Goal: Task Accomplishment & Management: Manage account settings

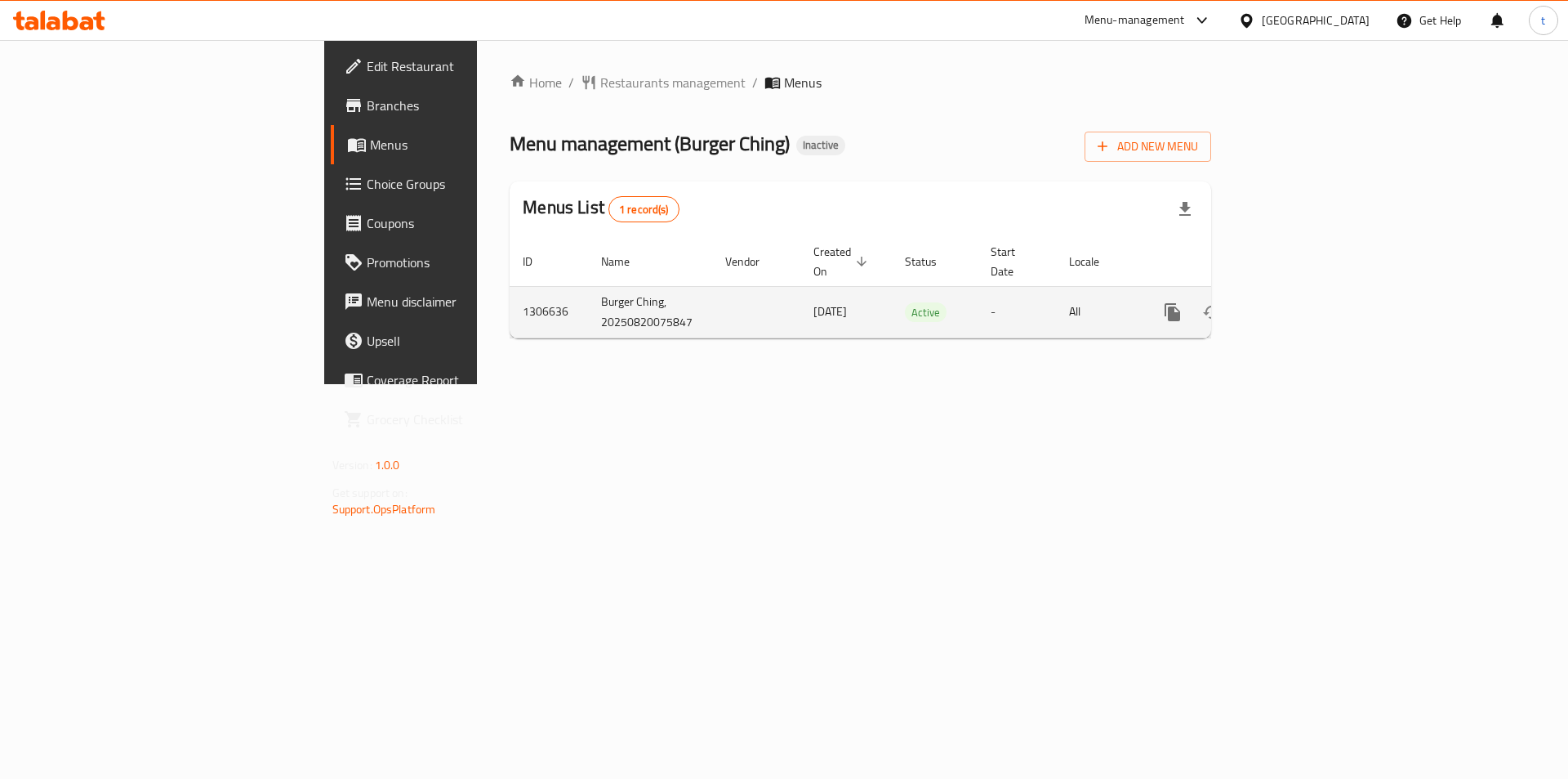
click at [1310, 309] on div "enhanced table" at bounding box center [1231, 312] width 157 height 40
click at [1300, 302] on icon "enhanced table" at bounding box center [1291, 312] width 20 height 20
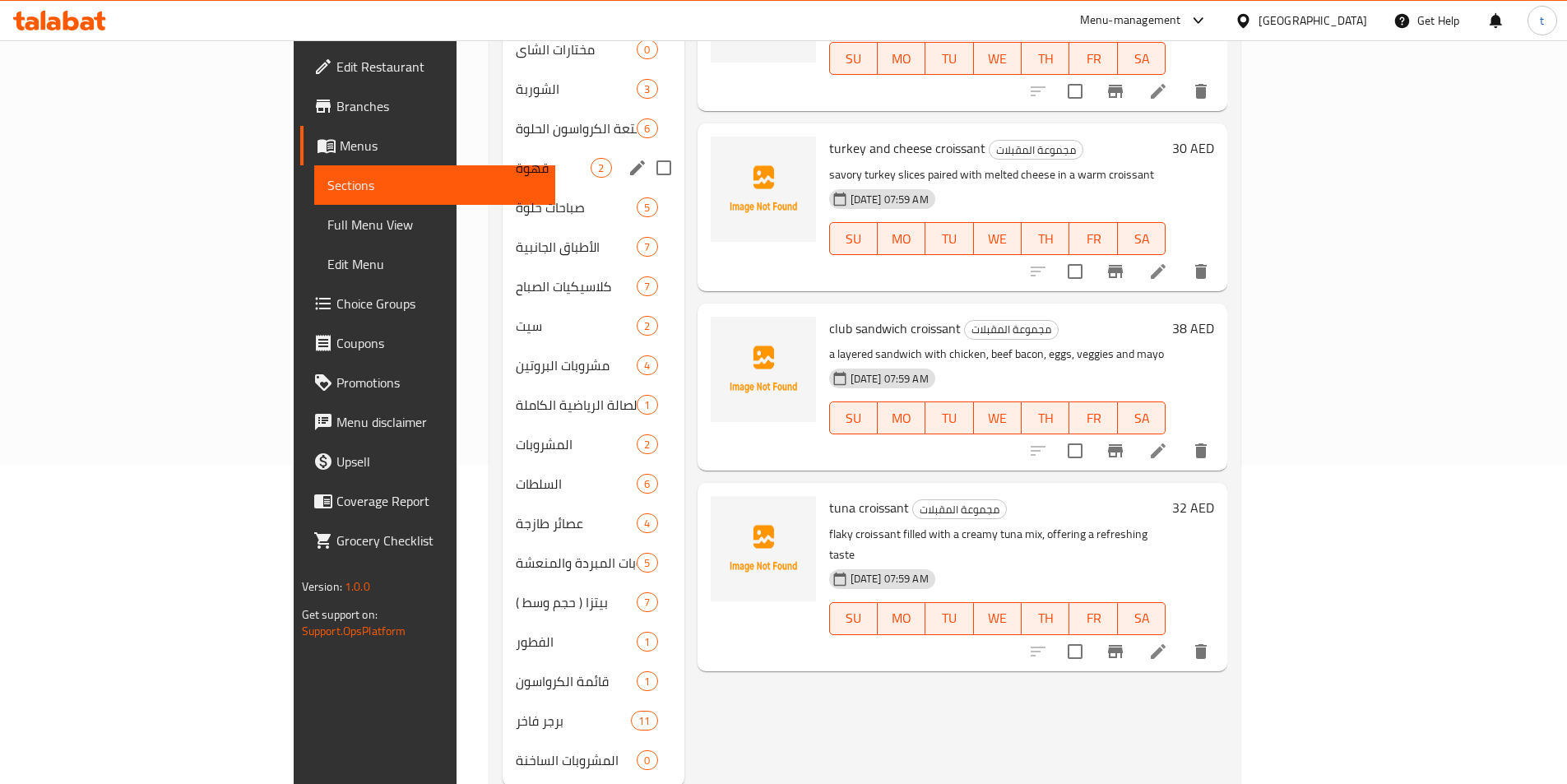
scroll to position [342, 0]
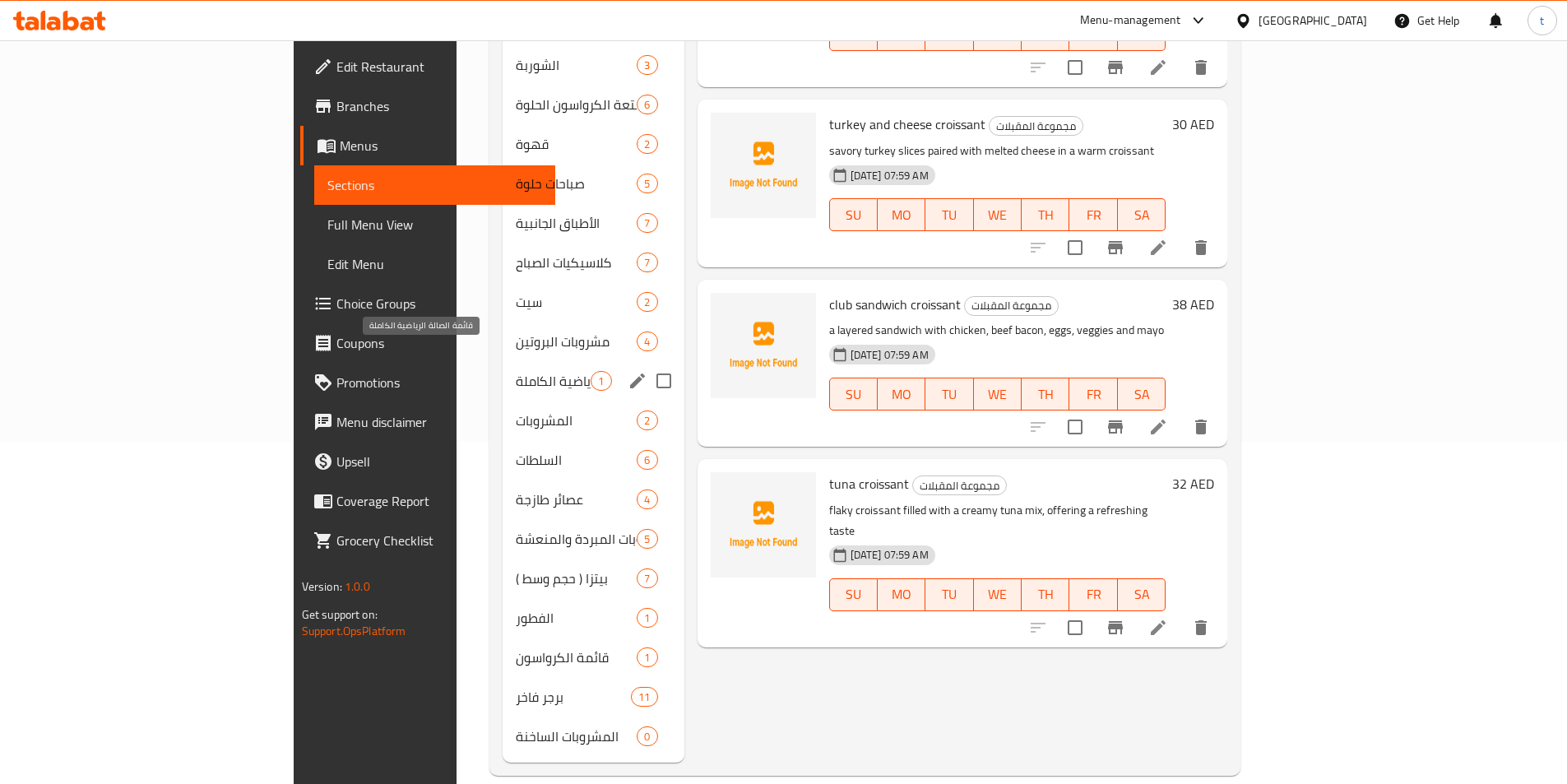
click at [516, 371] on span "قائمة الصالة الرياضية الكاملة" at bounding box center [553, 381] width 75 height 20
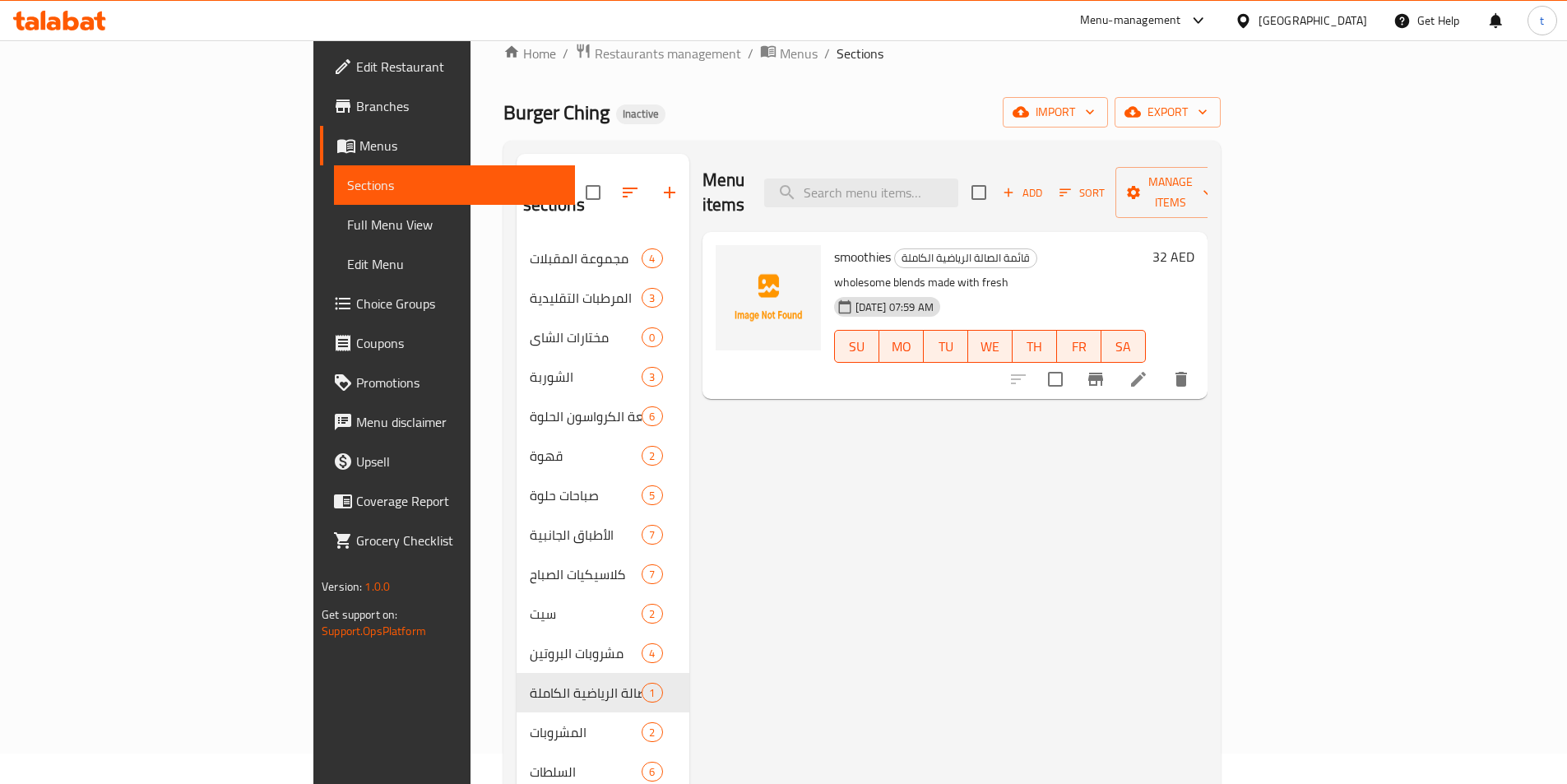
scroll to position [13, 0]
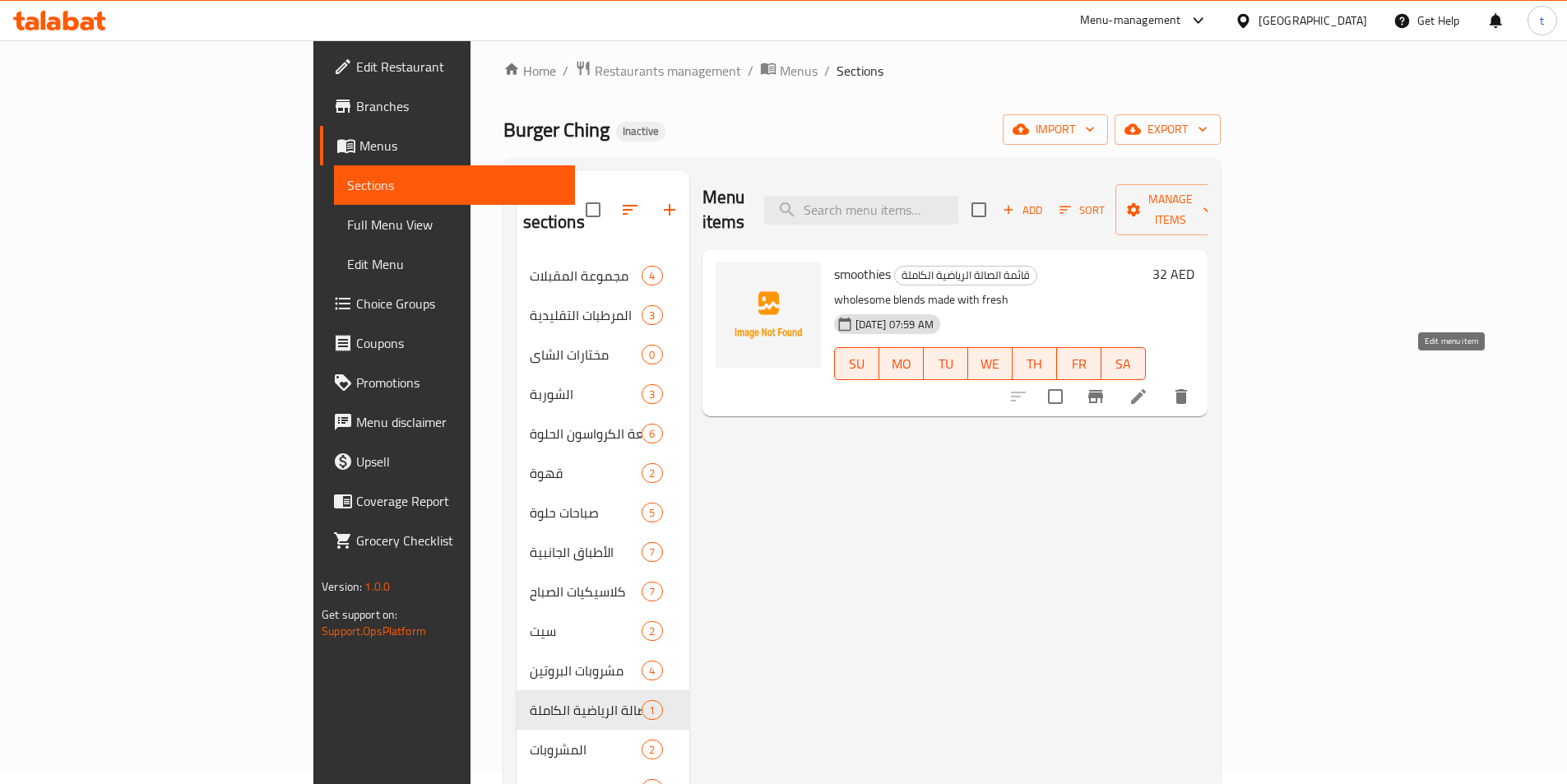
click at [1146, 389] on icon at bounding box center [1138, 396] width 15 height 15
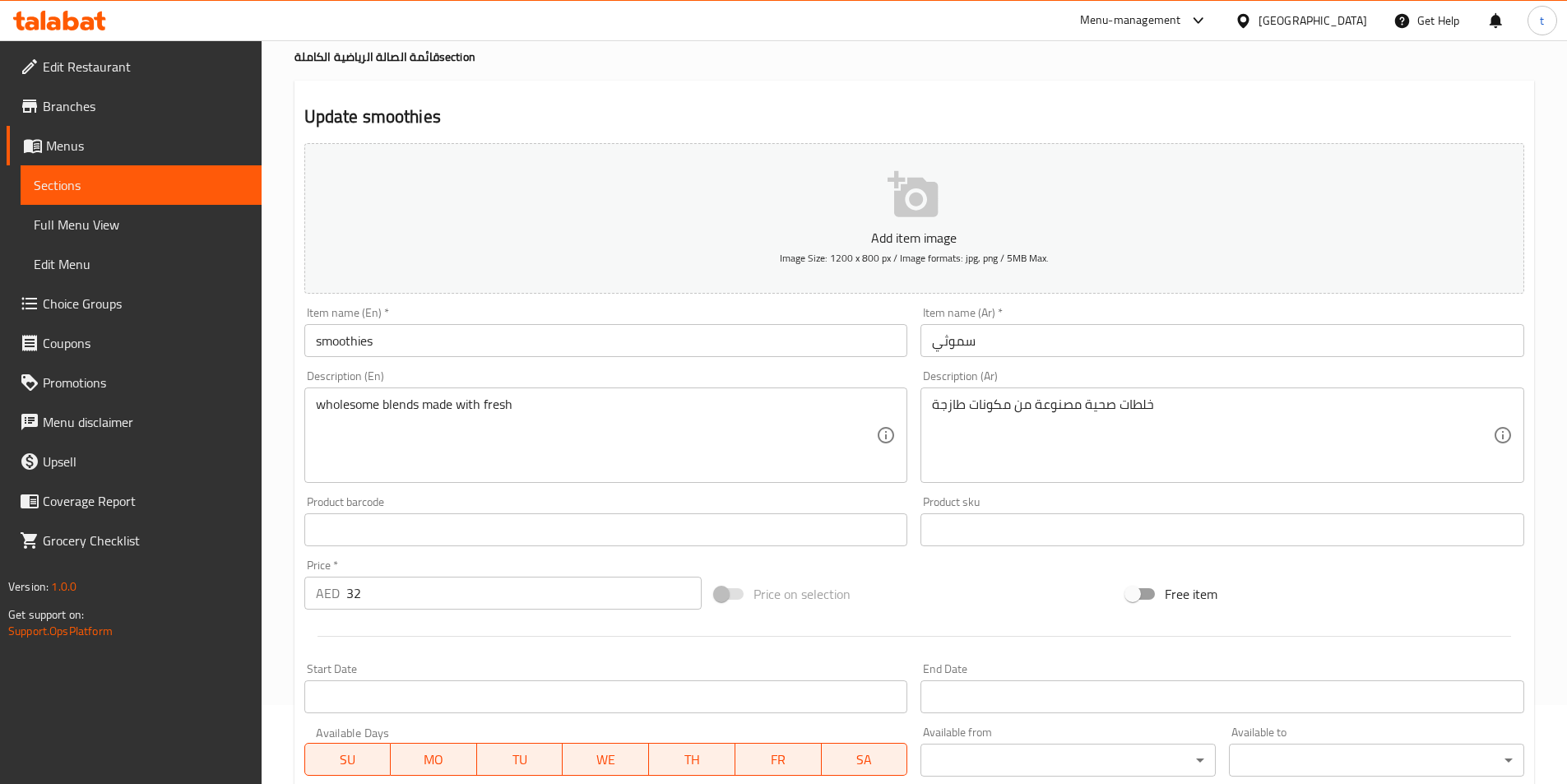
scroll to position [50, 0]
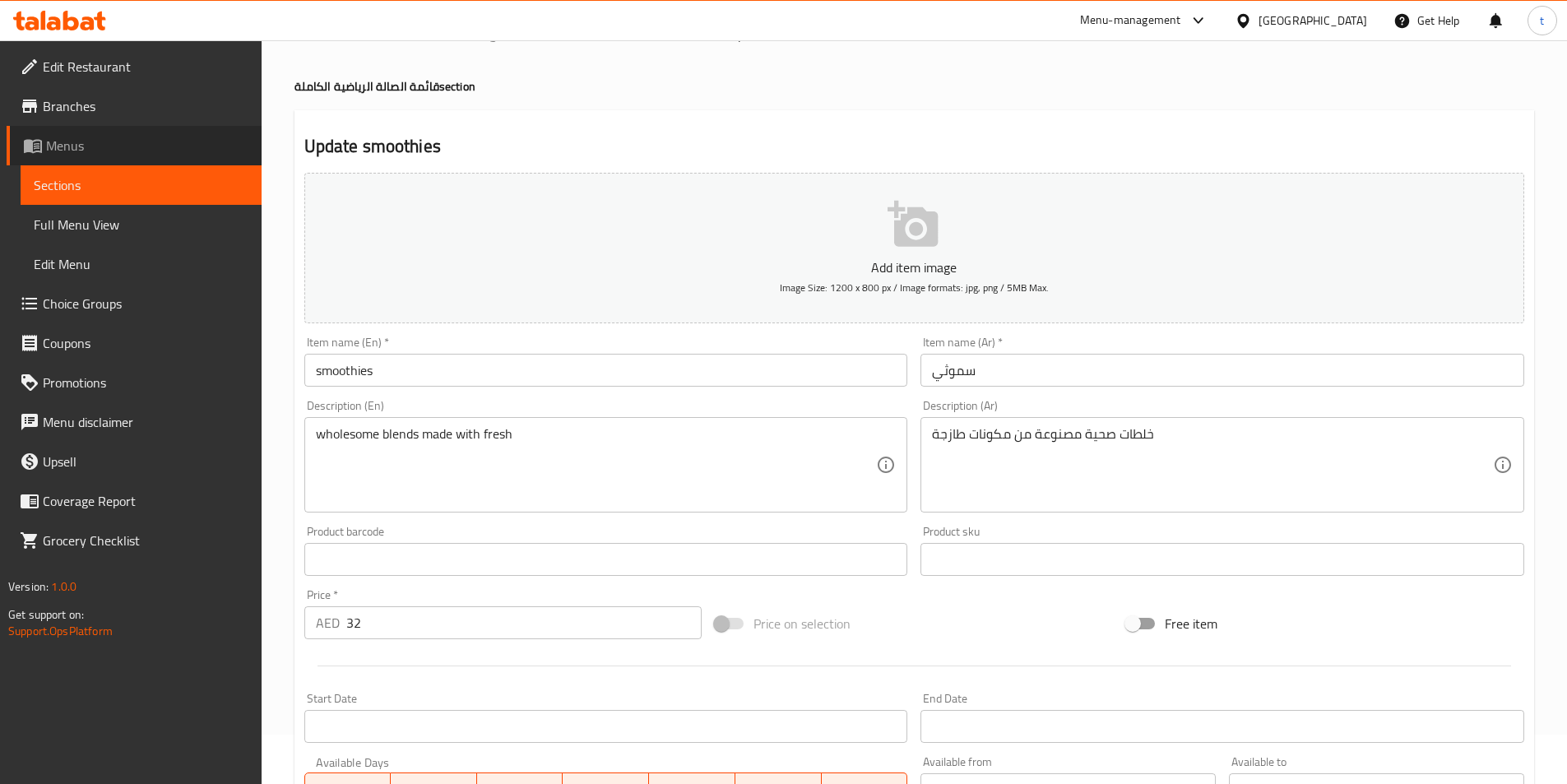
click at [141, 148] on span "Menus" at bounding box center [148, 146] width 202 height 20
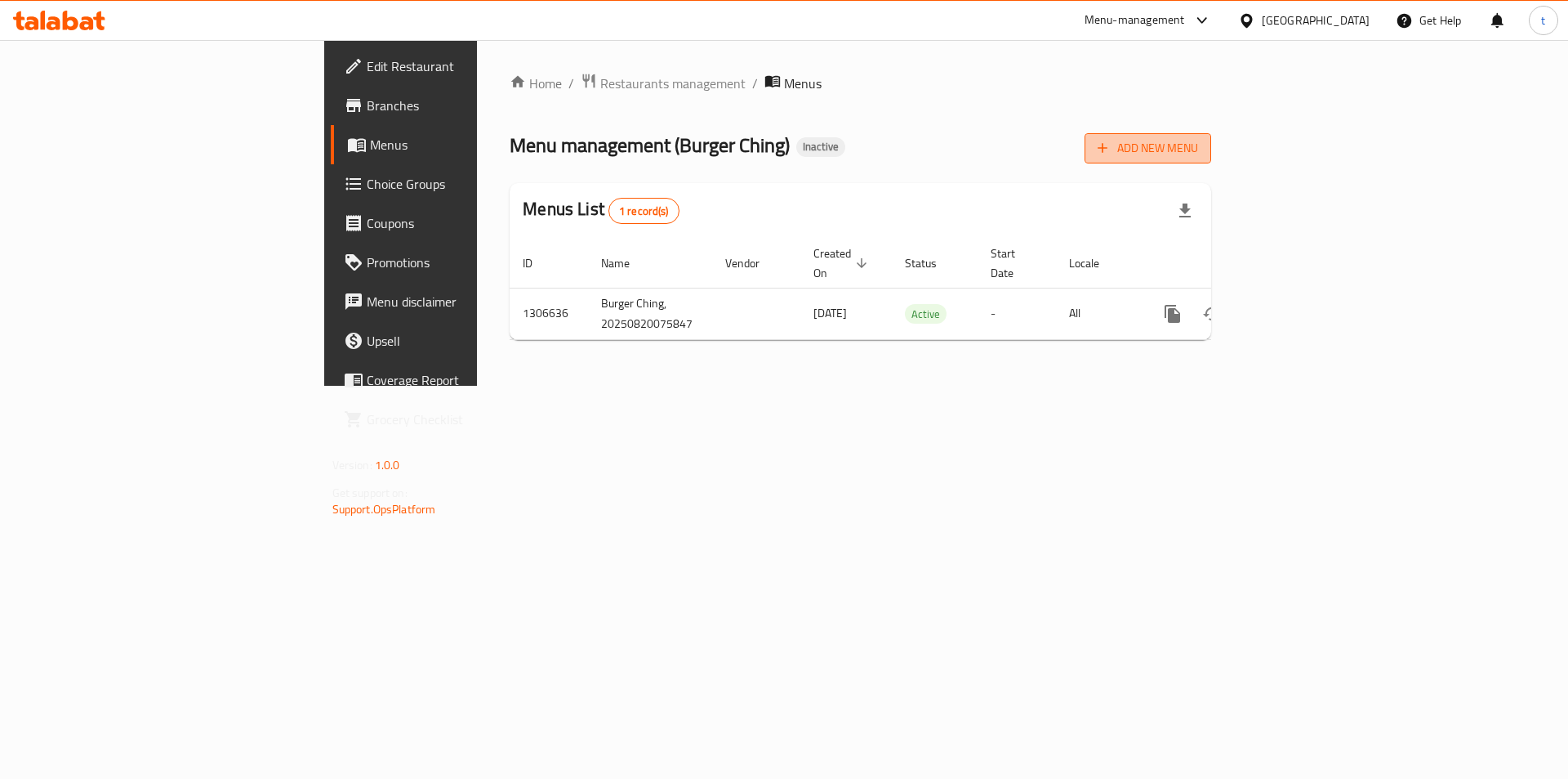
click at [1198, 139] on span "Add New Menu" at bounding box center [1148, 148] width 100 height 21
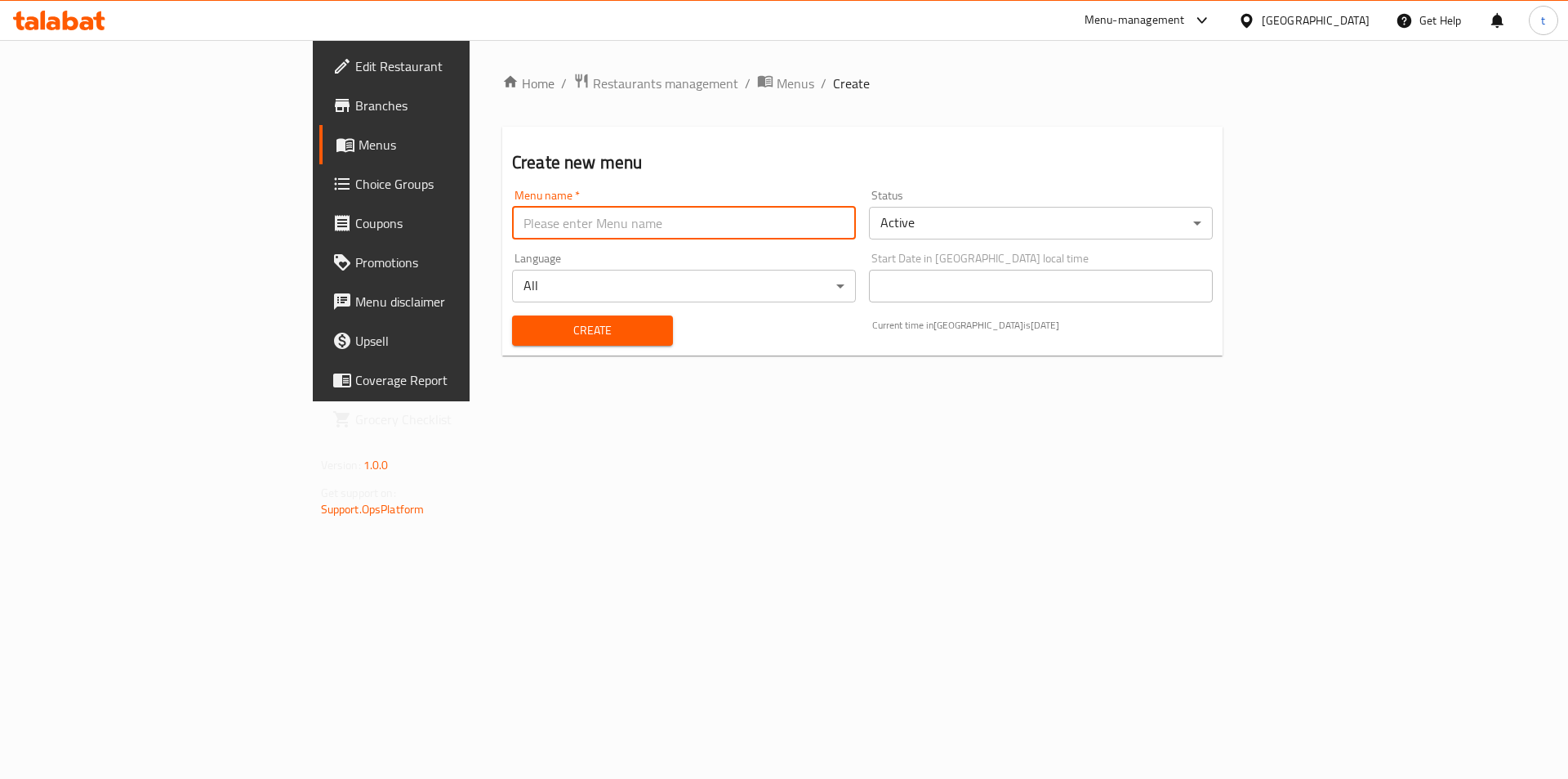
click at [715, 226] on input "text" at bounding box center [684, 223] width 344 height 33
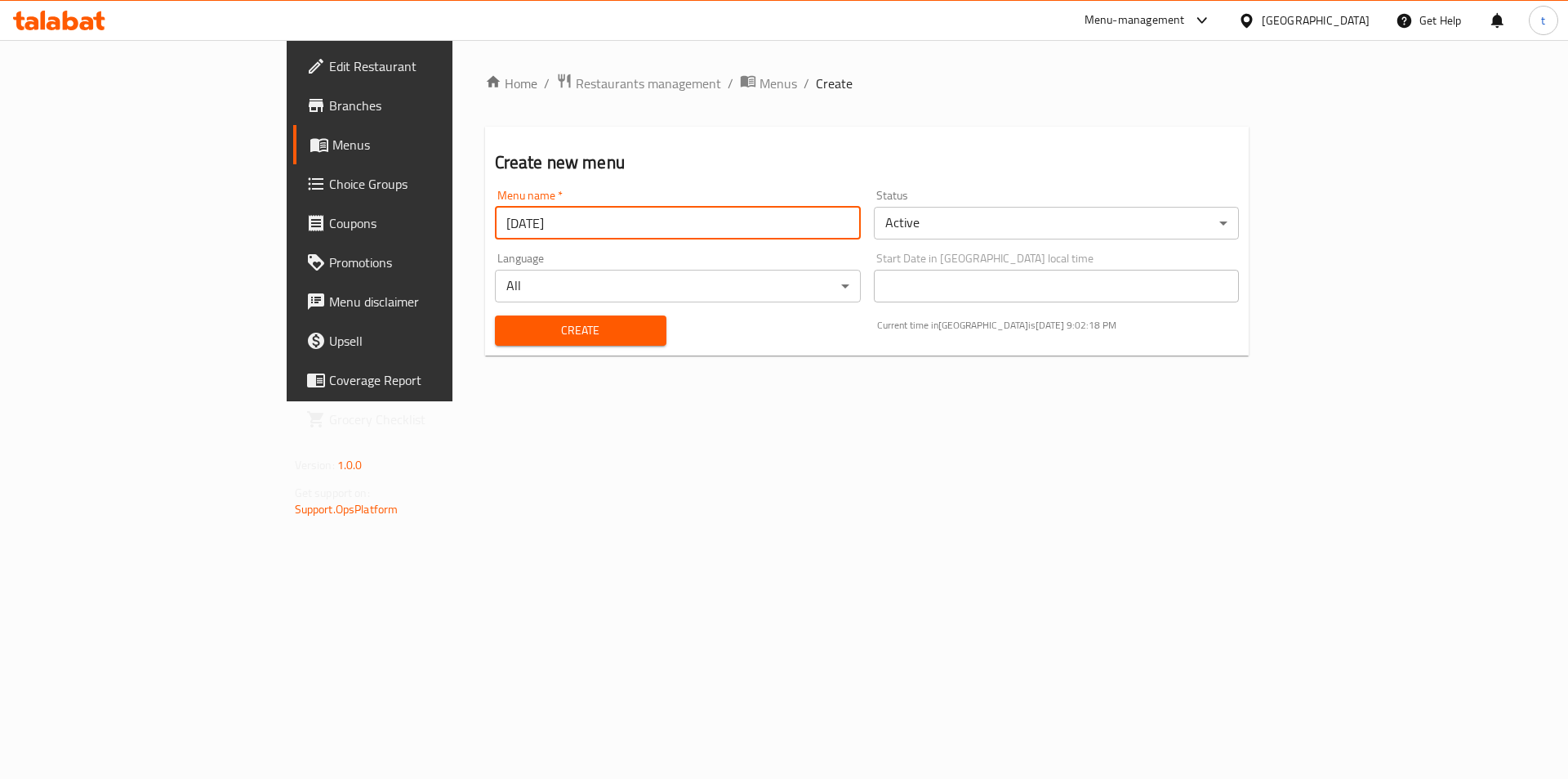
type input "[DATE]"
click at [513, 320] on span "Create" at bounding box center [580, 330] width 146 height 21
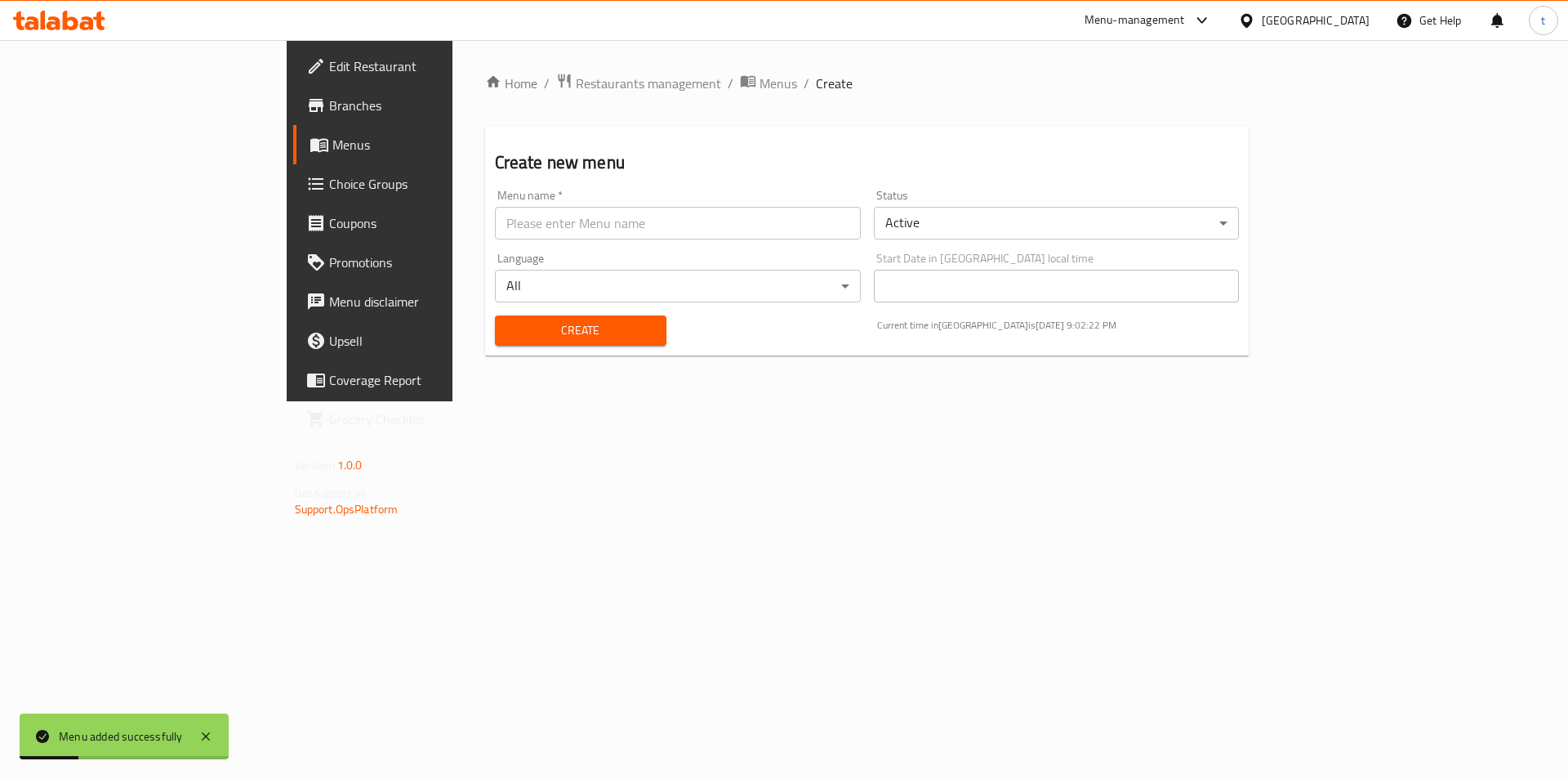
click at [333, 149] on span "Menus" at bounding box center [434, 145] width 203 height 20
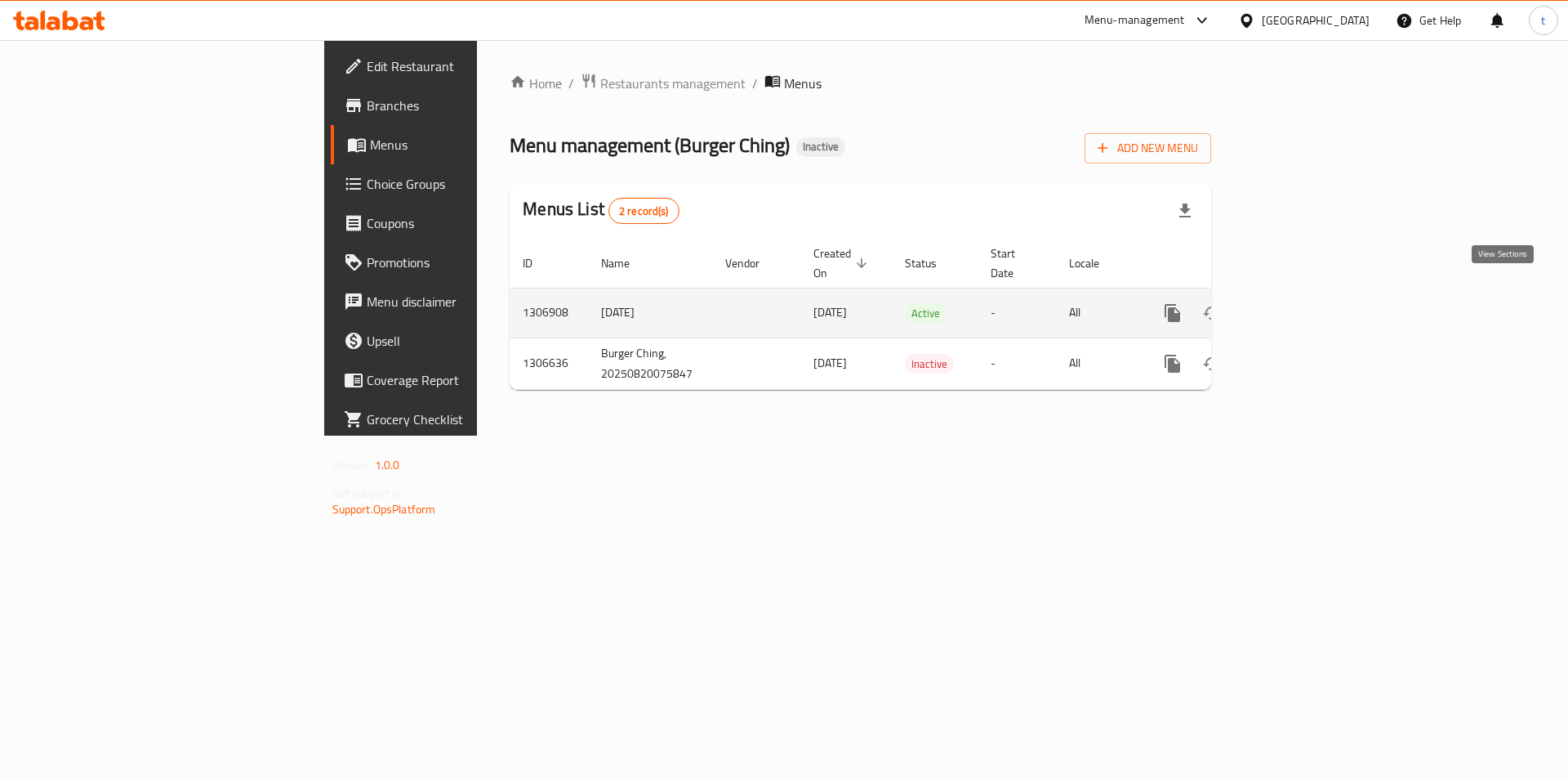
click at [1300, 303] on icon "enhanced table" at bounding box center [1291, 313] width 20 height 20
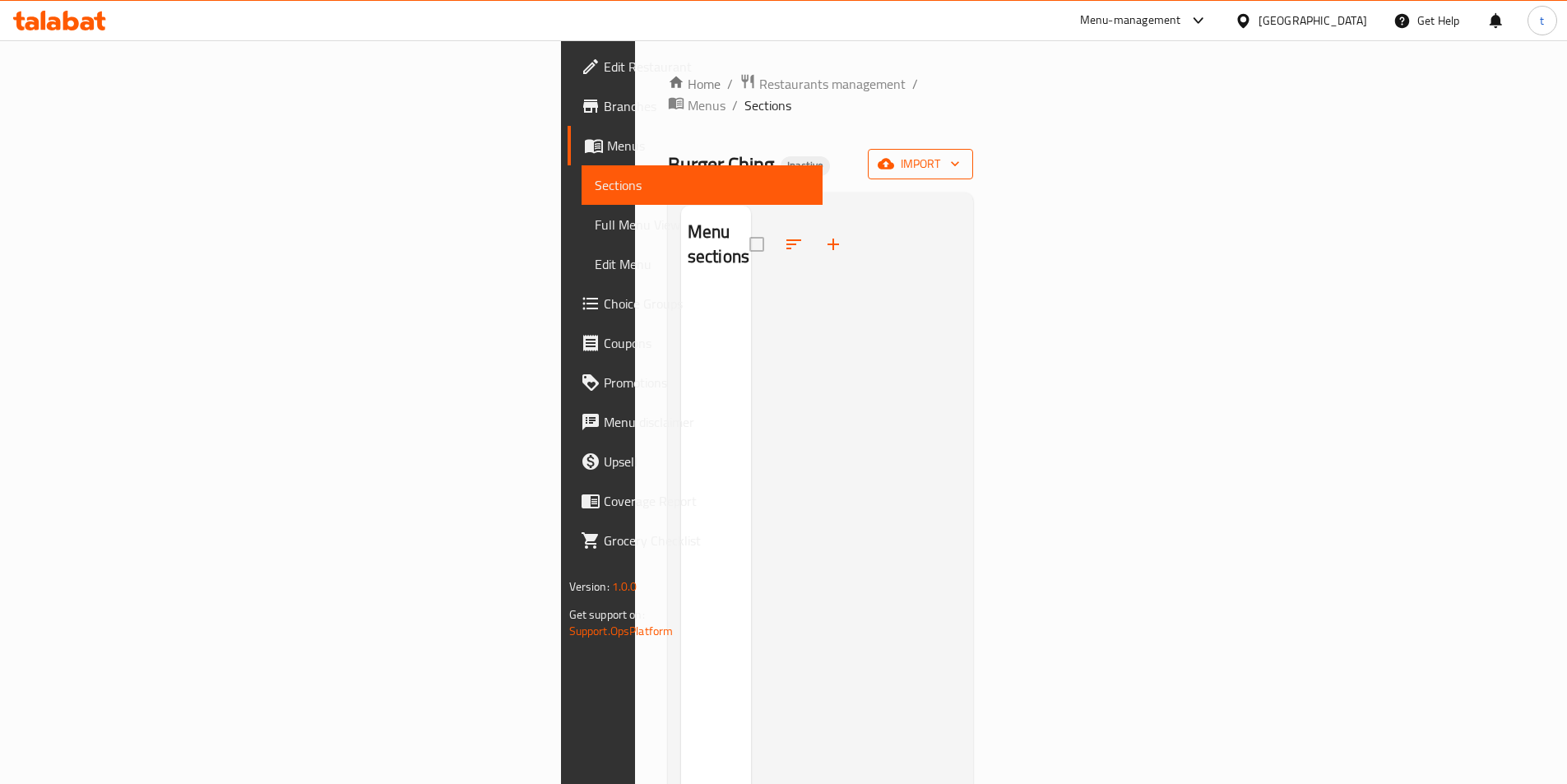
click at [960, 154] on span "import" at bounding box center [920, 164] width 79 height 21
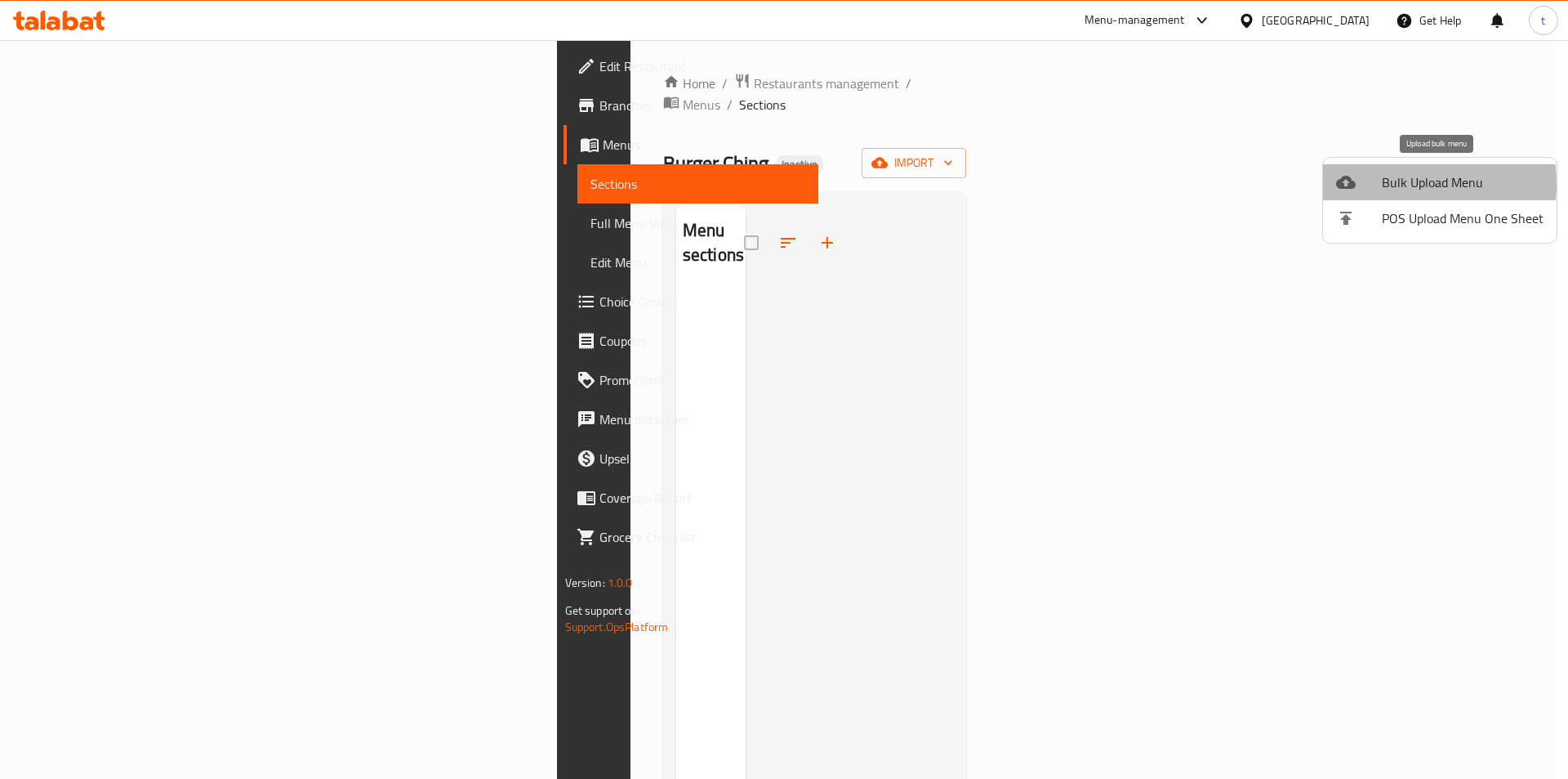
click at [1396, 184] on span "Bulk Upload Menu" at bounding box center [1463, 182] width 161 height 20
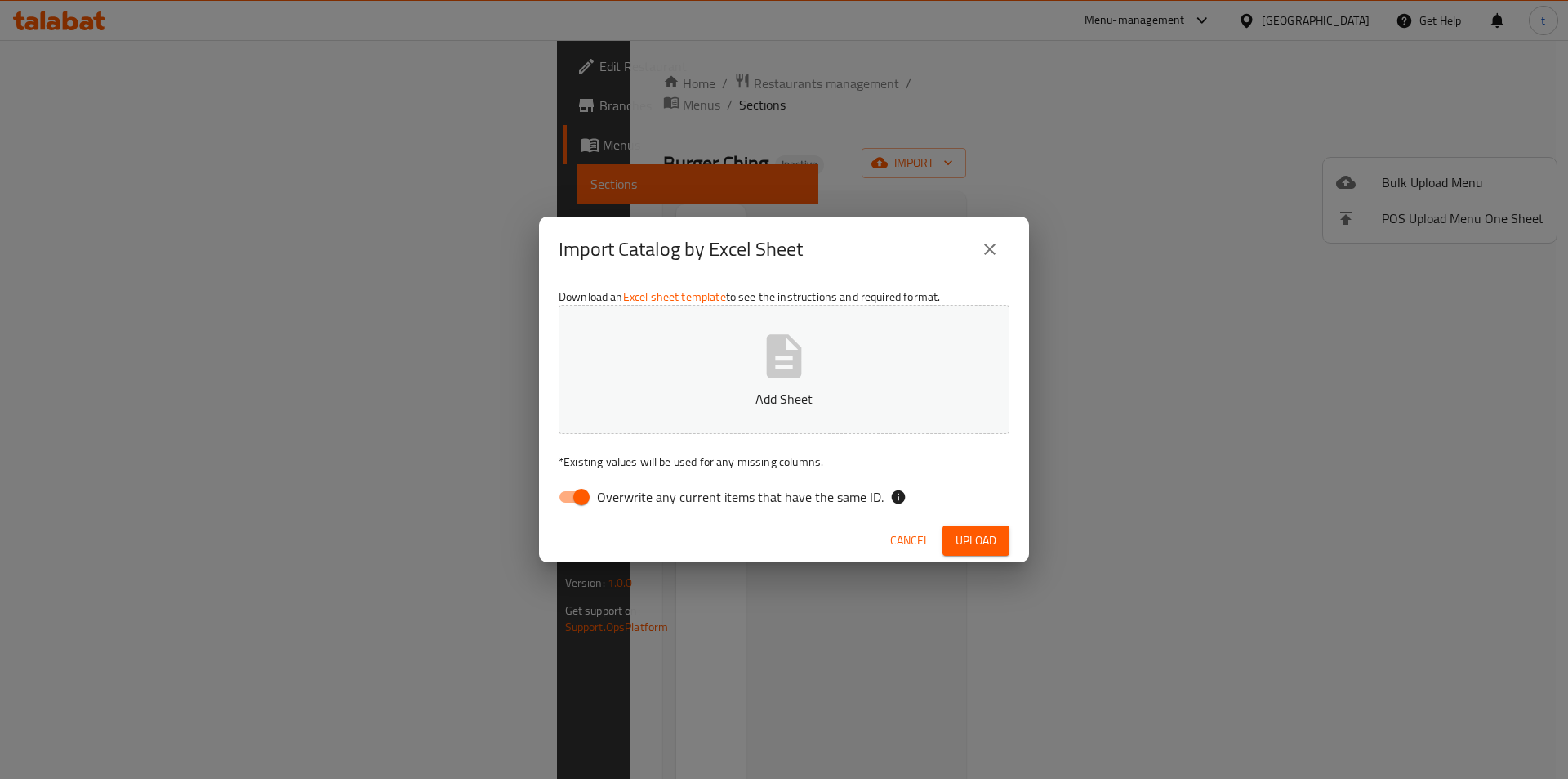
click at [587, 493] on input "Overwrite any current items that have the same ID." at bounding box center [581, 497] width 93 height 31
checkbox input "false"
click at [718, 397] on p "Add Sheet" at bounding box center [784, 399] width 400 height 20
click at [965, 532] on span "Upload" at bounding box center [976, 540] width 41 height 21
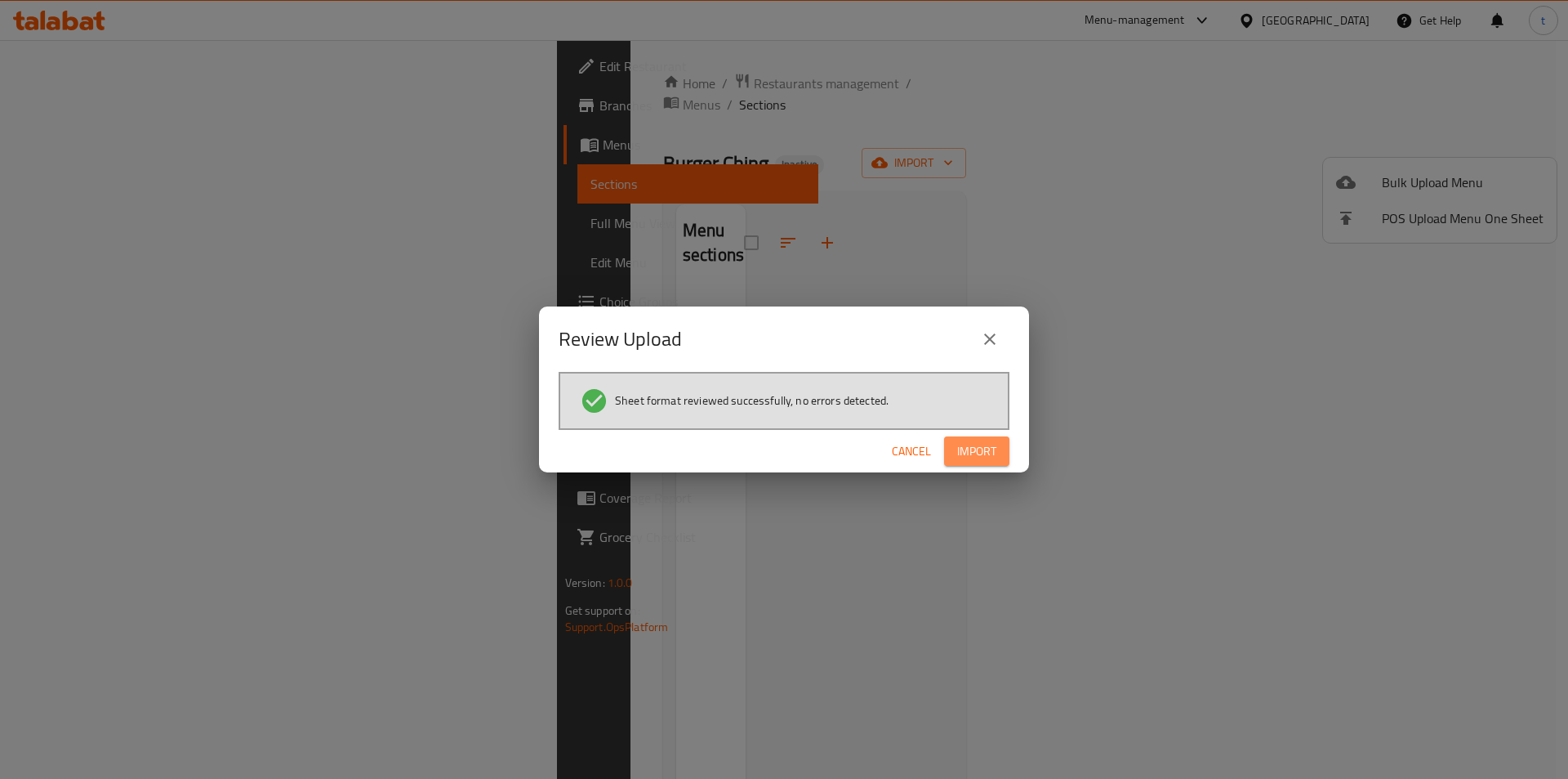
click at [944, 448] on button "Import" at bounding box center [976, 451] width 65 height 30
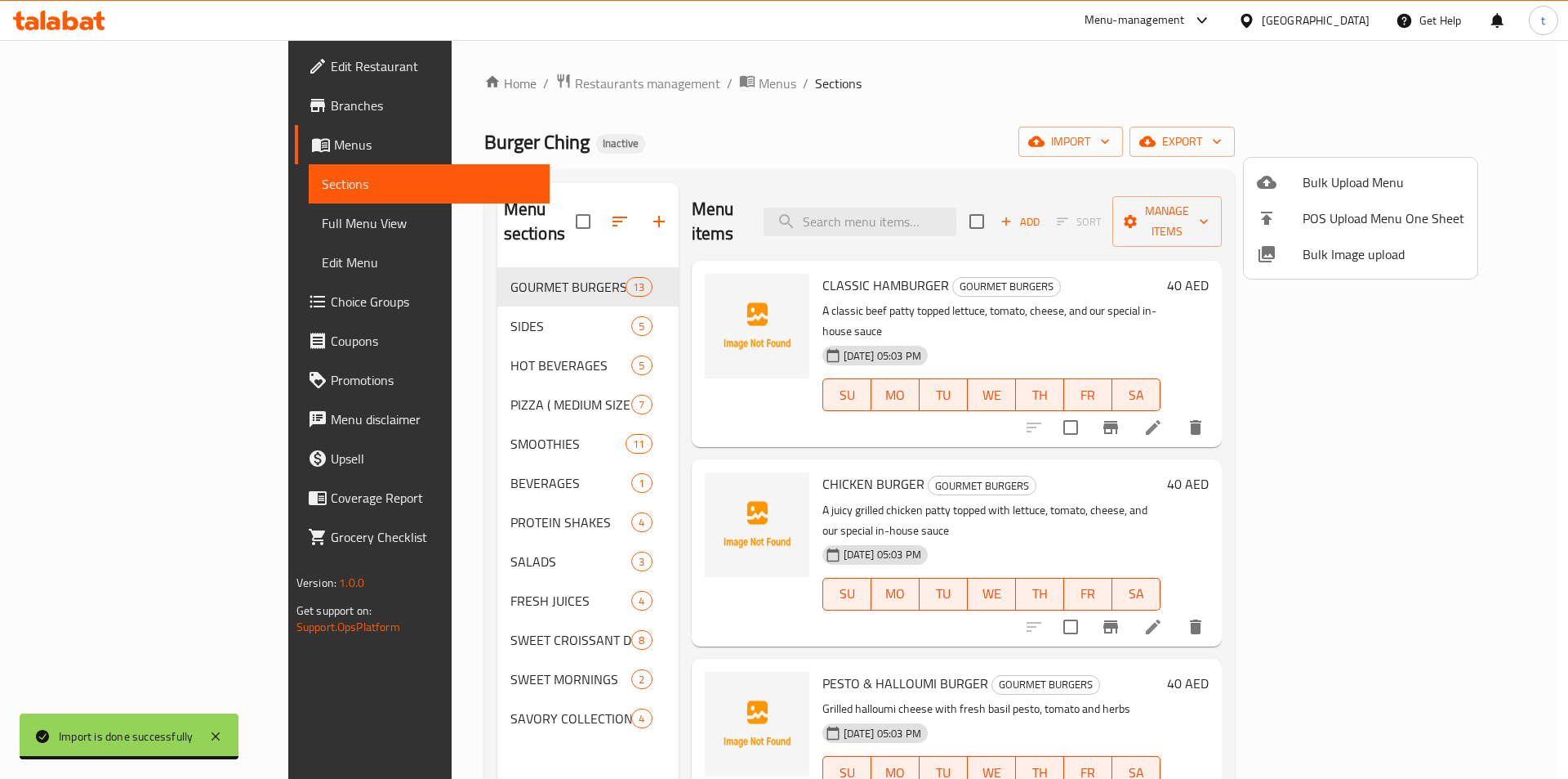
click at [129, 211] on div at bounding box center [784, 390] width 1568 height 779
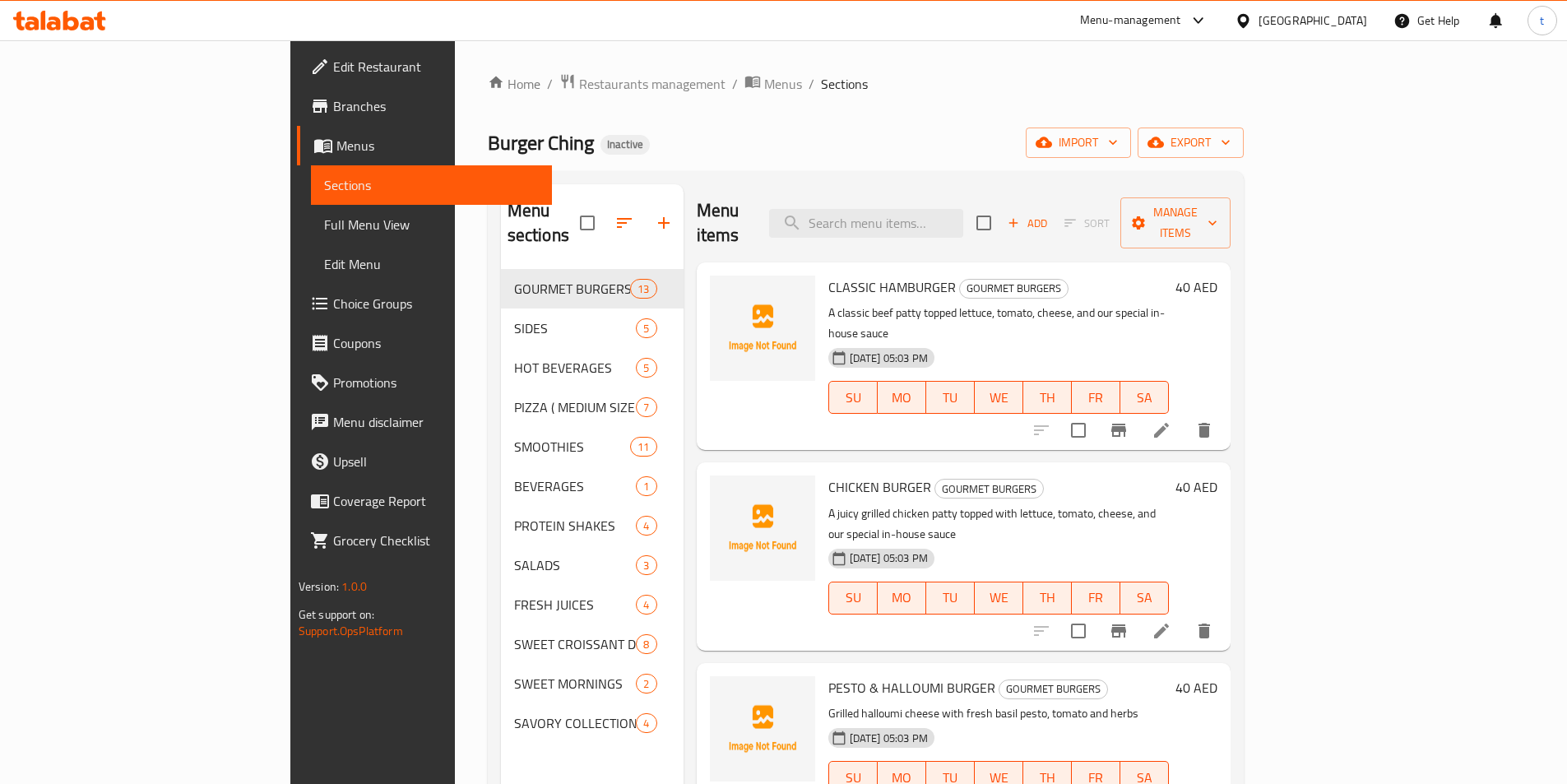
click at [311, 212] on link "Full Menu View" at bounding box center [431, 225] width 241 height 40
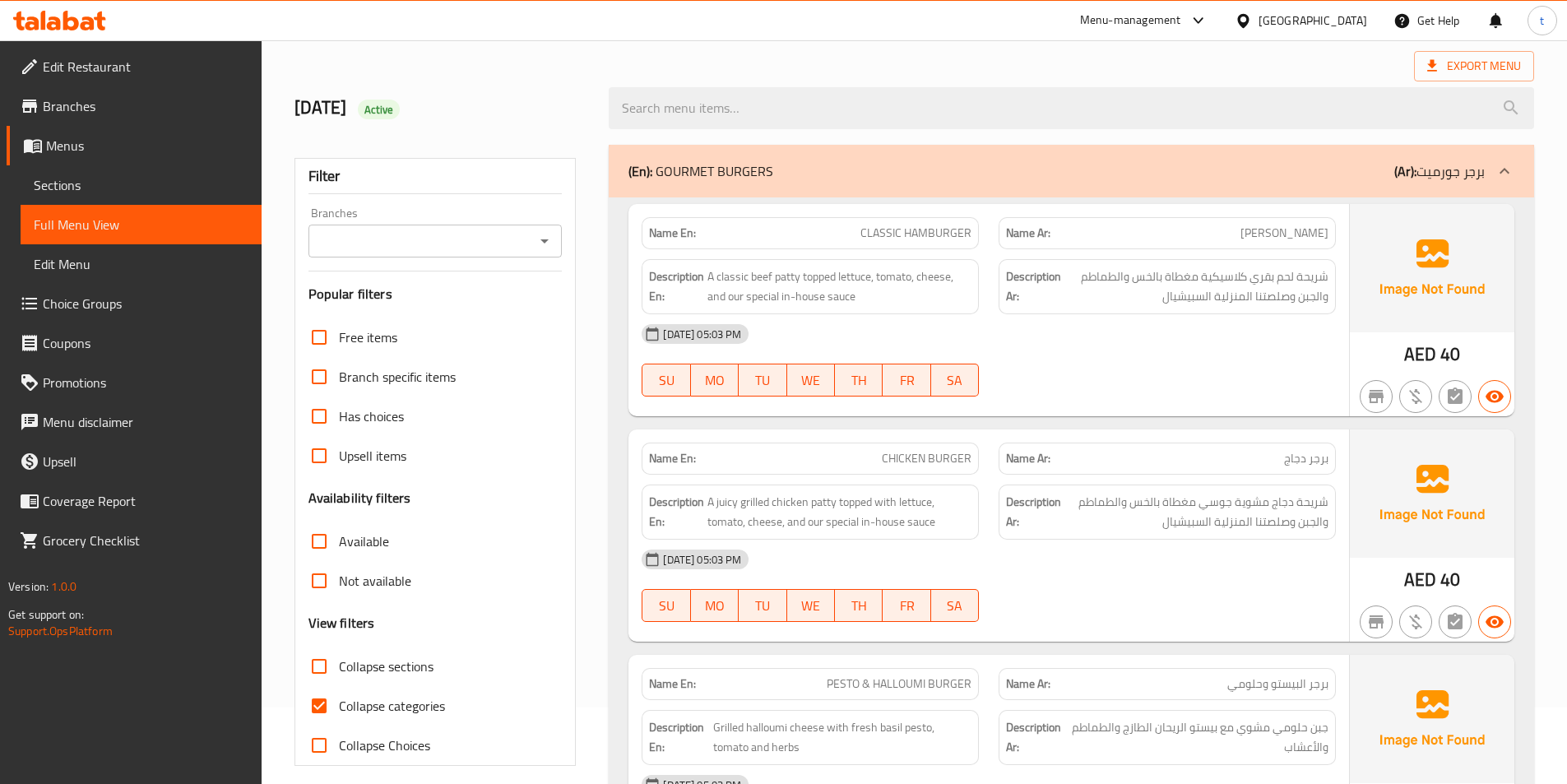
scroll to position [164, 0]
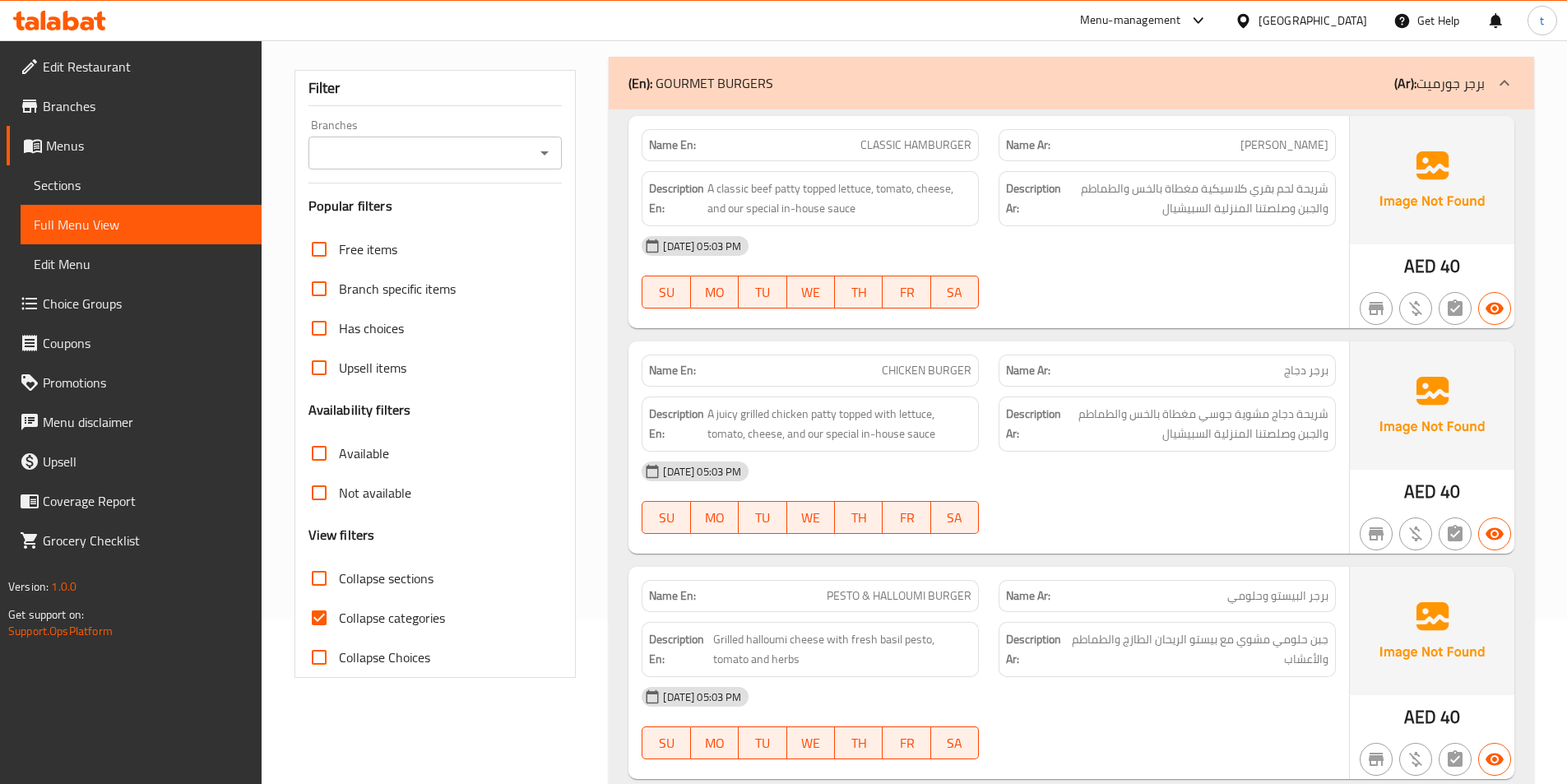
click at [313, 596] on input "Collapse sections" at bounding box center [319, 578] width 40 height 40
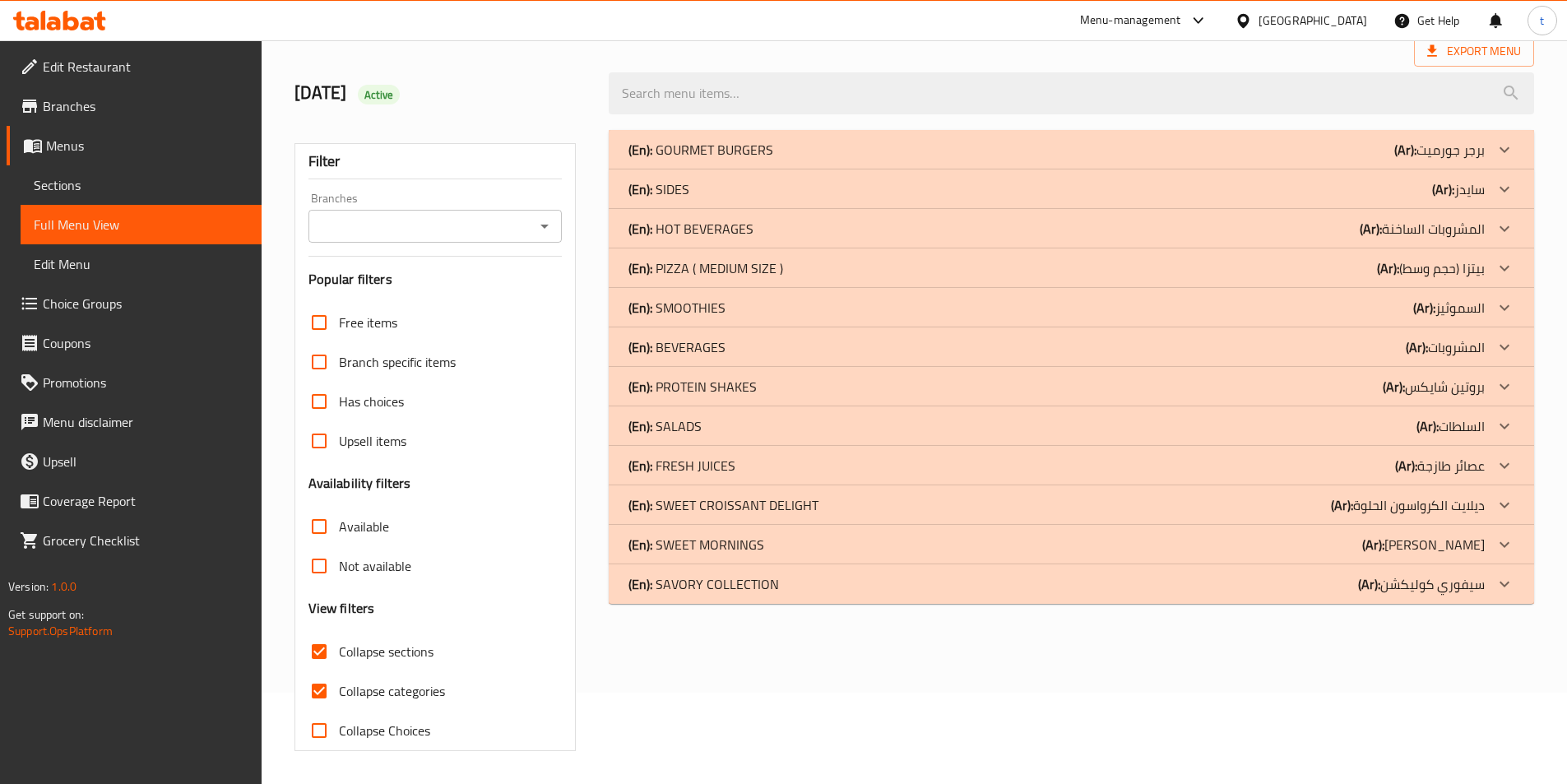
scroll to position [91, 0]
click at [324, 653] on input "Collapse sections" at bounding box center [319, 651] width 40 height 40
checkbox input "false"
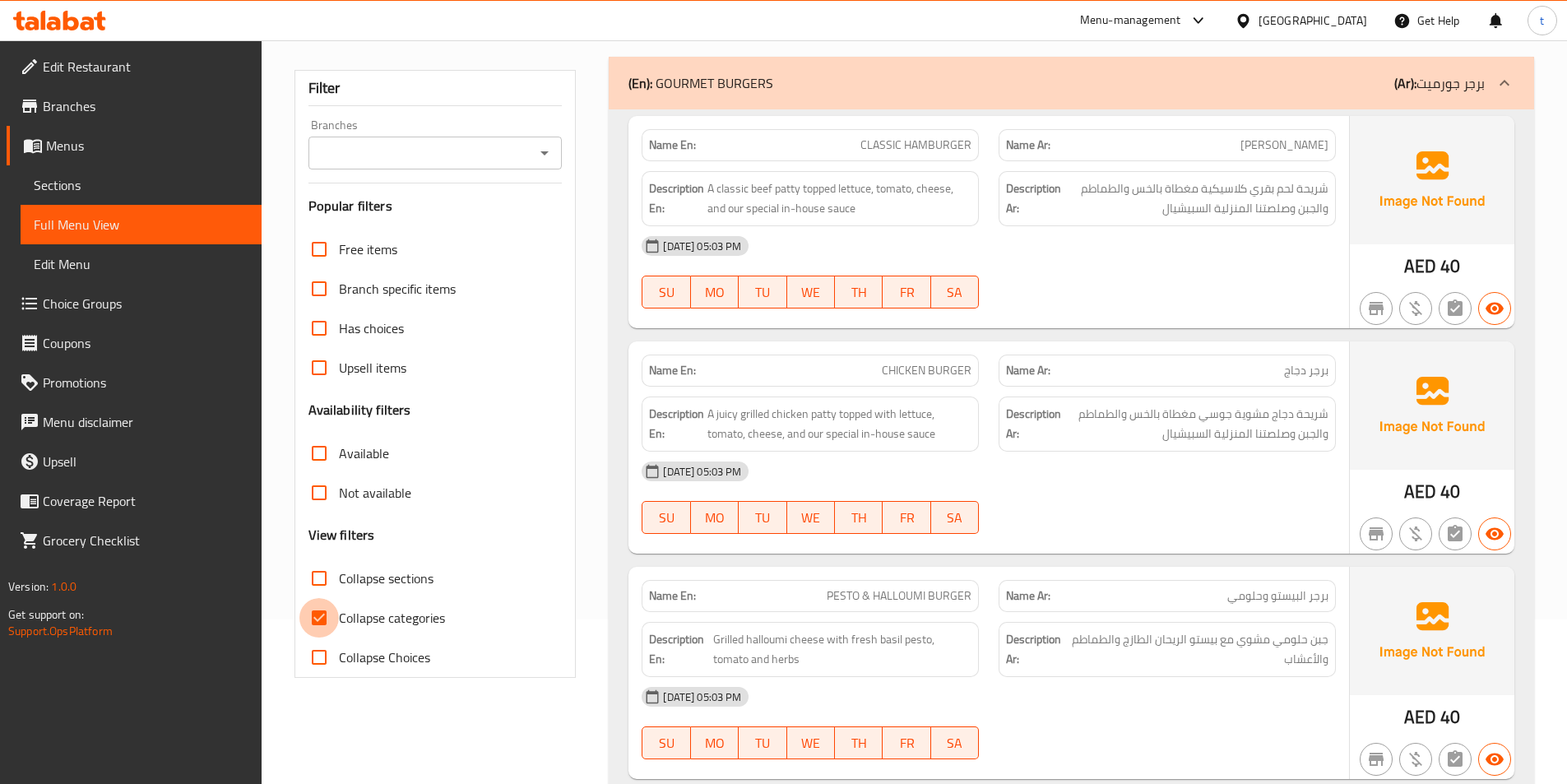
click at [328, 617] on input "Collapse categories" at bounding box center [319, 617] width 40 height 40
checkbox input "false"
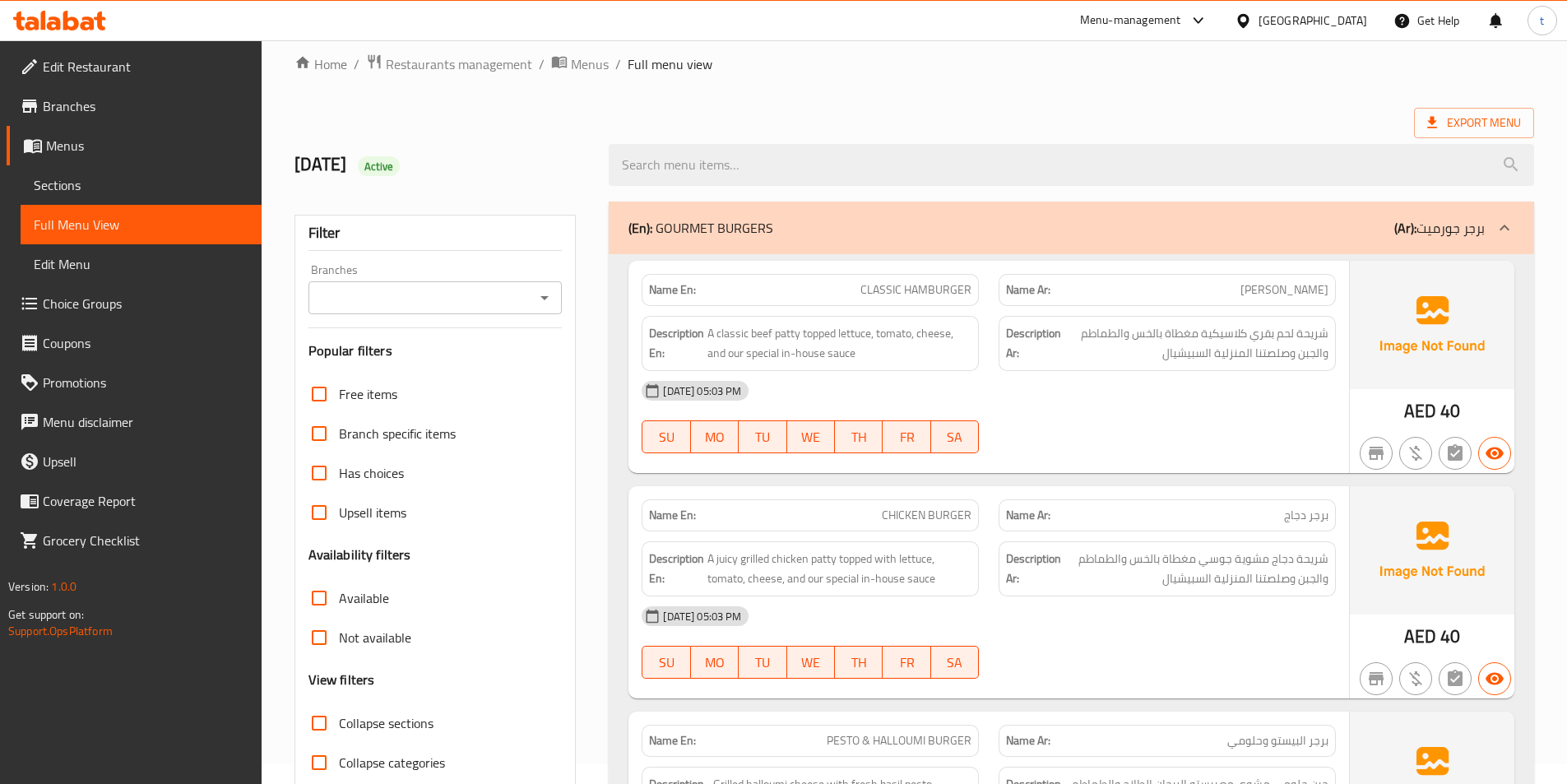
scroll to position [0, 0]
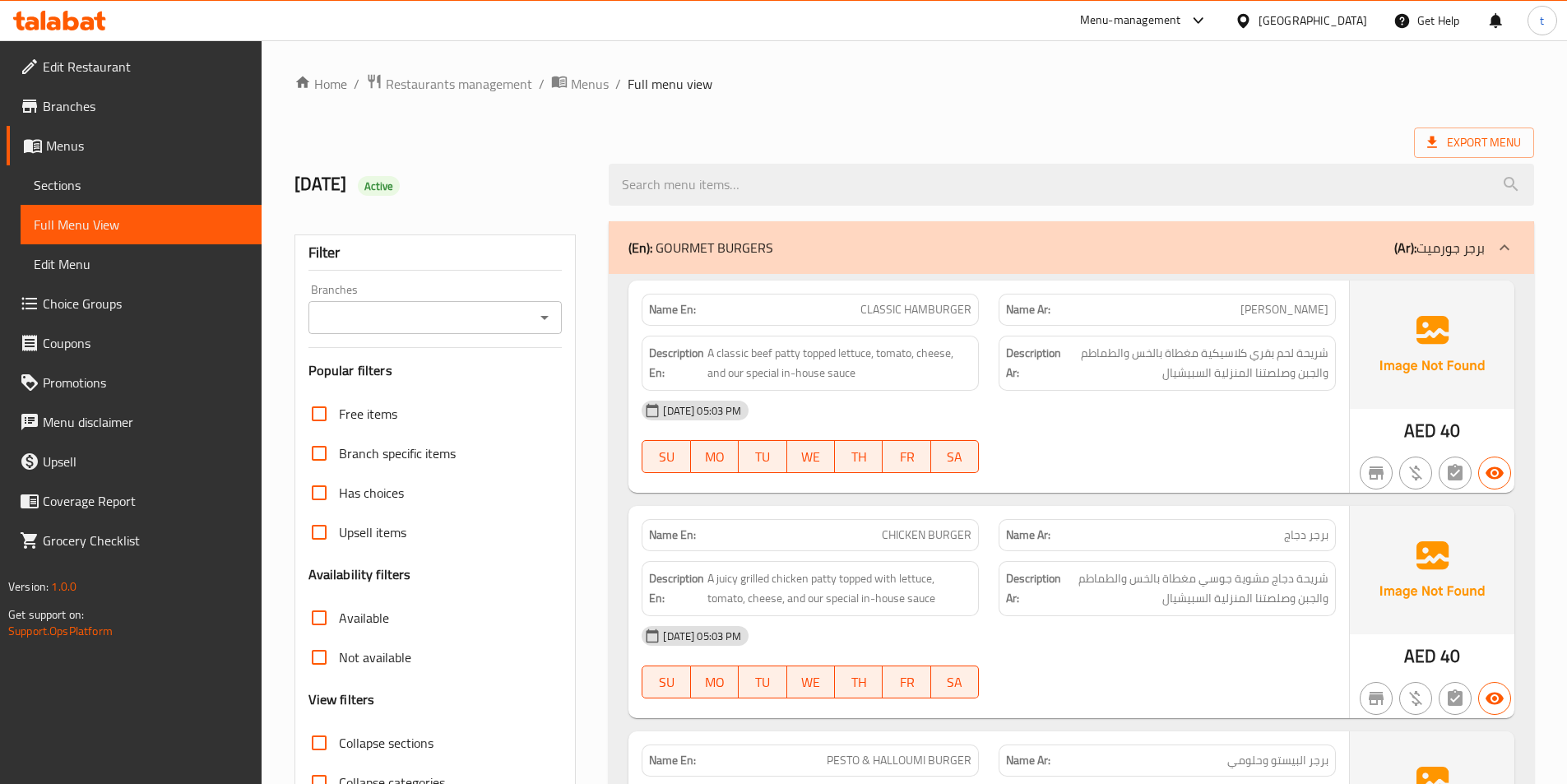
click at [939, 312] on span "CLASSIC HAMBURGER" at bounding box center [916, 309] width 111 height 17
copy span "HAMBURGER"
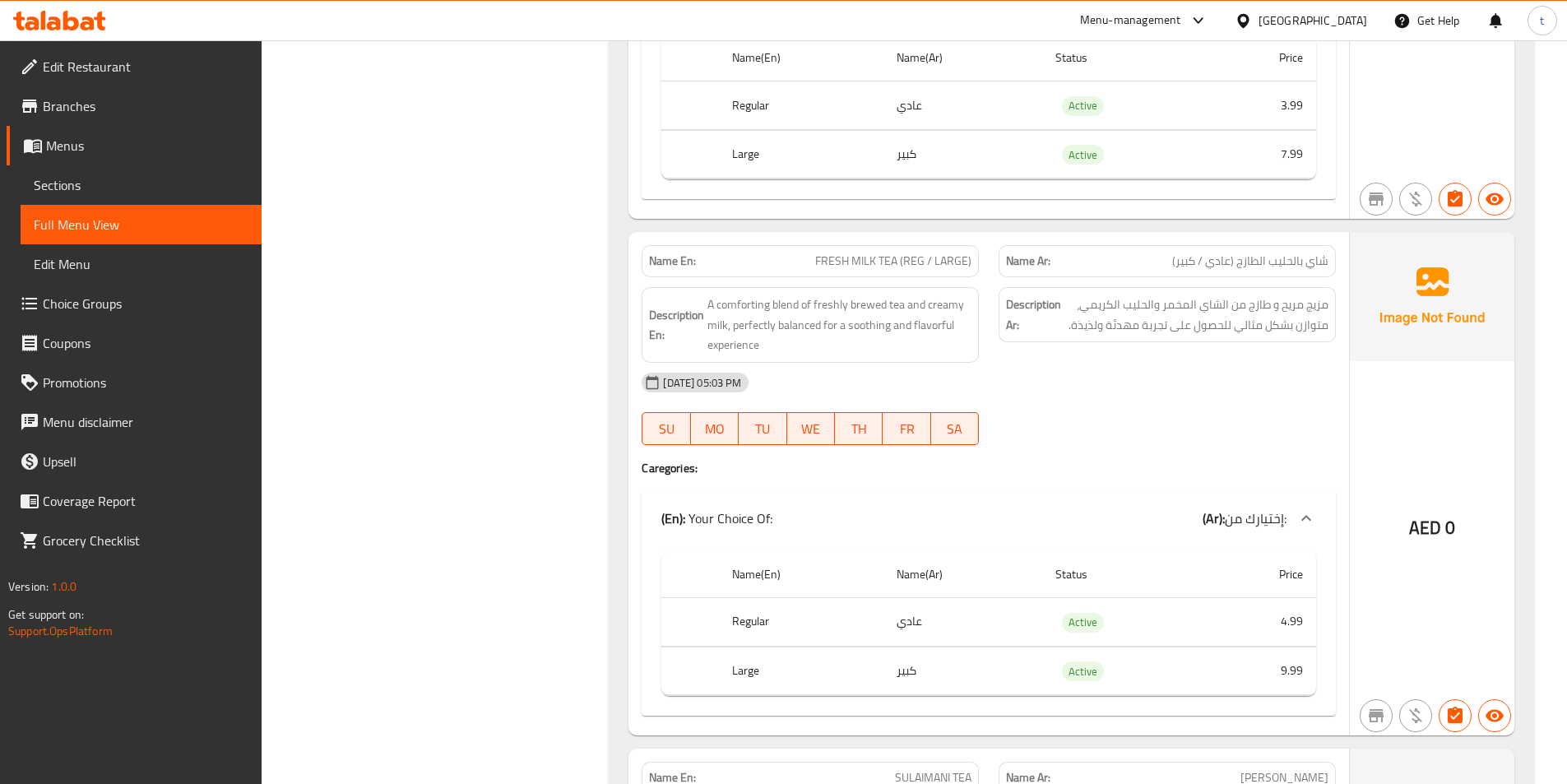
scroll to position [5098, 0]
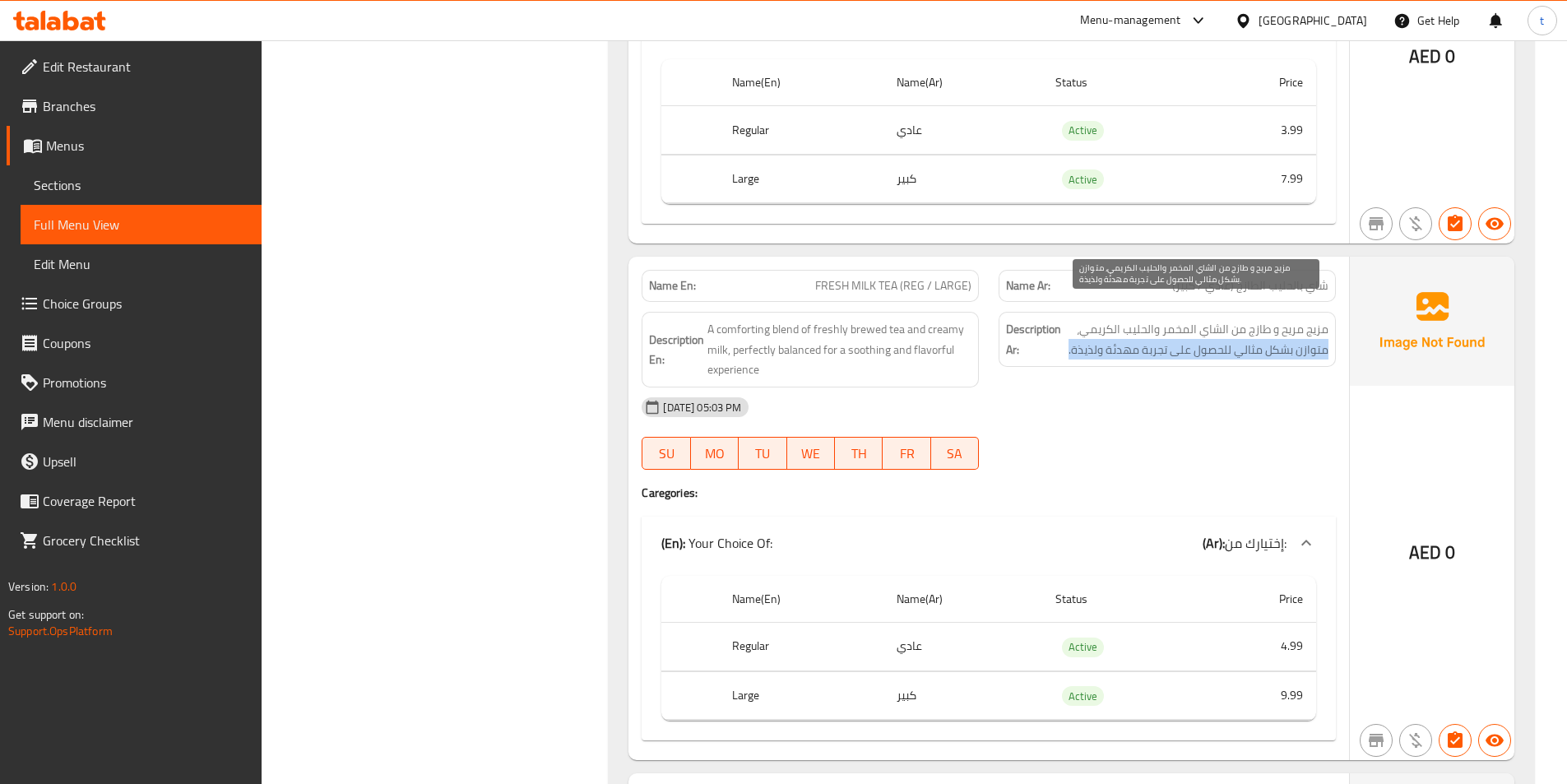
drag, startPoint x: 1327, startPoint y: 331, endPoint x: 1071, endPoint y: 334, distance: 256.0
click at [1071, 334] on span "مزيج مريح و طازج من الشاي المخمر والحليب الكريمي، متوازن بشكل مثالي للحصول على …" at bounding box center [1196, 339] width 264 height 41
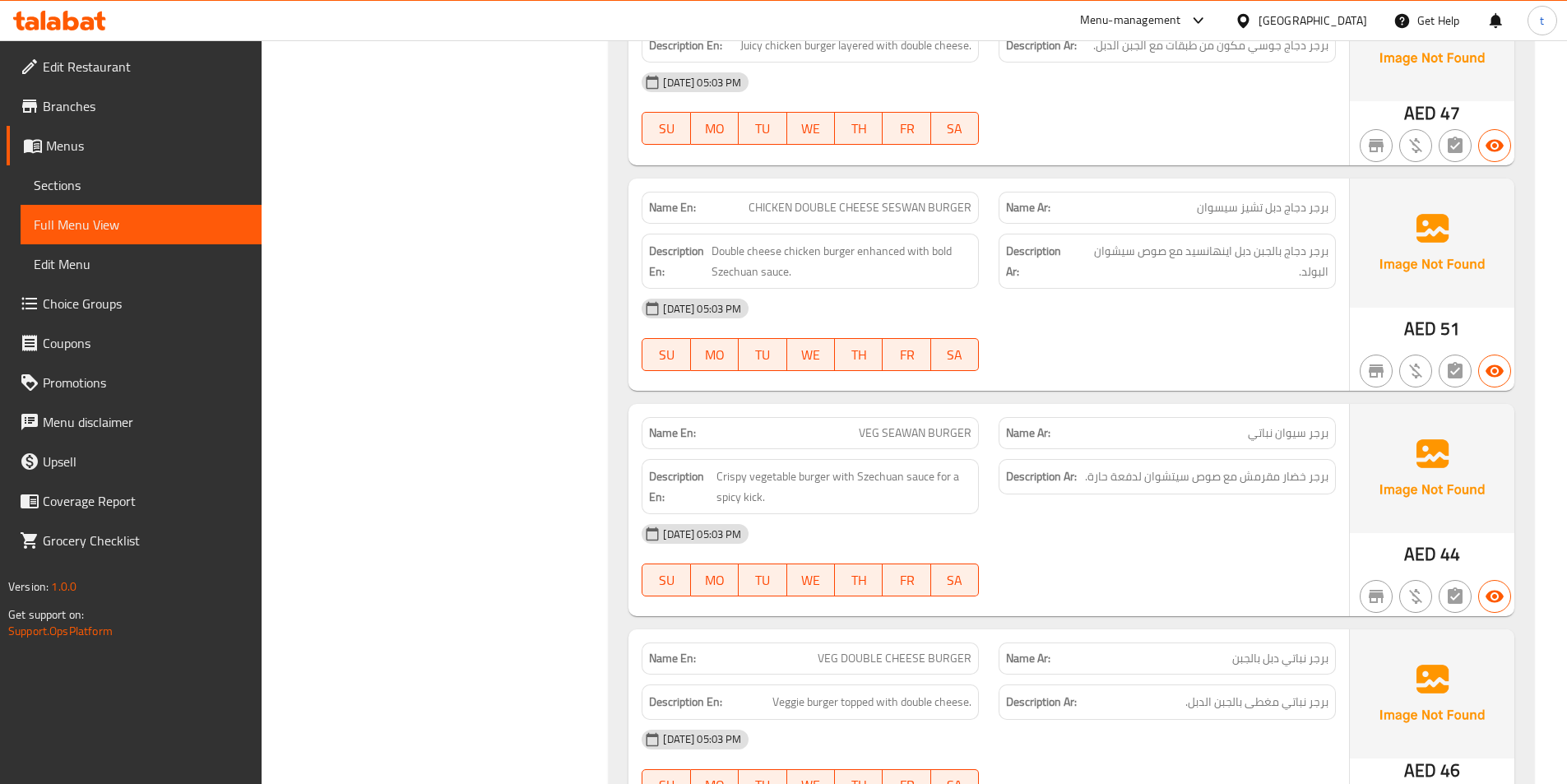
scroll to position [1480, 0]
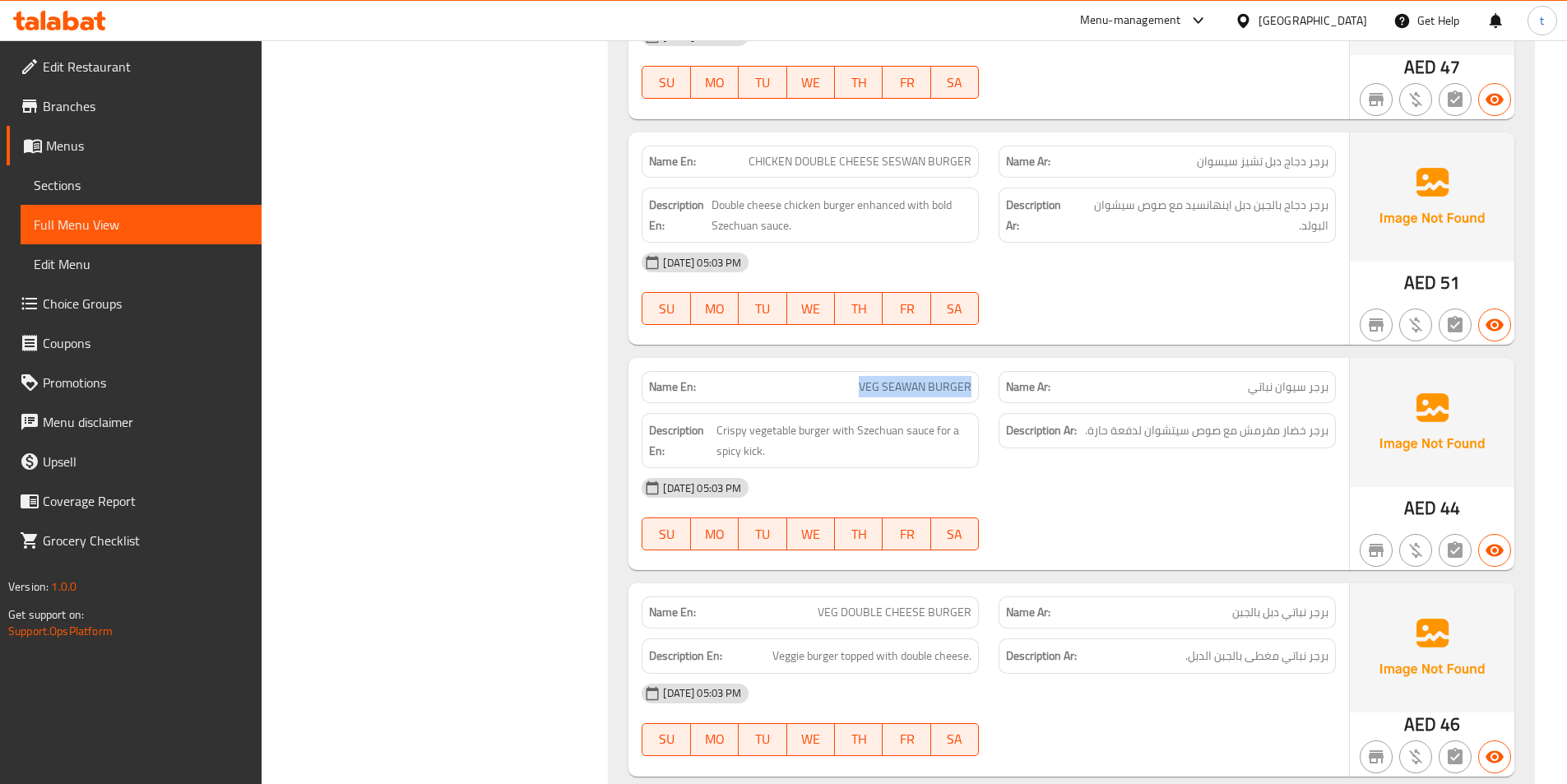
drag, startPoint x: 864, startPoint y: 385, endPoint x: 973, endPoint y: 391, distance: 109.2
click at [973, 391] on div "Name En: VEG SEAWAN BURGER" at bounding box center [810, 387] width 337 height 32
copy span "VEG SEAWAN BURGER"
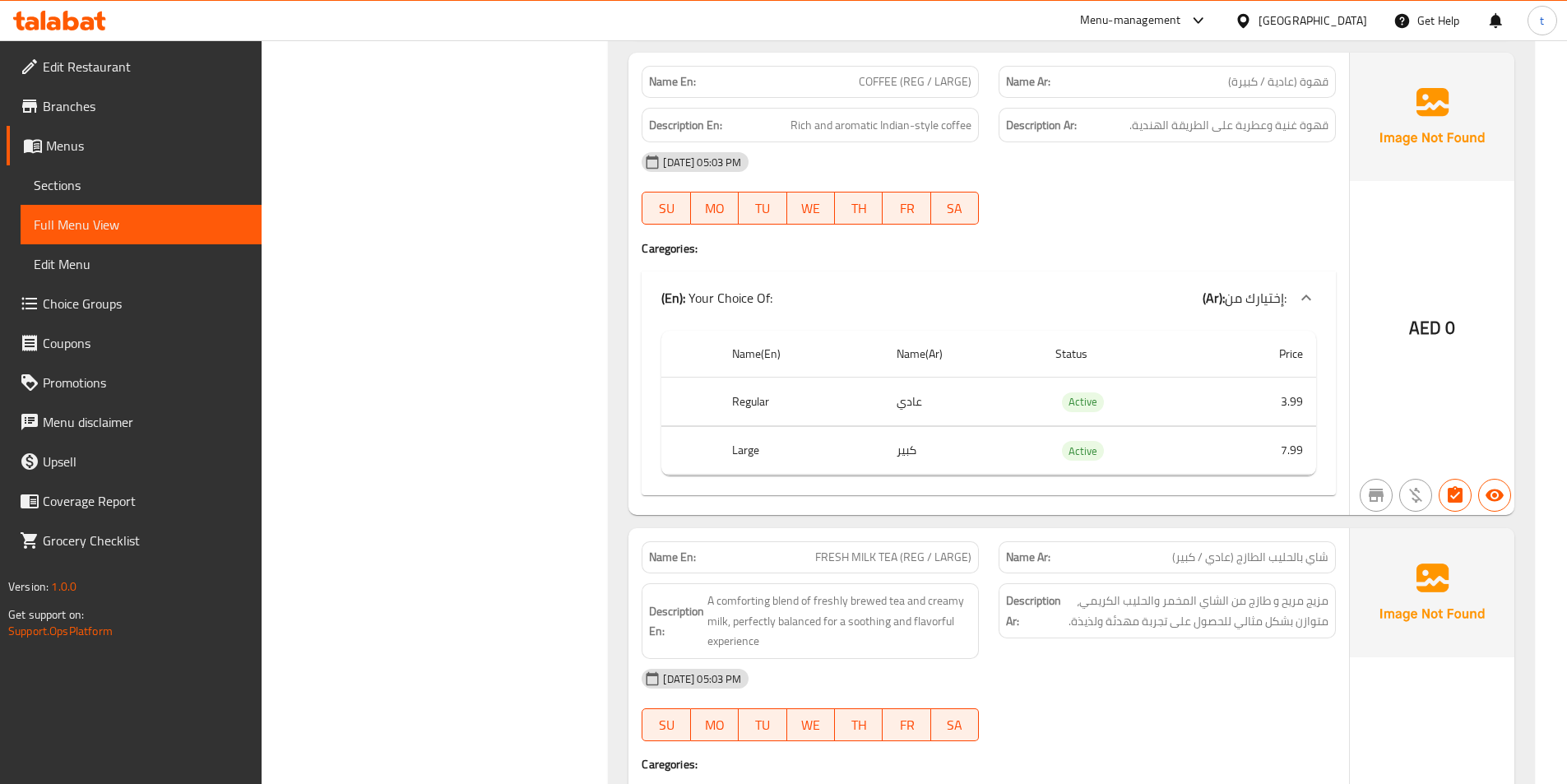
scroll to position [5098, 0]
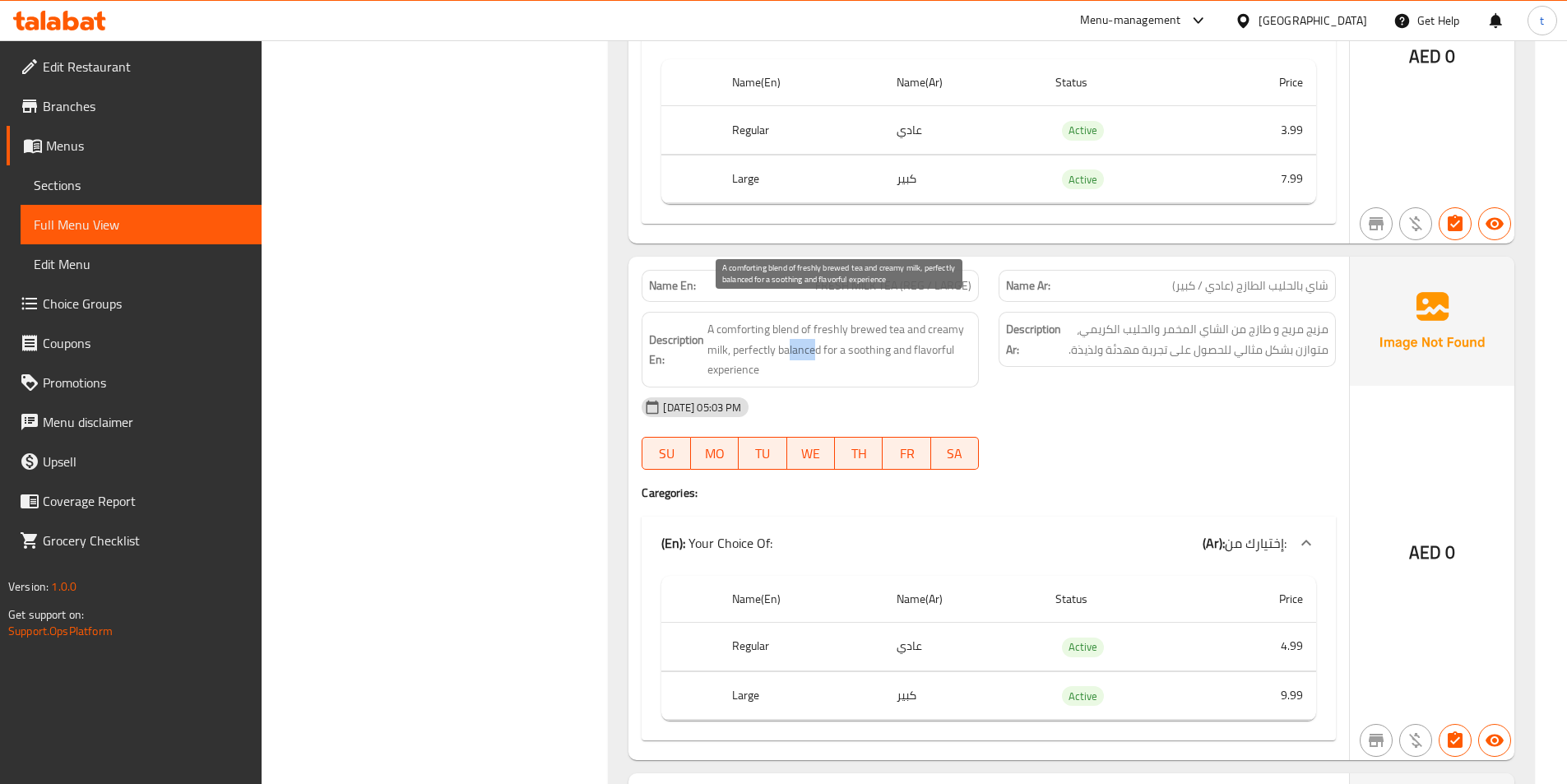
drag, startPoint x: 800, startPoint y: 333, endPoint x: 813, endPoint y: 332, distance: 13.0
click at [813, 332] on span "A comforting blend of freshly brewed tea and creamy milk, perfectly balanced fo…" at bounding box center [839, 349] width 264 height 60
click at [790, 327] on span "A comforting blend of freshly brewed tea and creamy milk, perfectly balanced fo…" at bounding box center [839, 349] width 264 height 60
drag, startPoint x: 778, startPoint y: 332, endPoint x: 925, endPoint y: 358, distance: 149.3
click at [925, 358] on span "A comforting blend of freshly brewed tea and creamy milk, perfectly balanced fo…" at bounding box center [839, 349] width 264 height 60
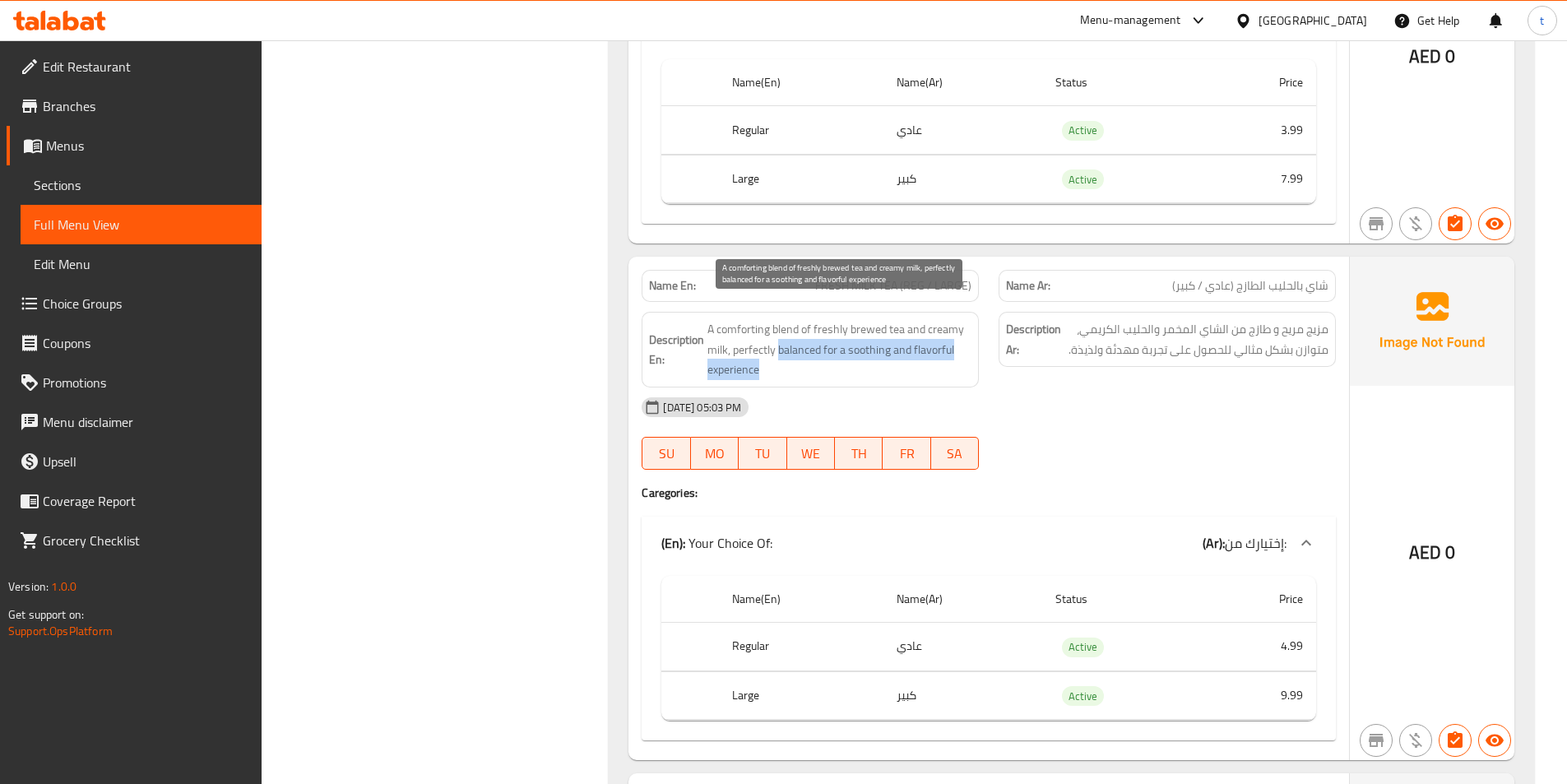
copy span "balanced for a soothing and flavorful experience"
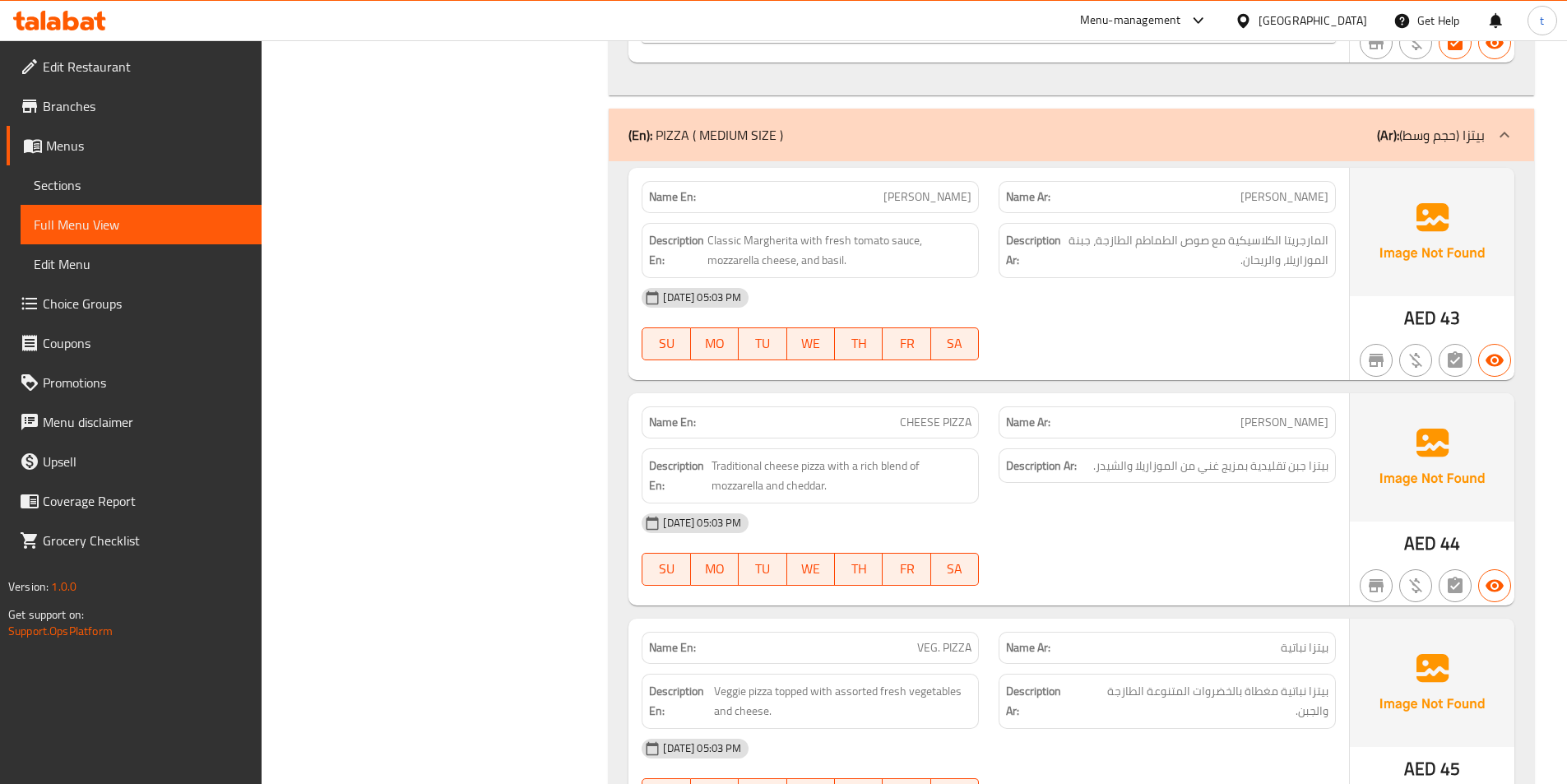
scroll to position [6744, 0]
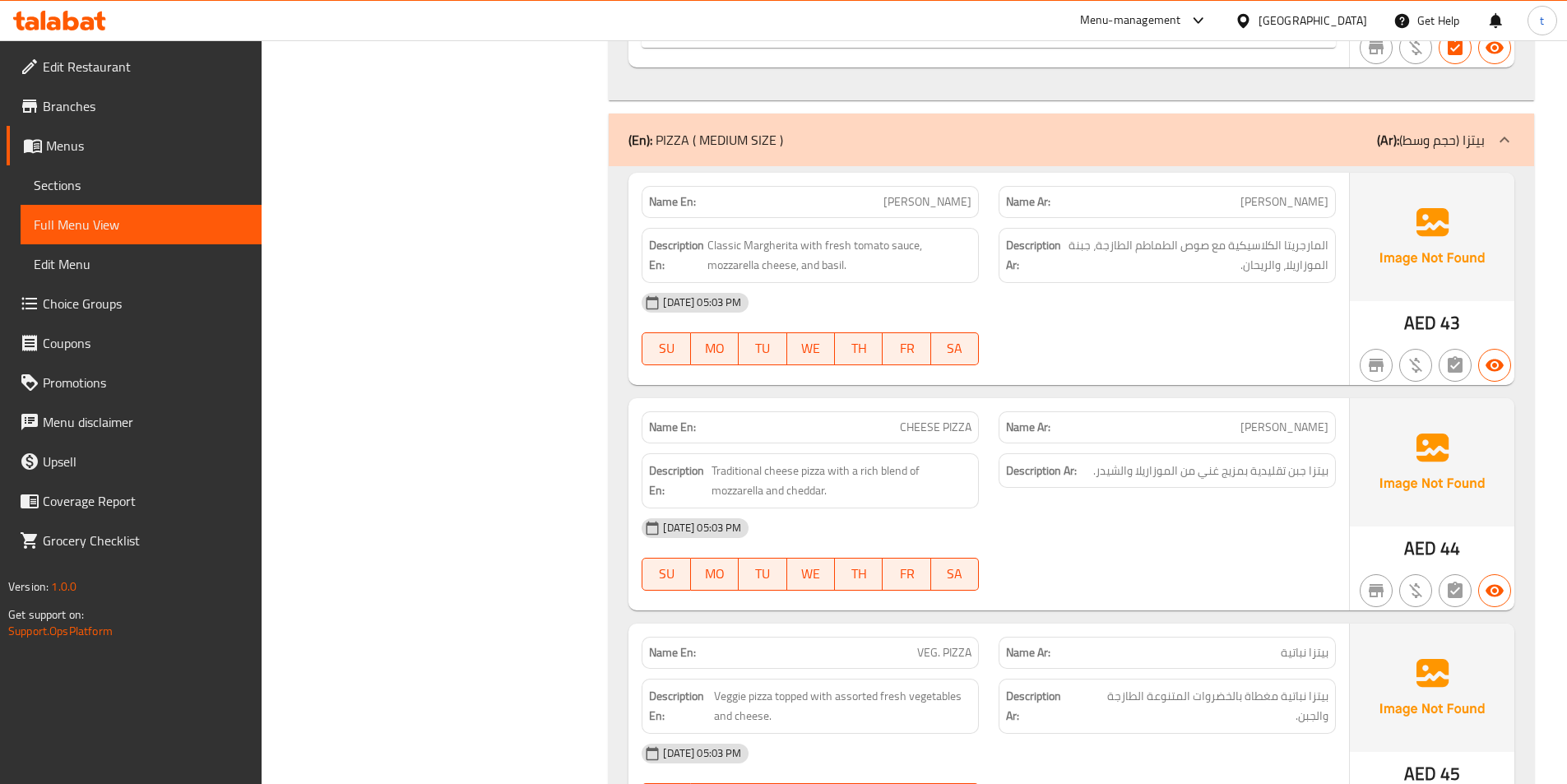
drag, startPoint x: 874, startPoint y: 181, endPoint x: 993, endPoint y: 181, distance: 119.0
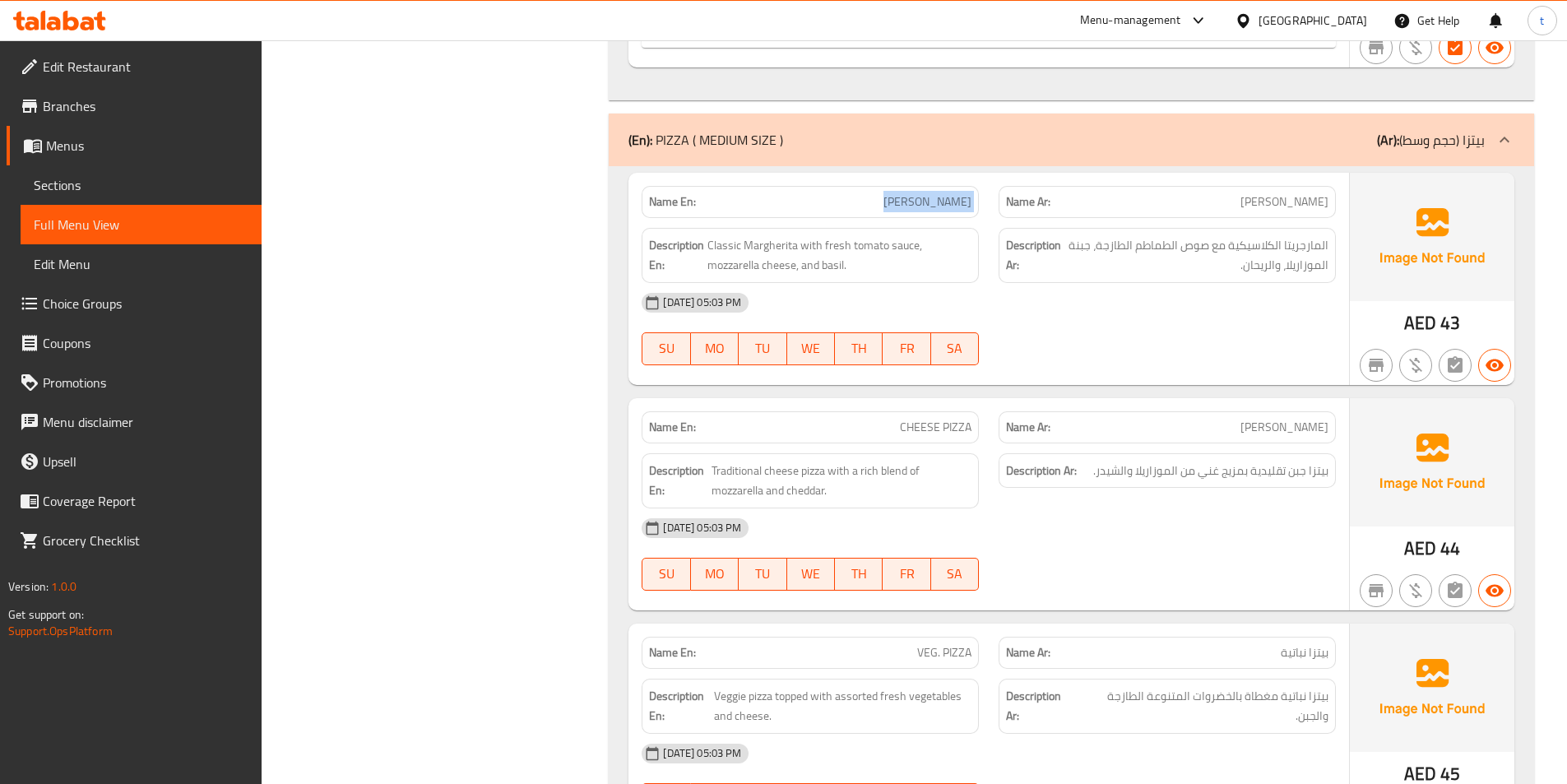
copy span "[PERSON_NAME]"
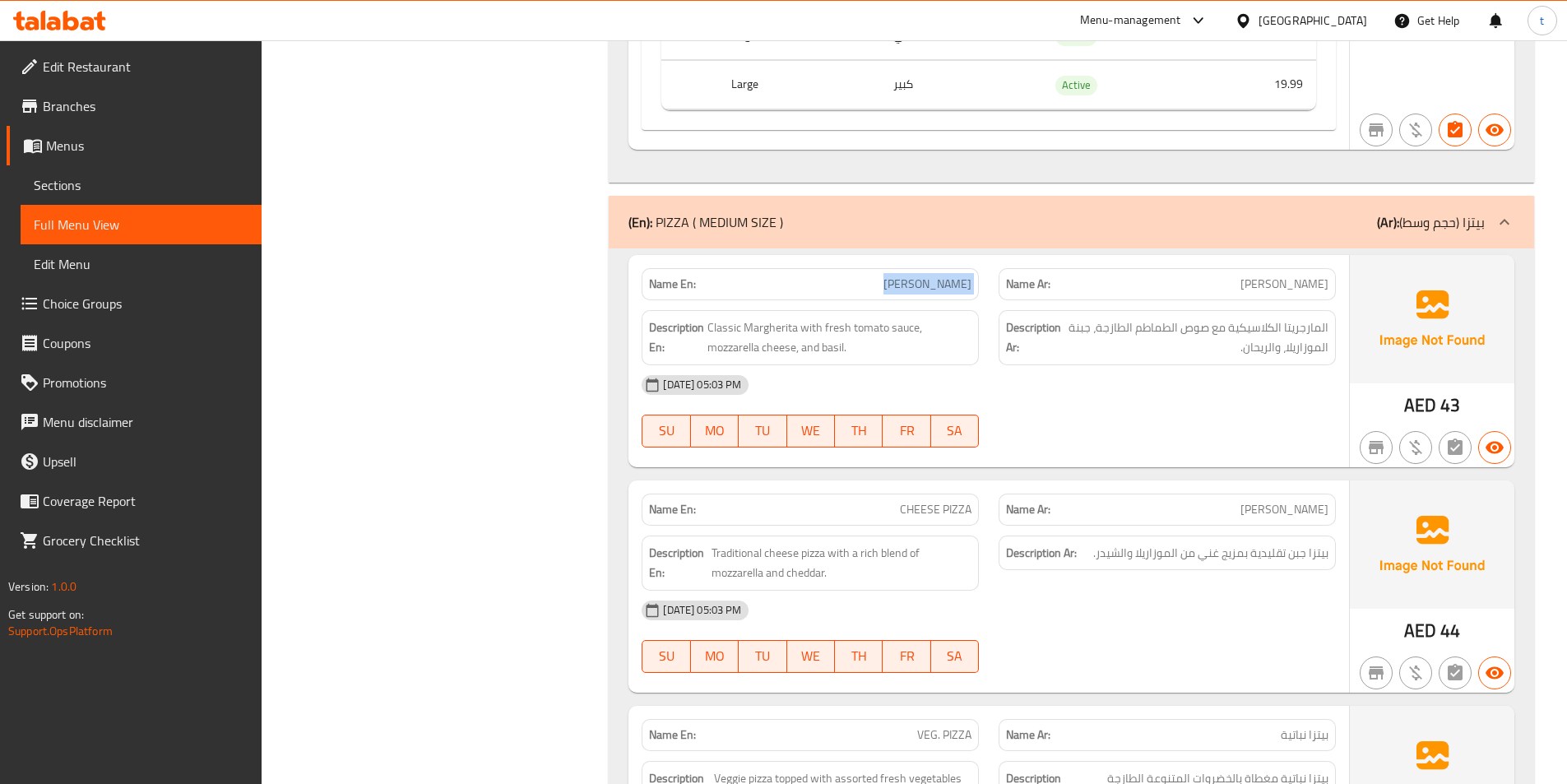
scroll to position [6250, 0]
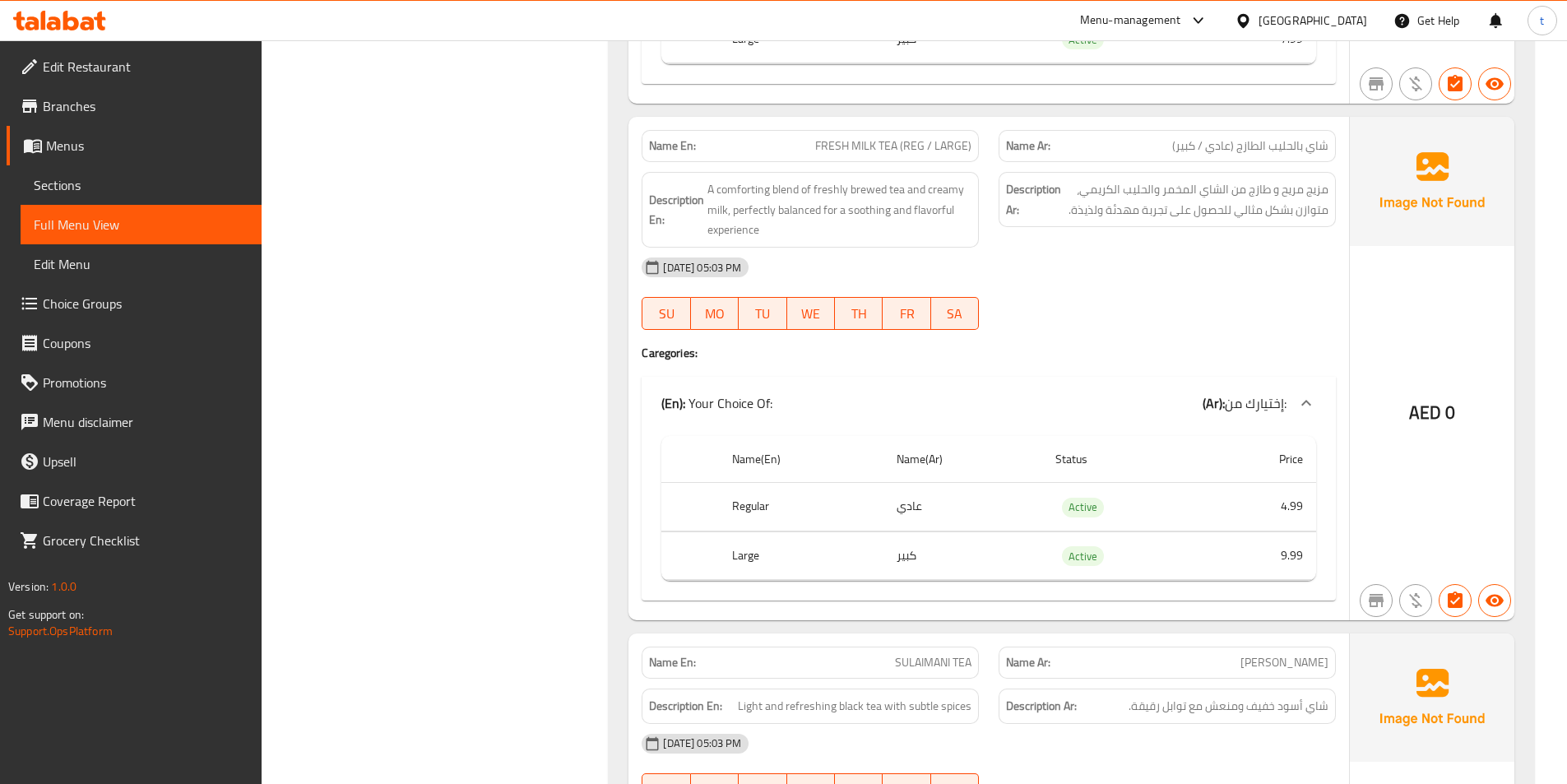
scroll to position [5345, 0]
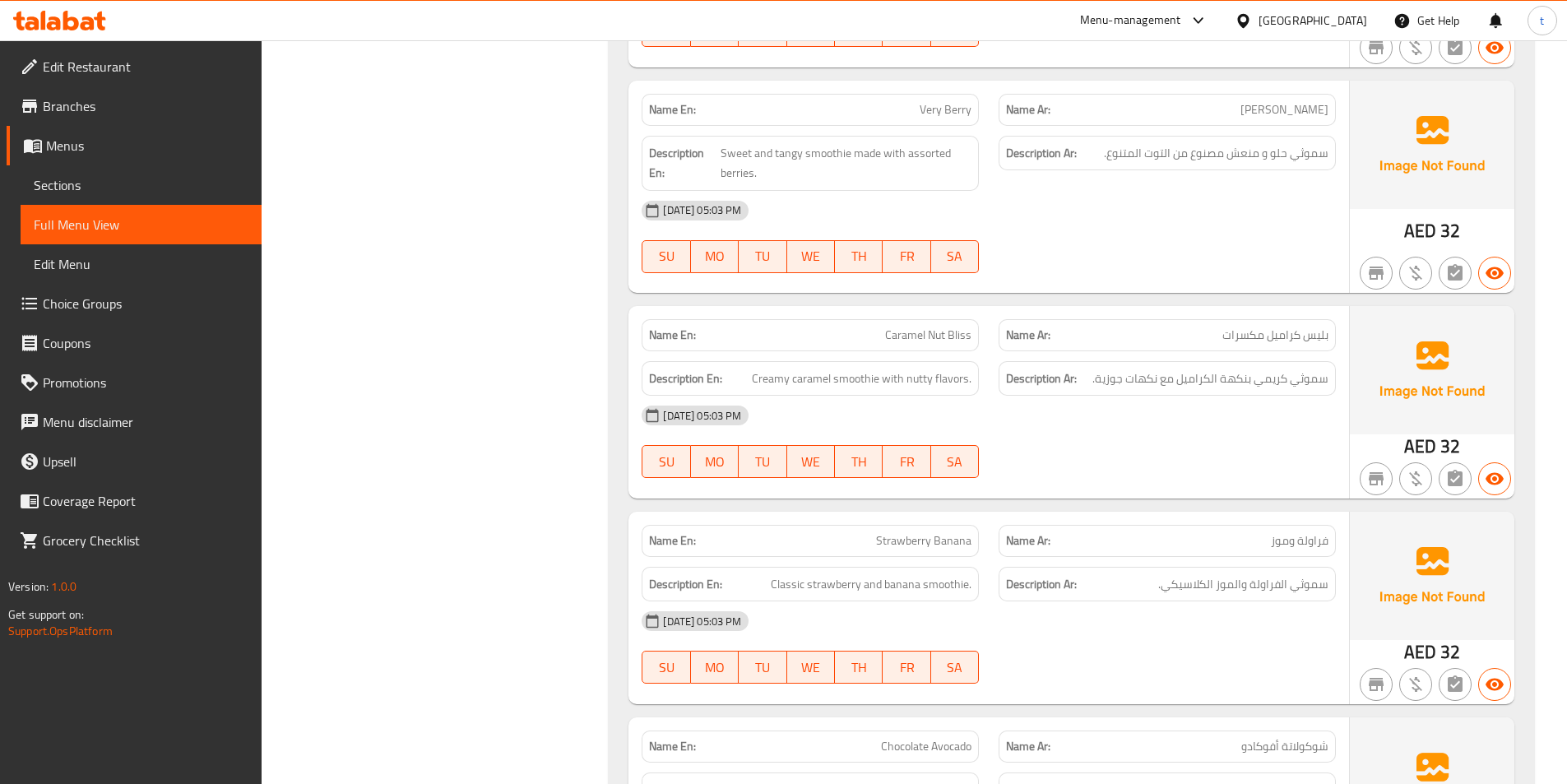
scroll to position [9142, 0]
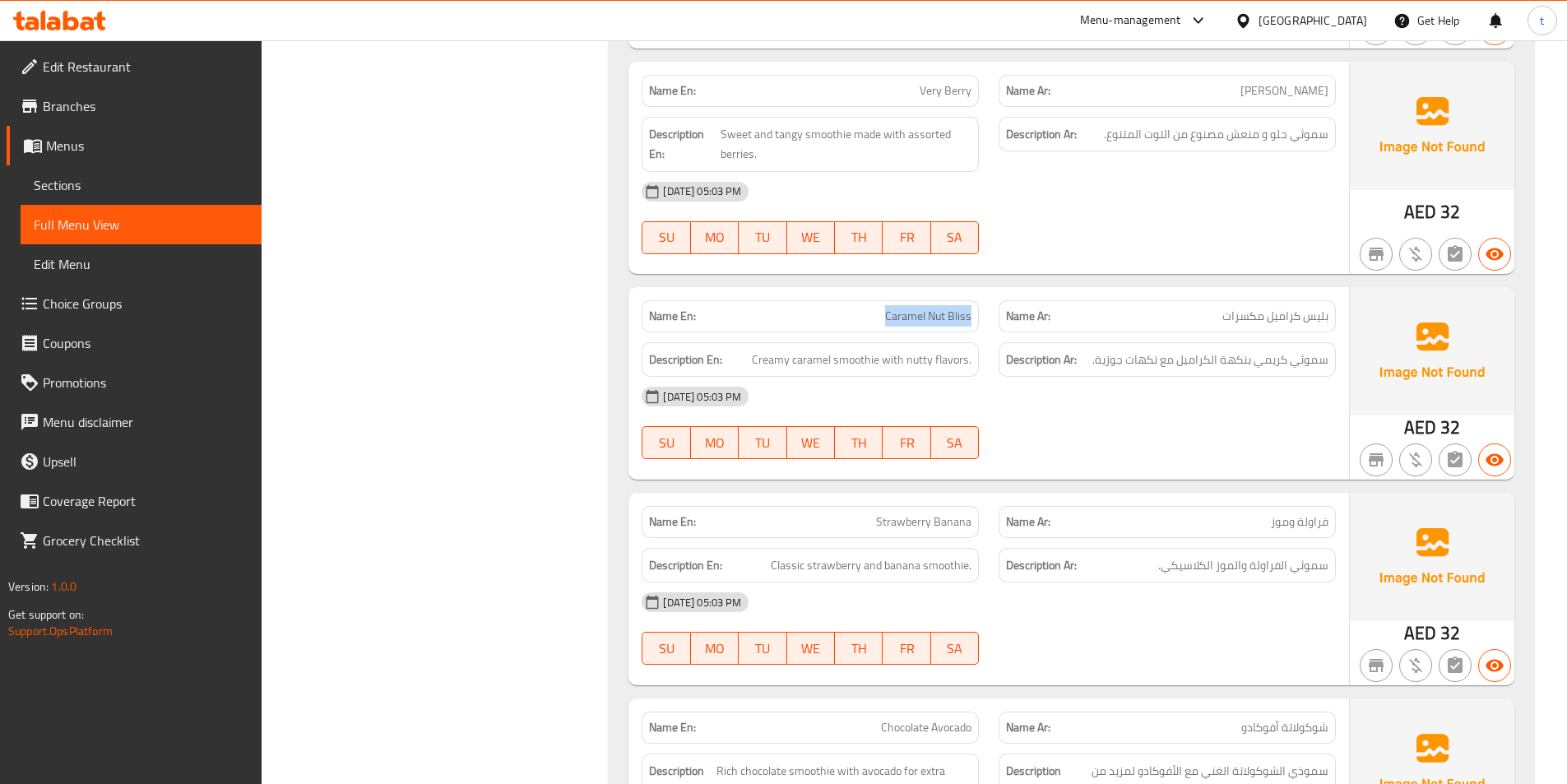
drag, startPoint x: 887, startPoint y: 300, endPoint x: 975, endPoint y: 299, distance: 88.0
copy span "Caramel Nut Bliss"
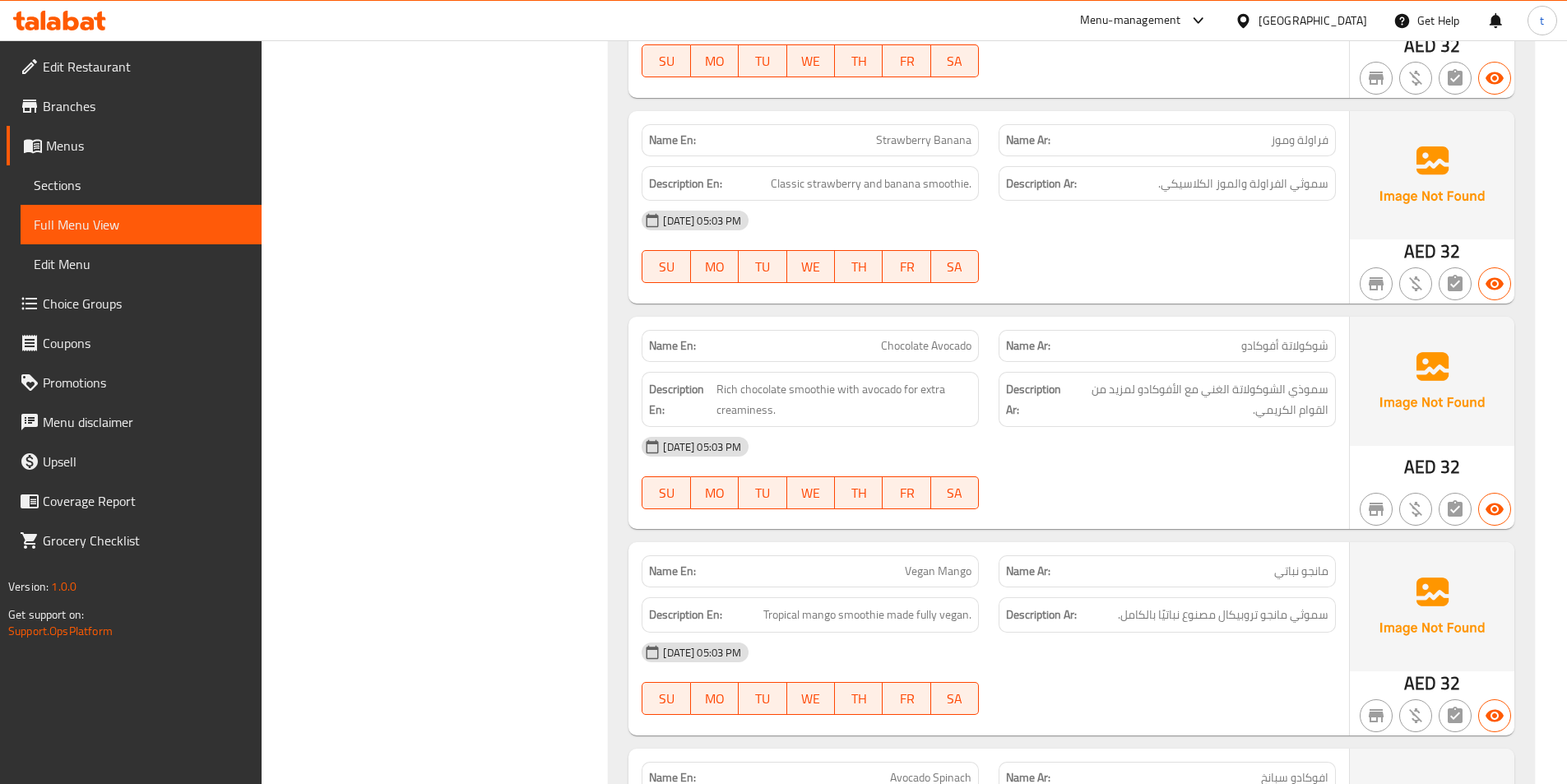
scroll to position [9553, 0]
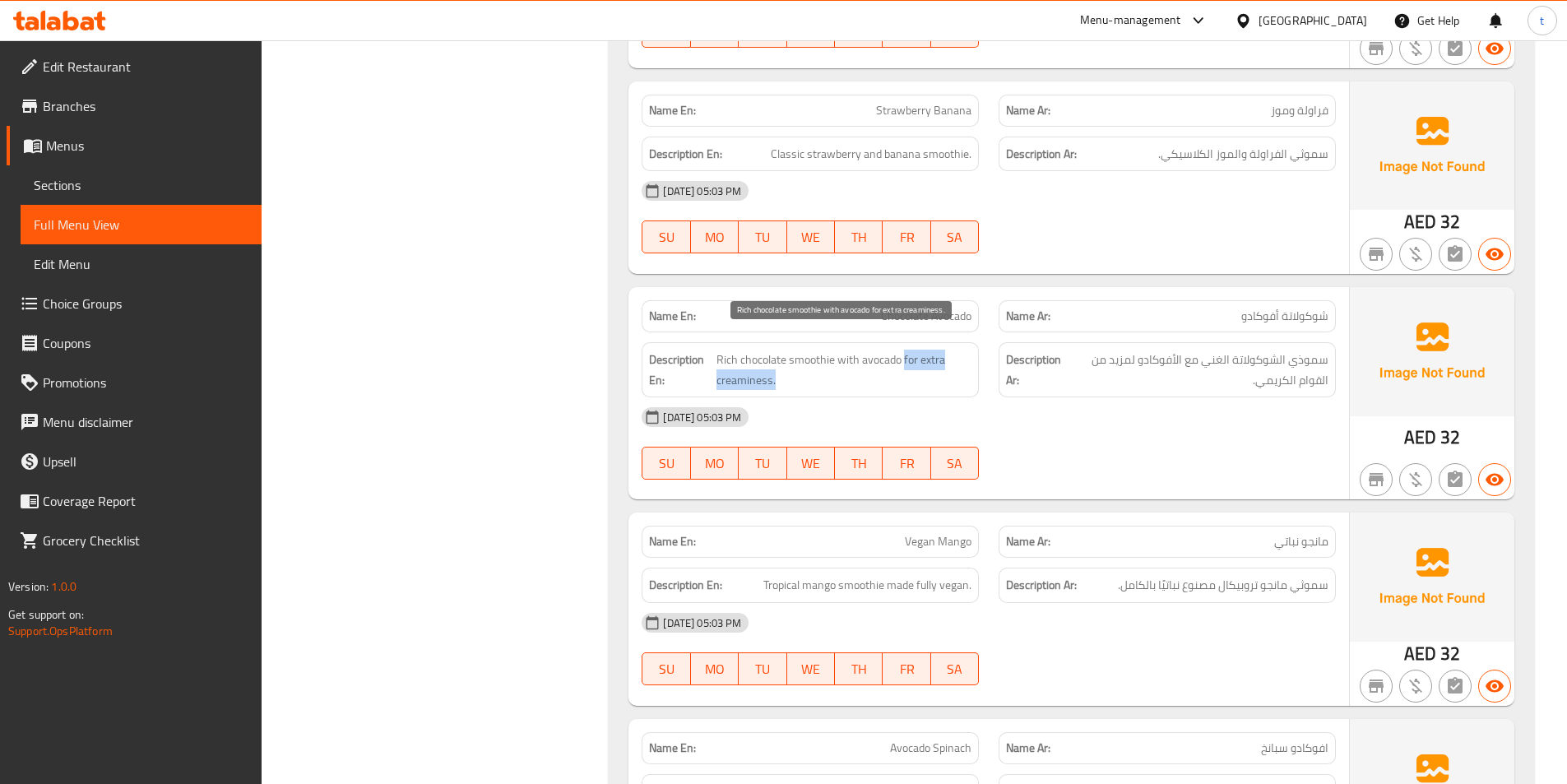
drag, startPoint x: 905, startPoint y: 343, endPoint x: 794, endPoint y: 356, distance: 111.8
click at [794, 356] on span "Rich chocolate smoothie with avocado for extra creaminess." at bounding box center [844, 370] width 255 height 41
copy span "for extra creaminess."
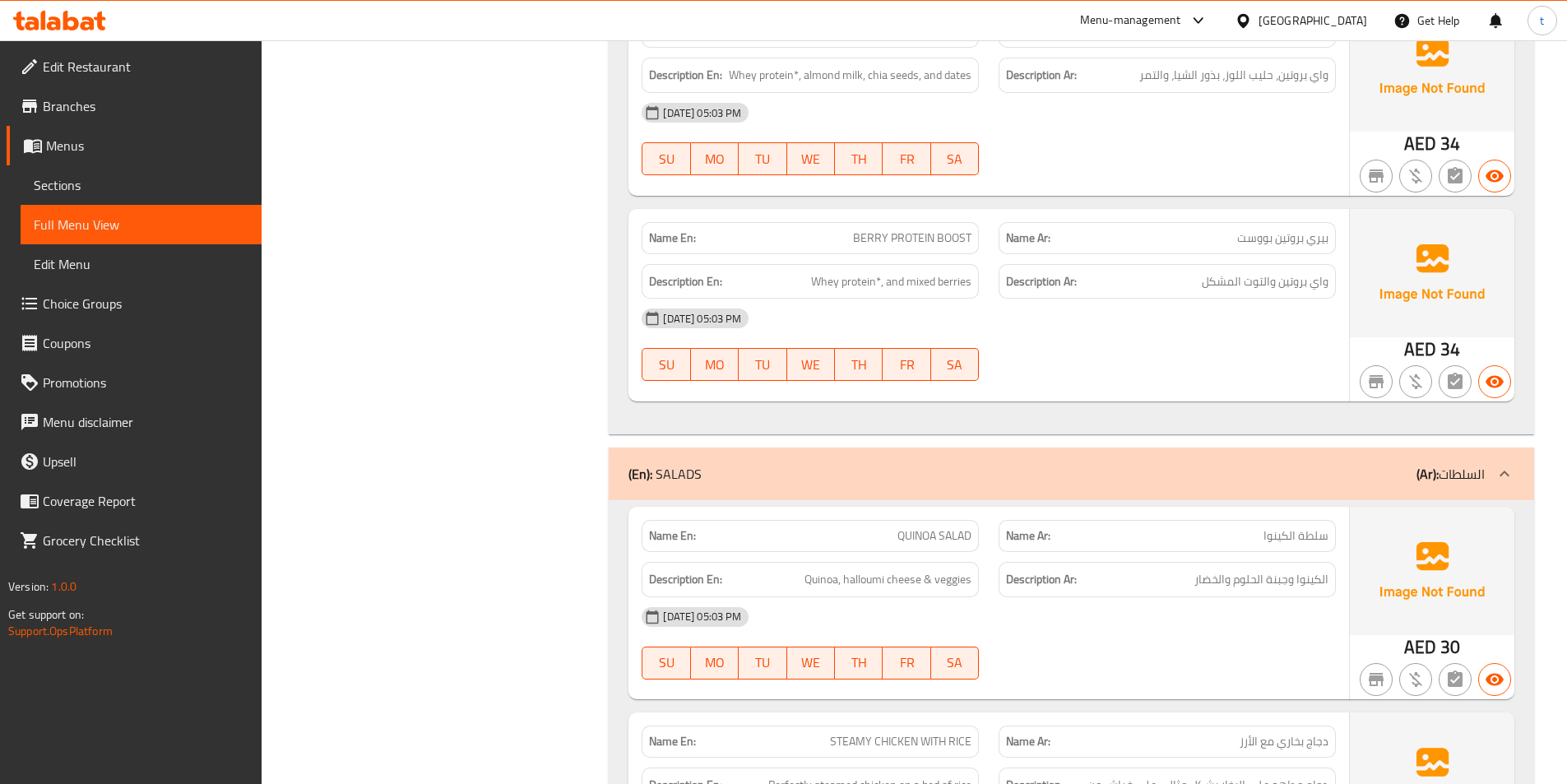
scroll to position [11773, 0]
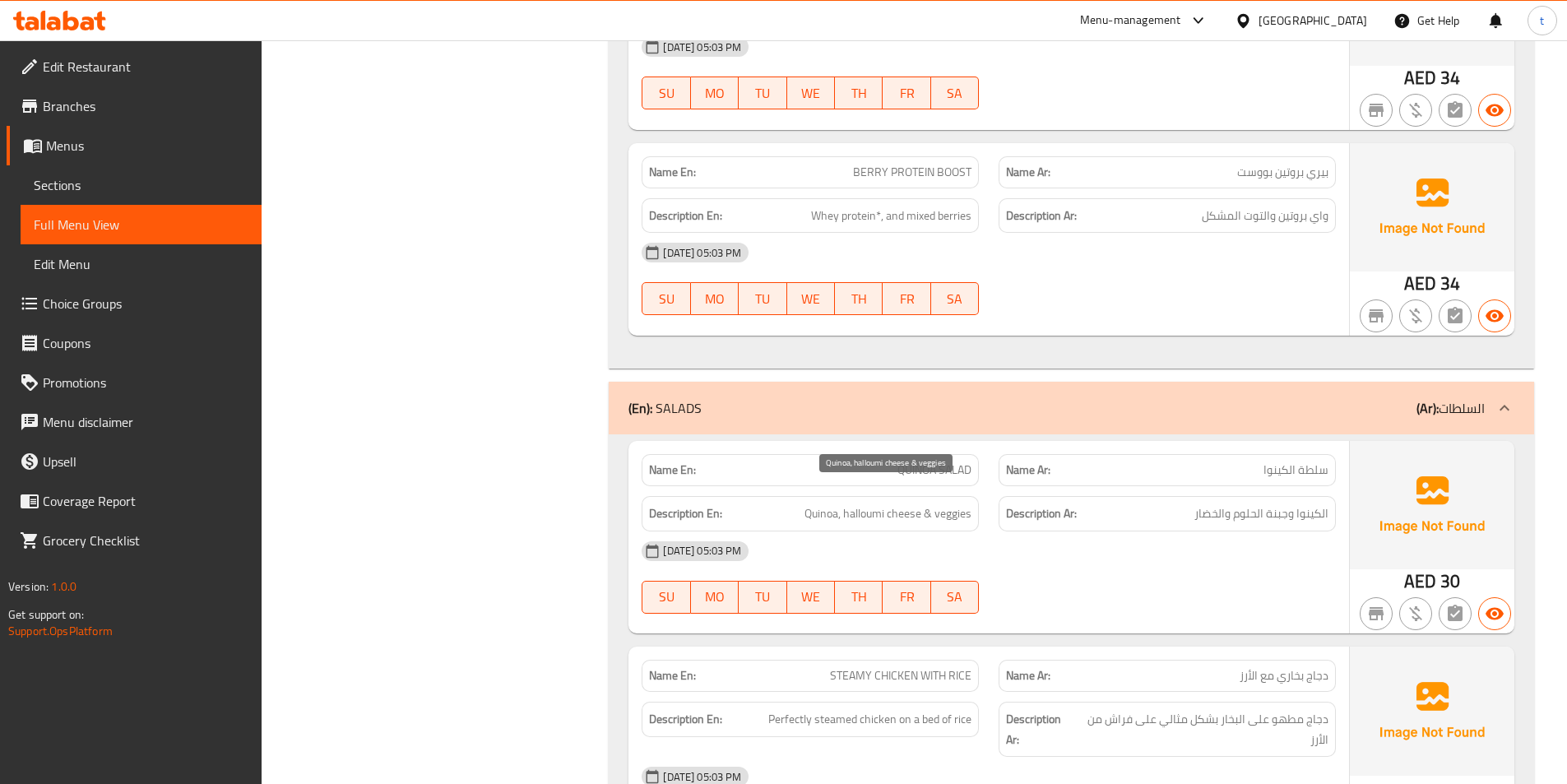
click at [954, 503] on span "Quinoa, halloumi cheese & veggies" at bounding box center [887, 513] width 167 height 21
copy span "veggies"
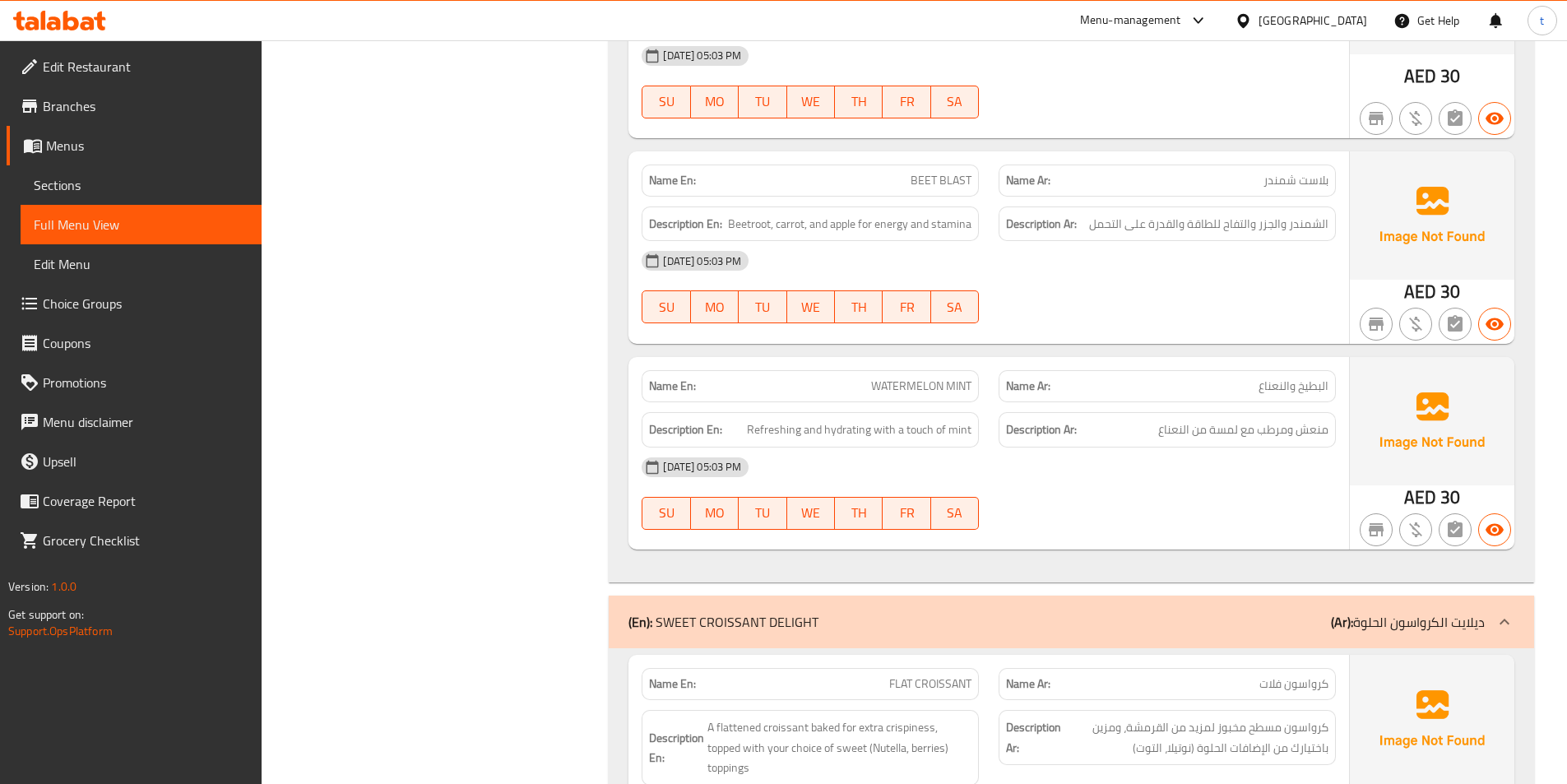
scroll to position [13253, 0]
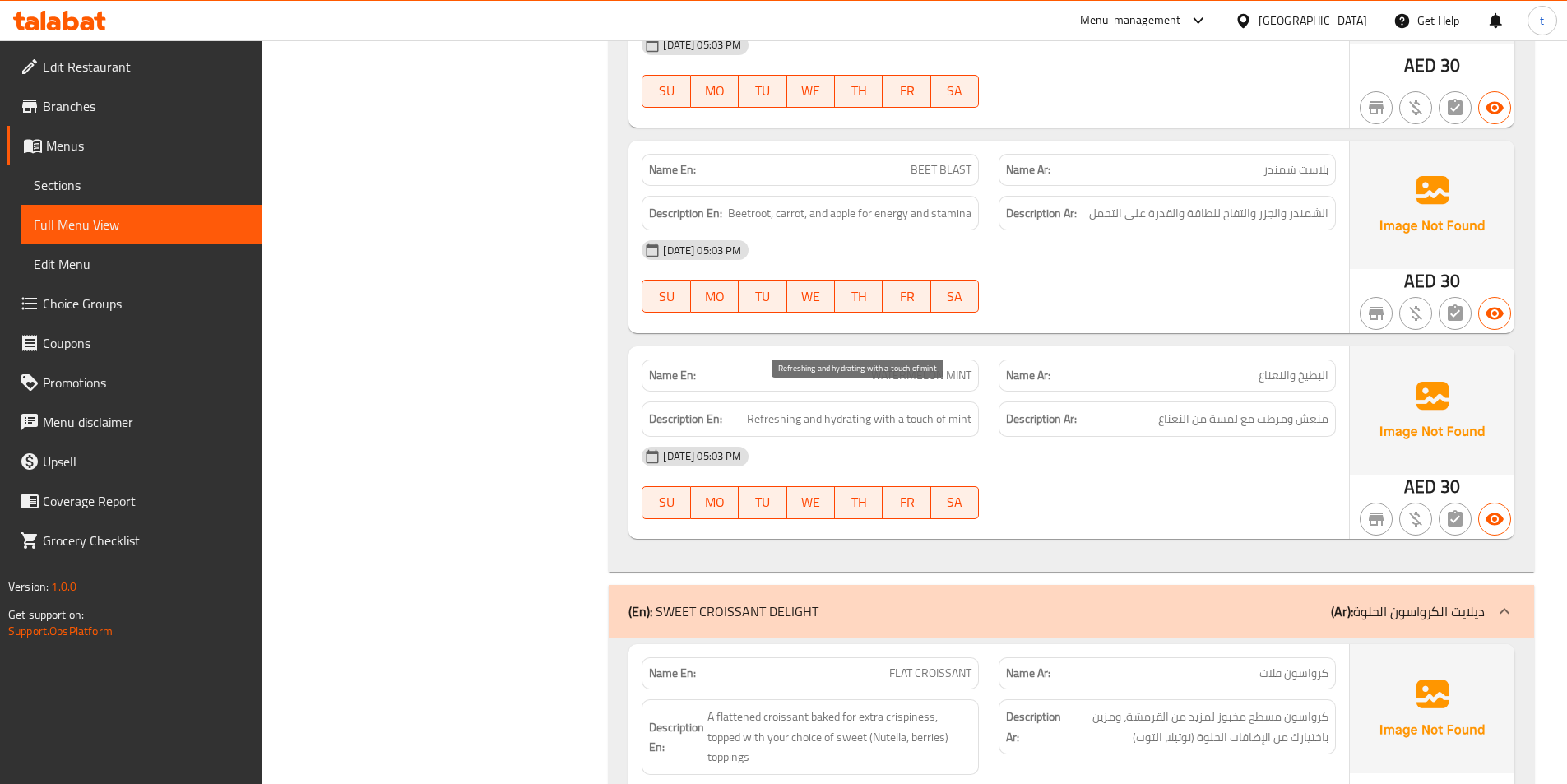
click at [854, 409] on span "Refreshing and hydrating with a touch of mint" at bounding box center [859, 419] width 225 height 21
copy span "hydrating"
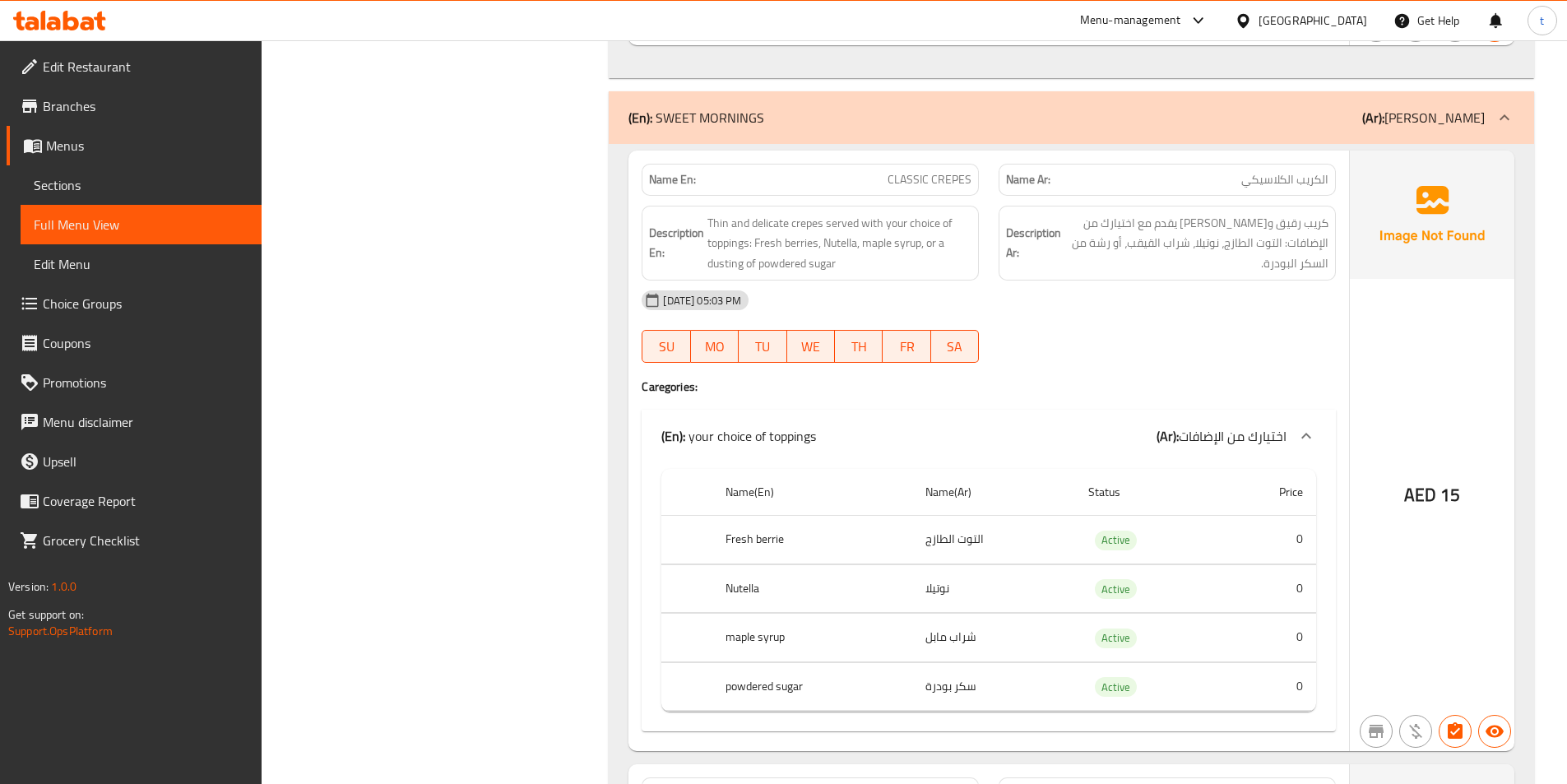
scroll to position [15886, 0]
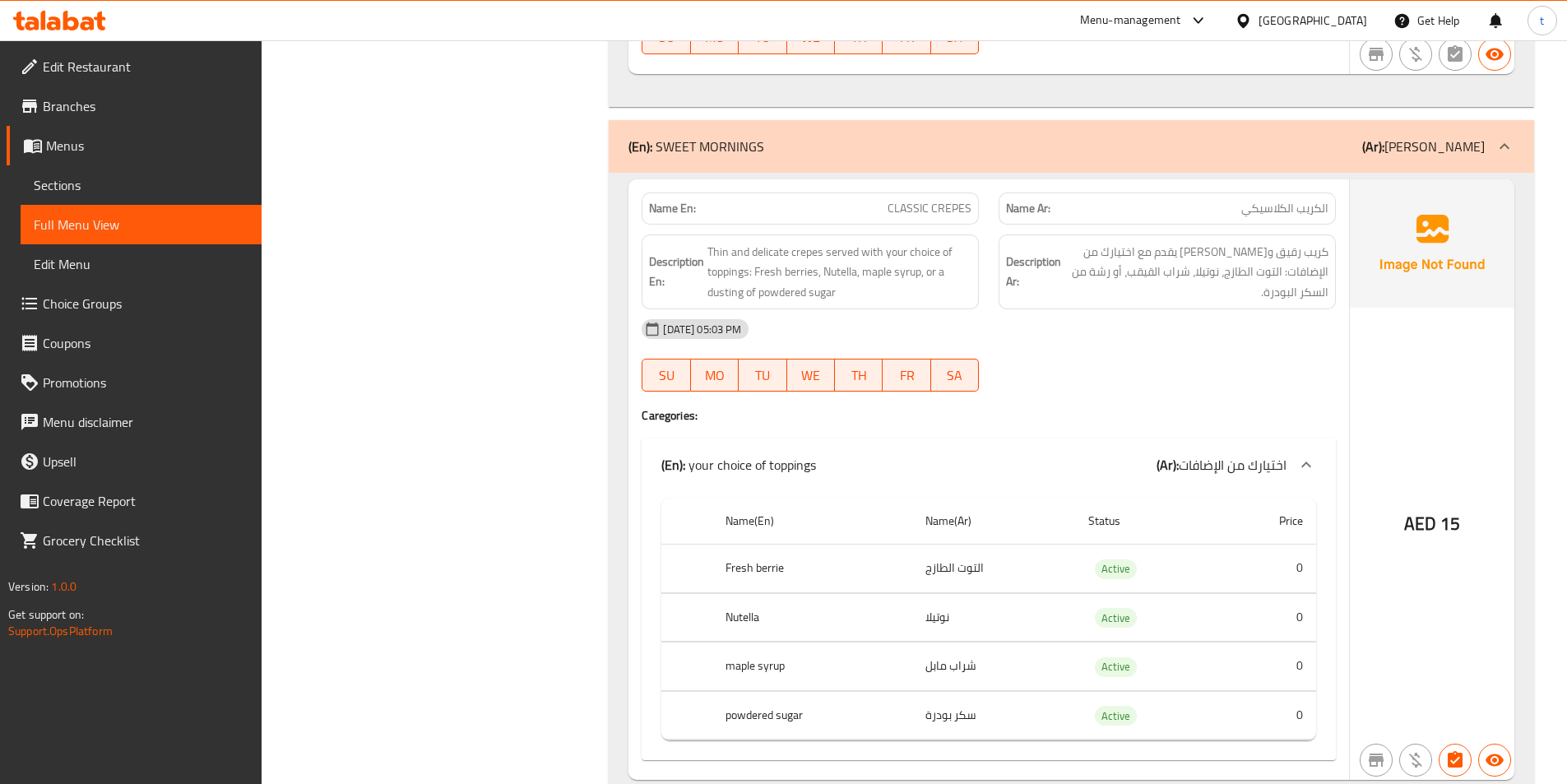
drag, startPoint x: 893, startPoint y: 186, endPoint x: 946, endPoint y: 191, distance: 53.2
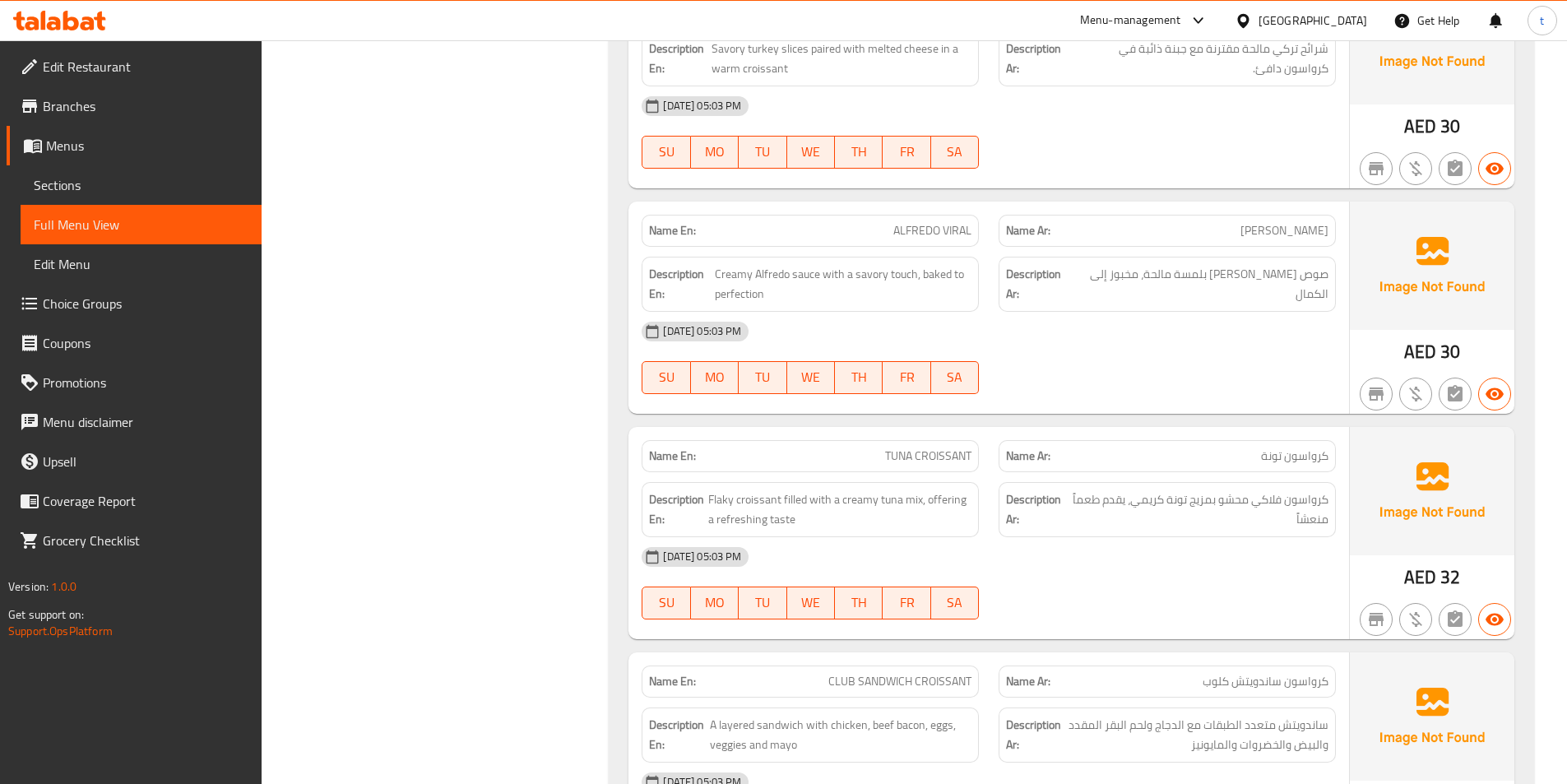
scroll to position [16838, 0]
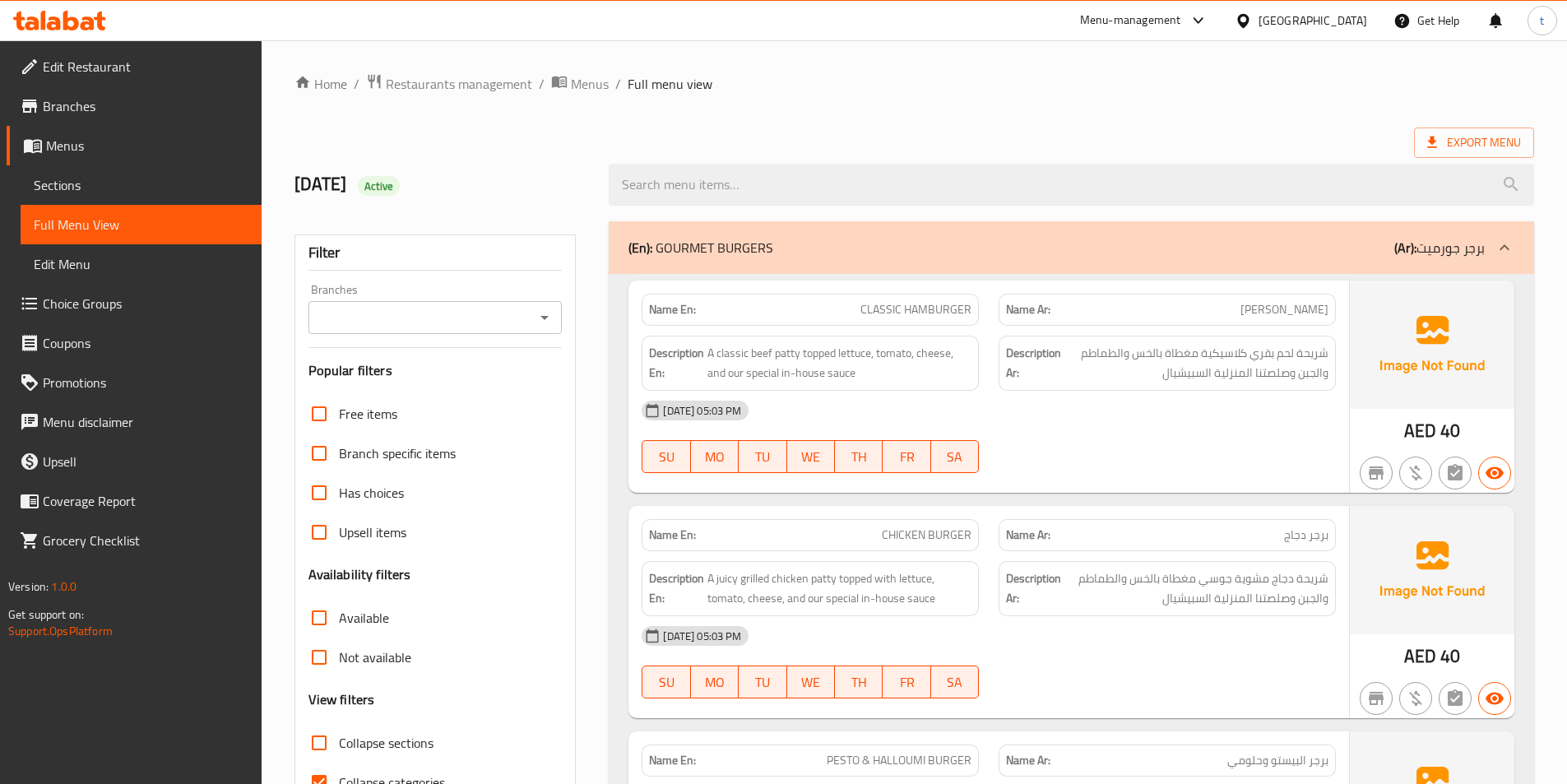
click at [99, 190] on span "Sections" at bounding box center [141, 185] width 215 height 20
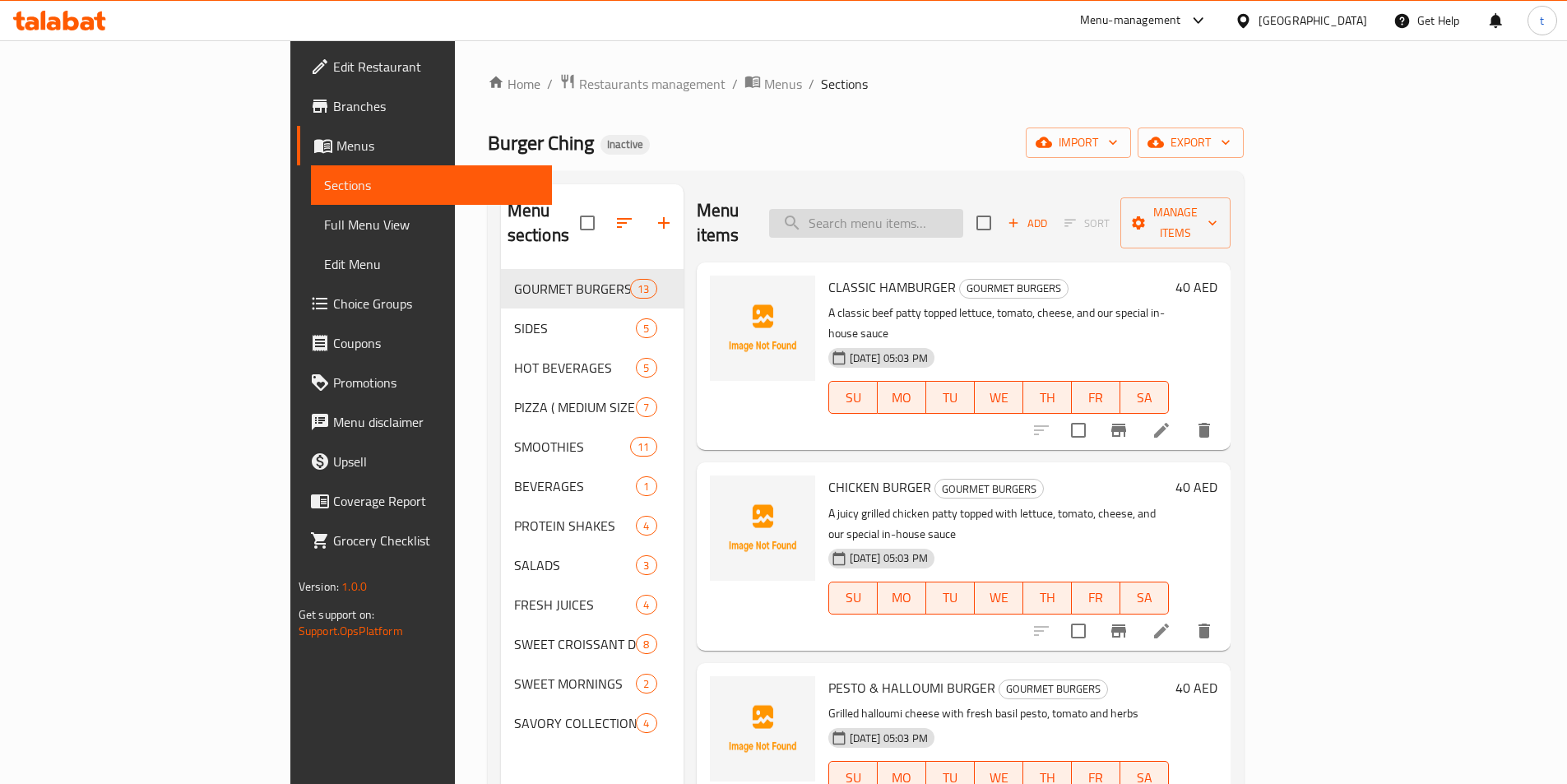
click at [963, 209] on input "search" at bounding box center [866, 223] width 194 height 29
paste input "VEG SEAWAN BURGER"
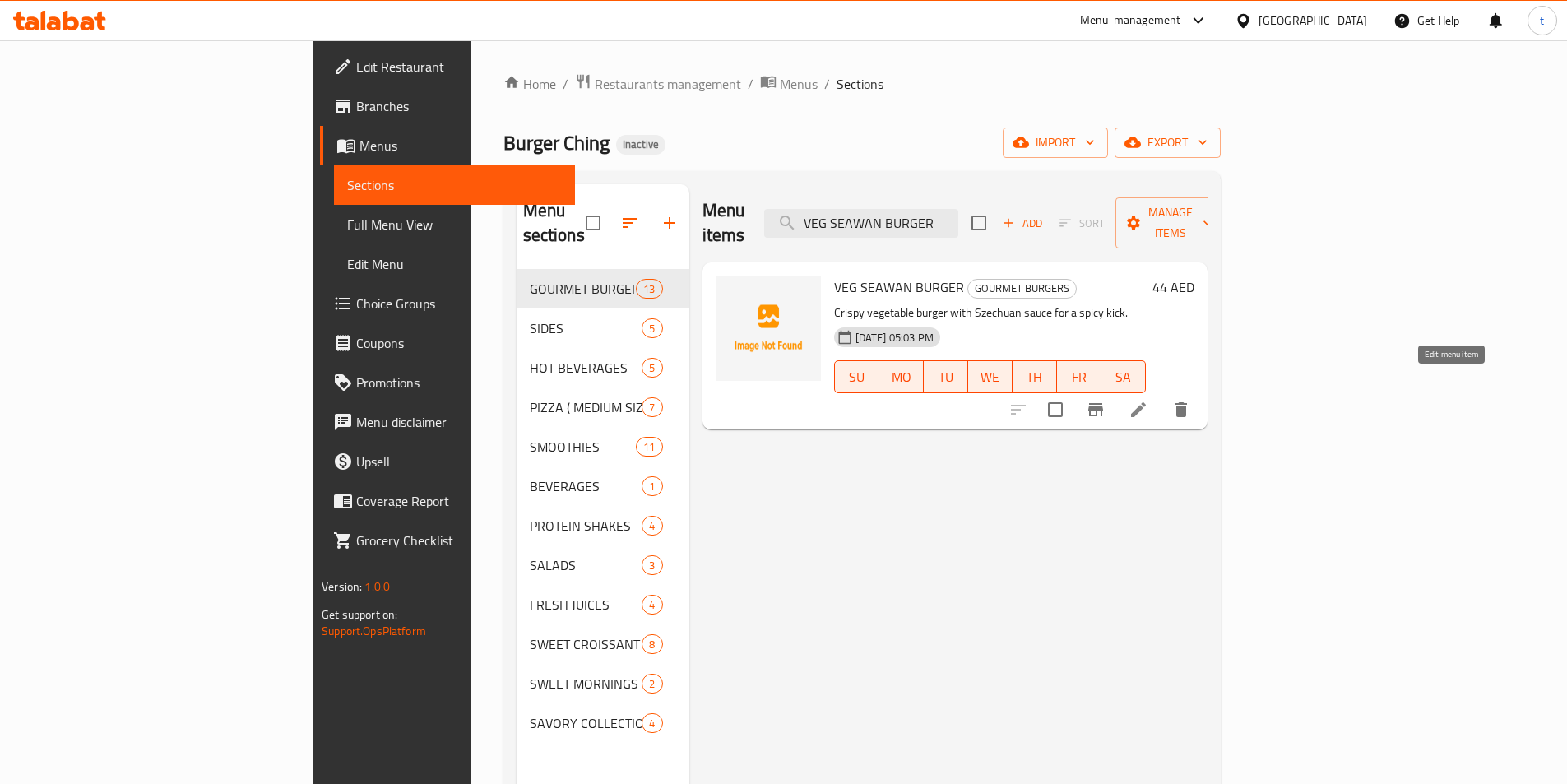
type input "VEG SEAWAN BURGER"
click at [1148, 399] on icon at bounding box center [1138, 409] width 20 height 20
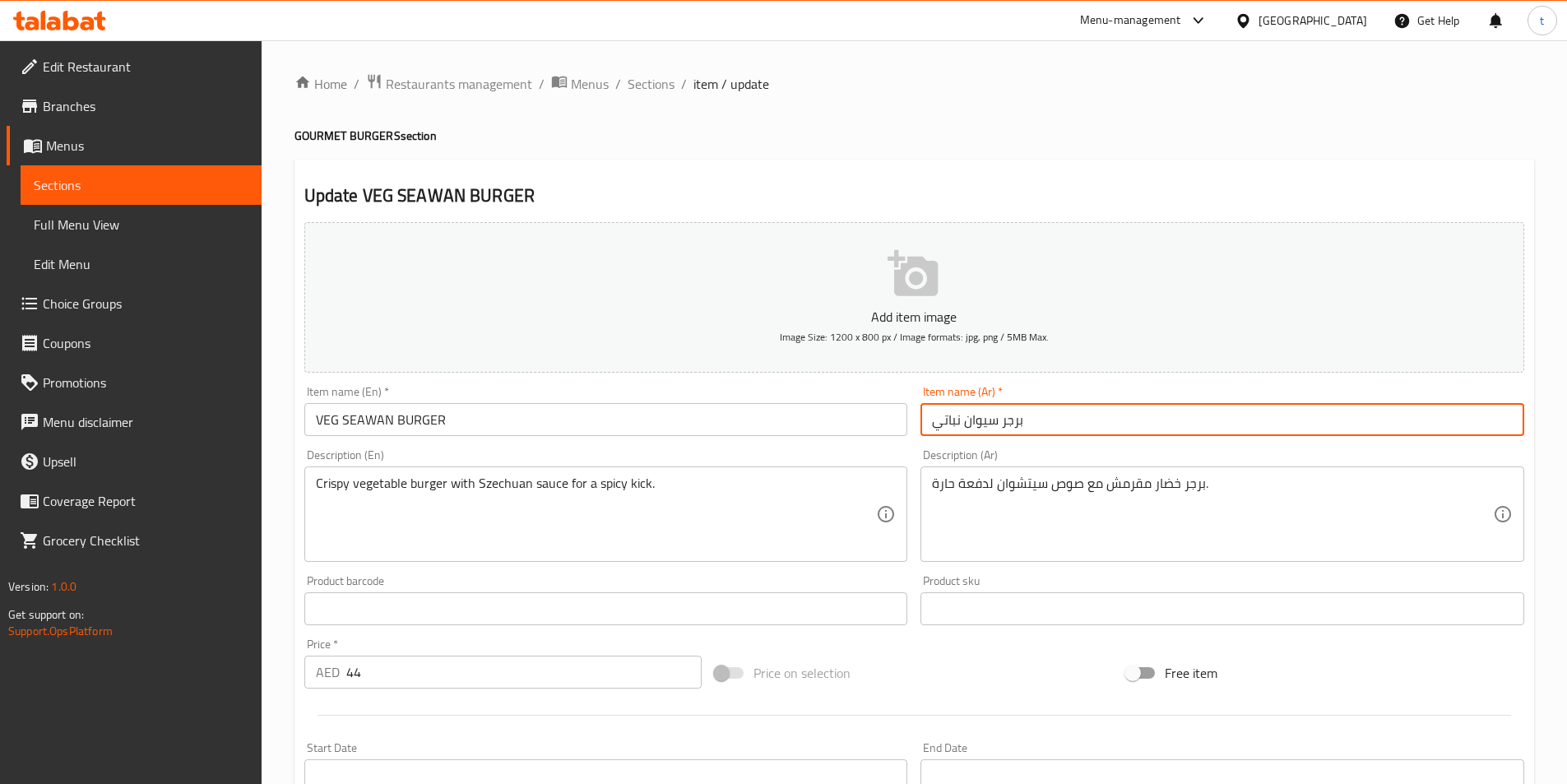
click at [981, 422] on input "برجر سيوان نباتي" at bounding box center [1222, 419] width 604 height 33
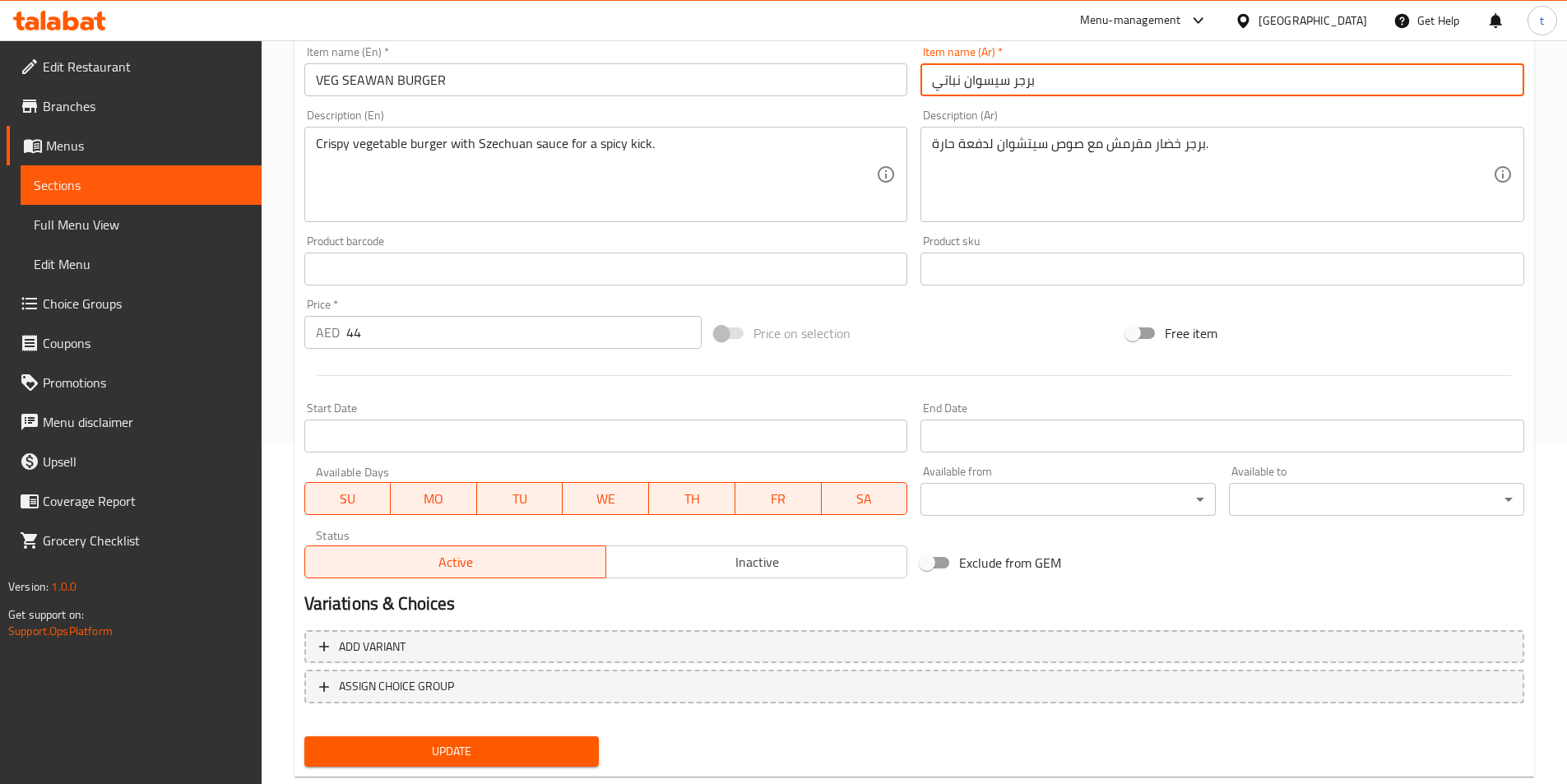
scroll to position [378, 0]
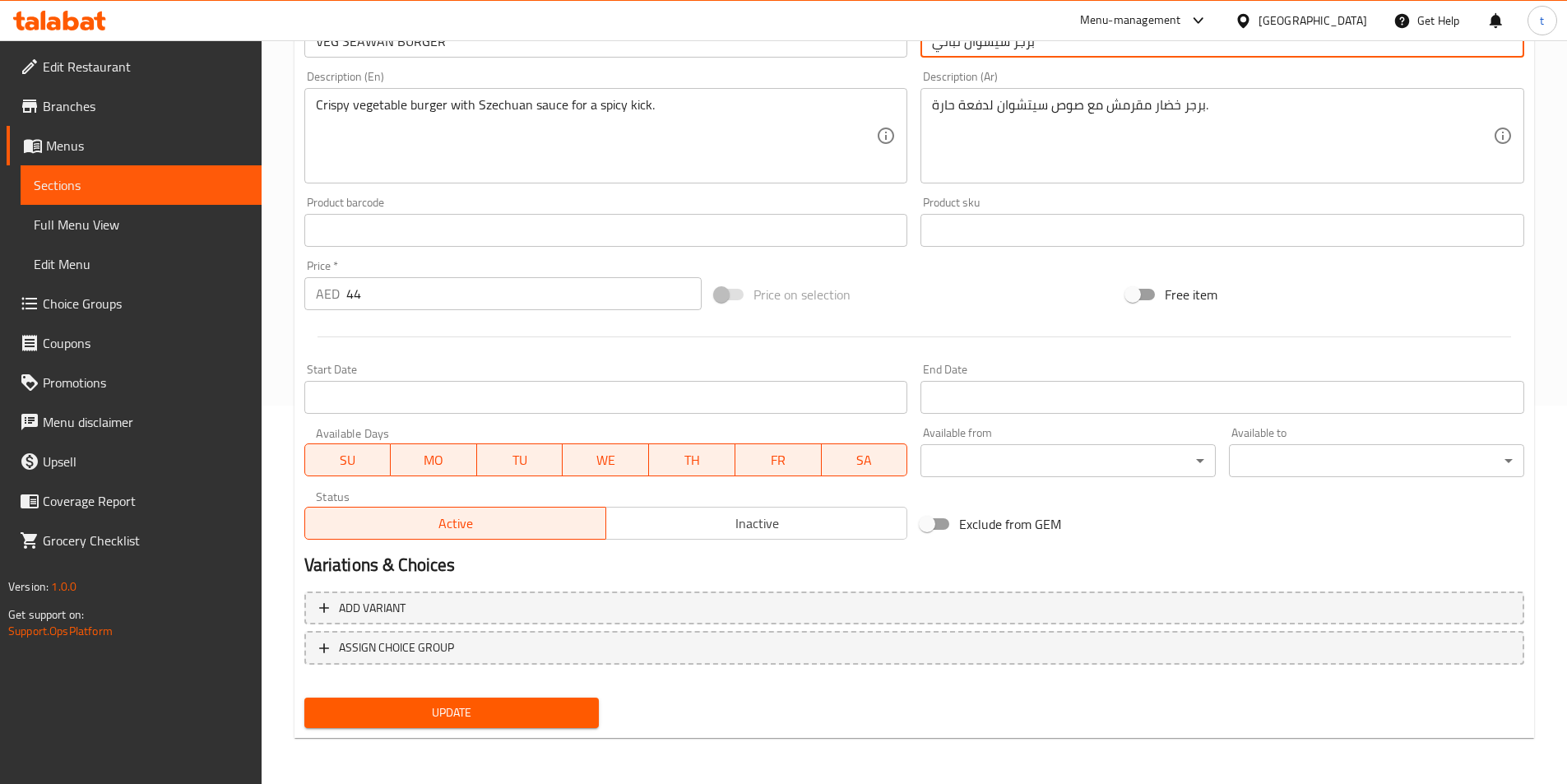
type input "برجر سيسوان نباتي"
click at [502, 708] on span "Update" at bounding box center [452, 712] width 269 height 21
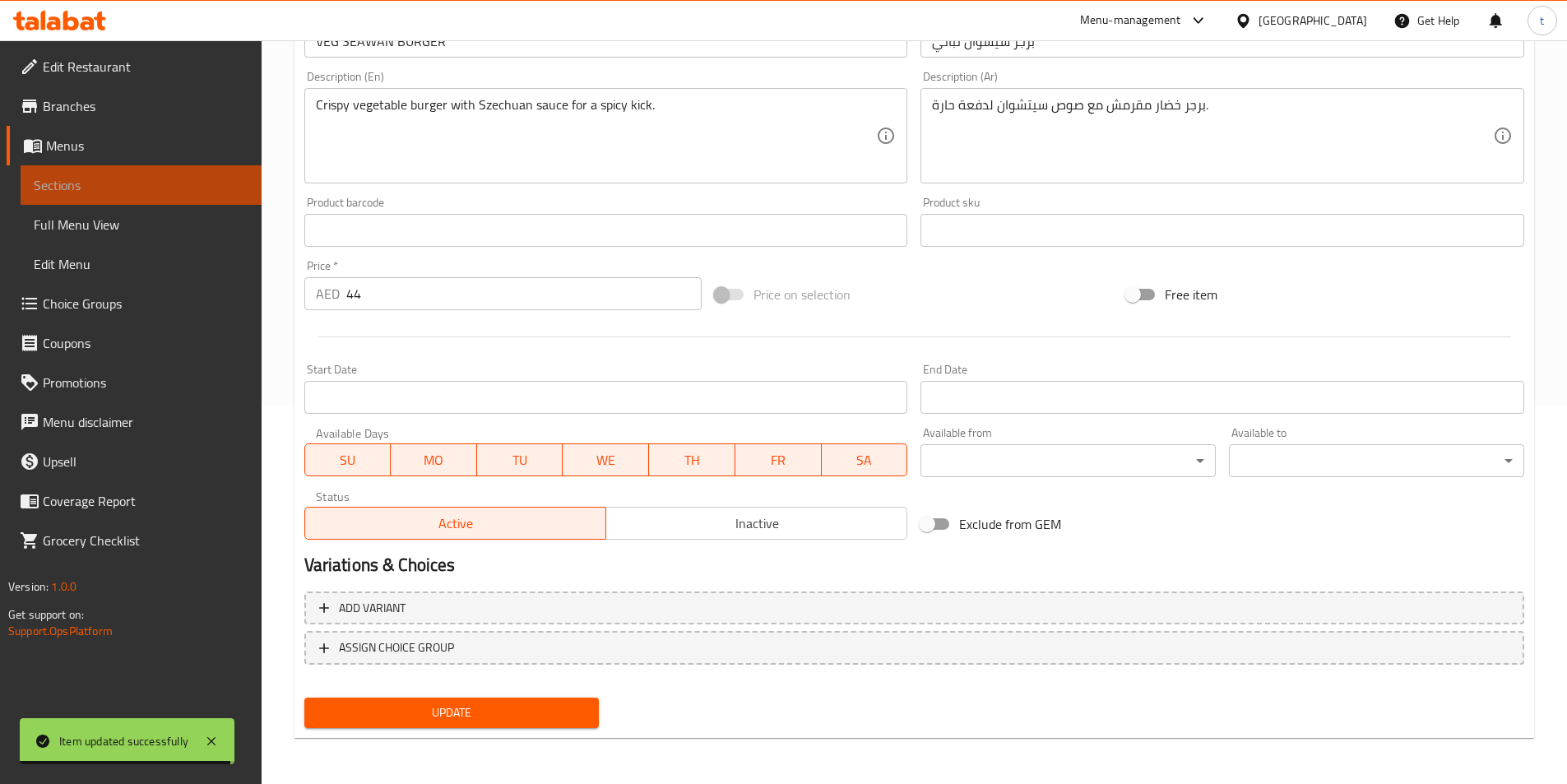
click at [165, 186] on span "Sections" at bounding box center [141, 185] width 215 height 20
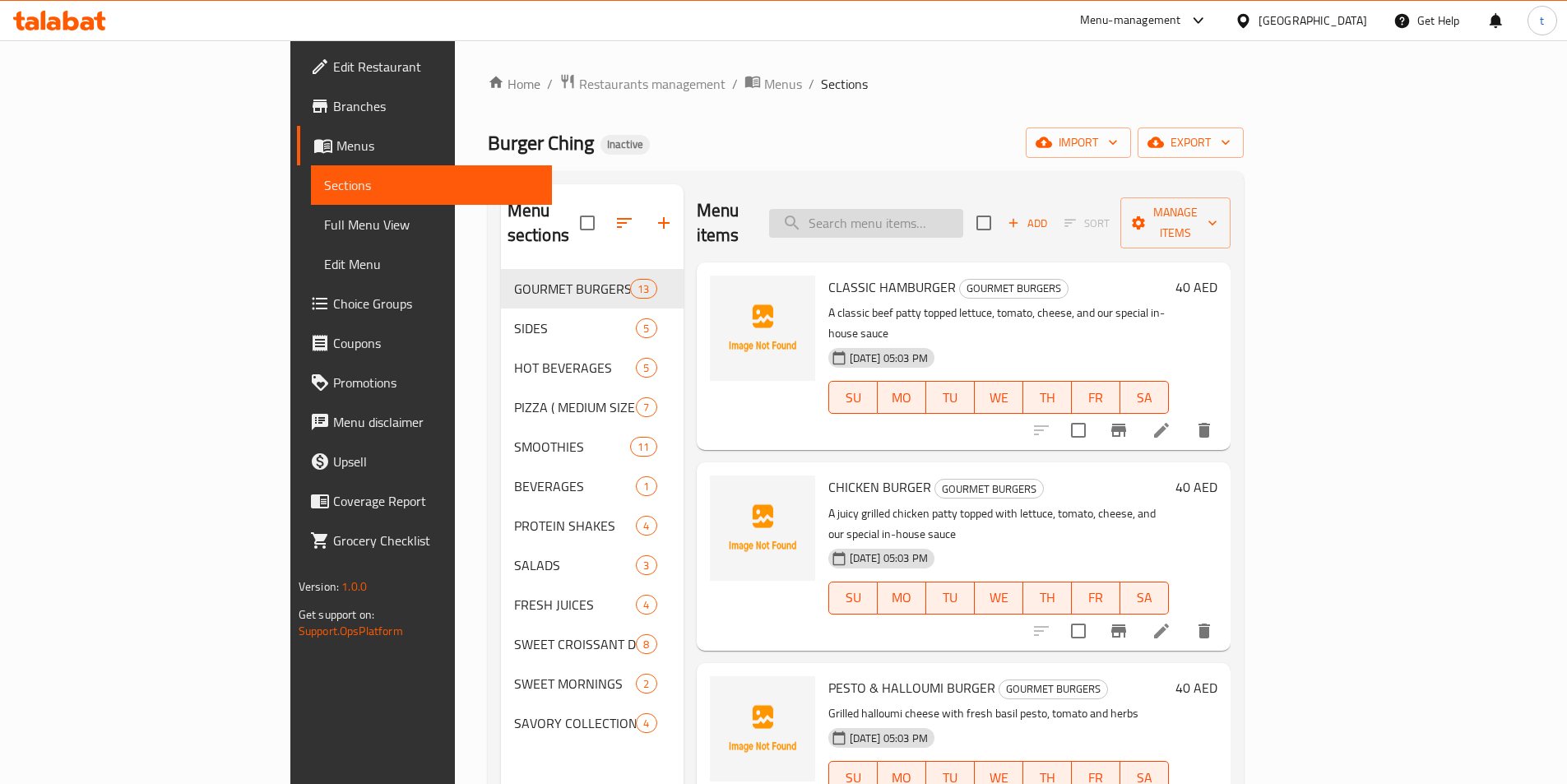
click at [963, 212] on input "search" at bounding box center [866, 223] width 194 height 29
paste input "[PERSON_NAME]"
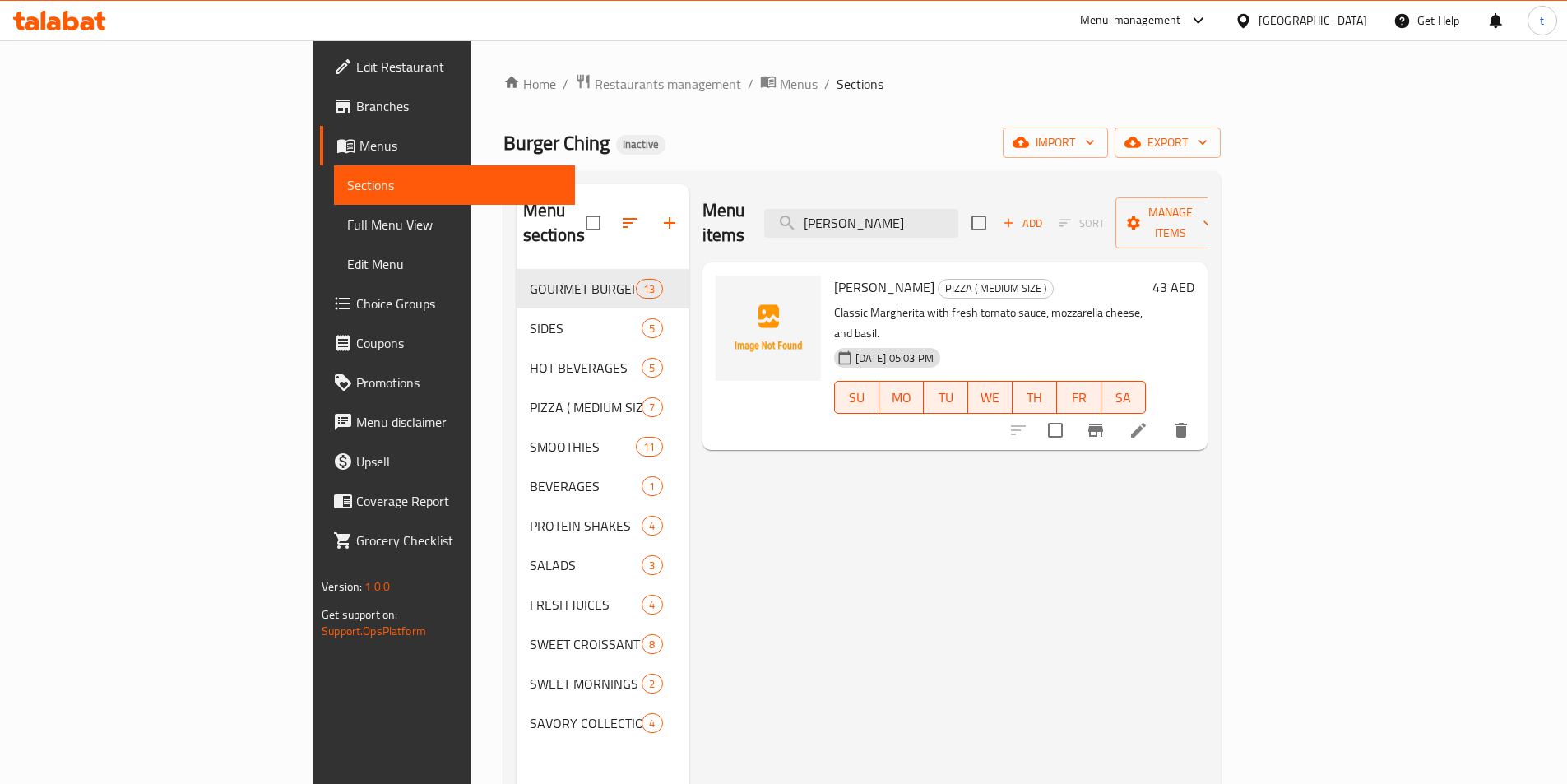
type input "[PERSON_NAME]"
click at [1162, 415] on li at bounding box center [1139, 430] width 46 height 30
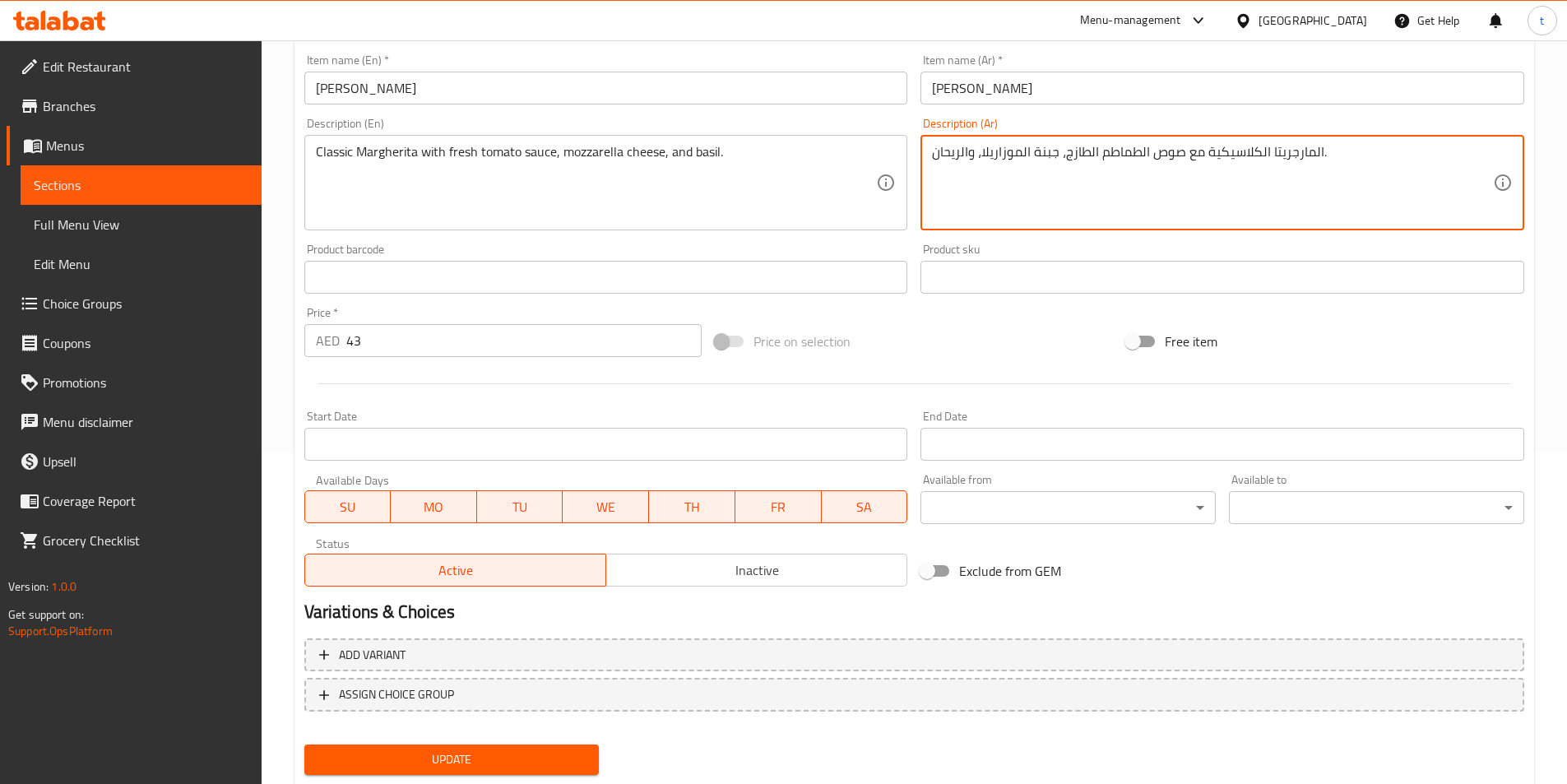
scroll to position [378, 0]
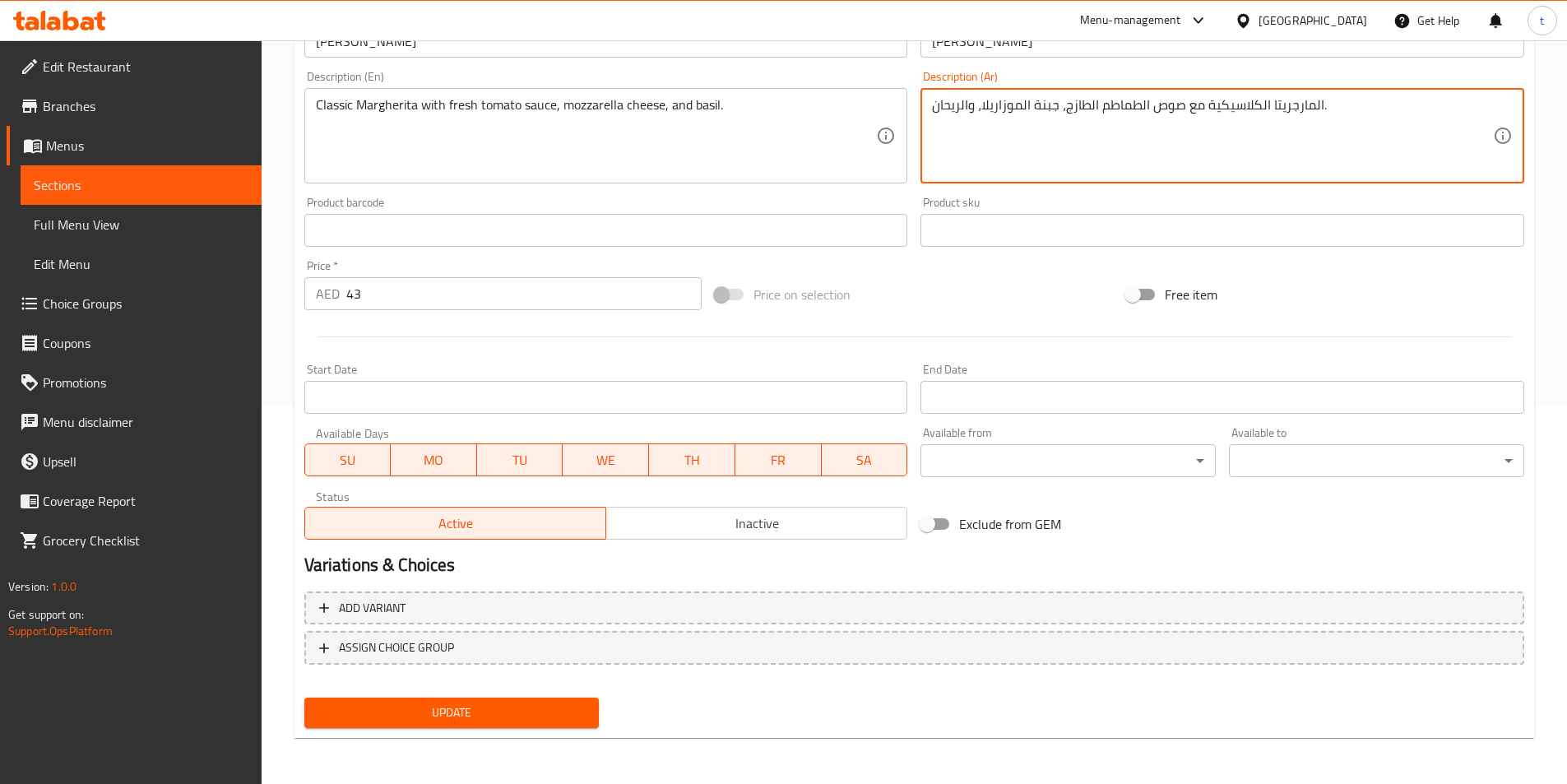
type textarea "المارجريتا الكلاسيكية مع صوص الطماطم الطازج، جبنة الموزاريلا، والريحان."
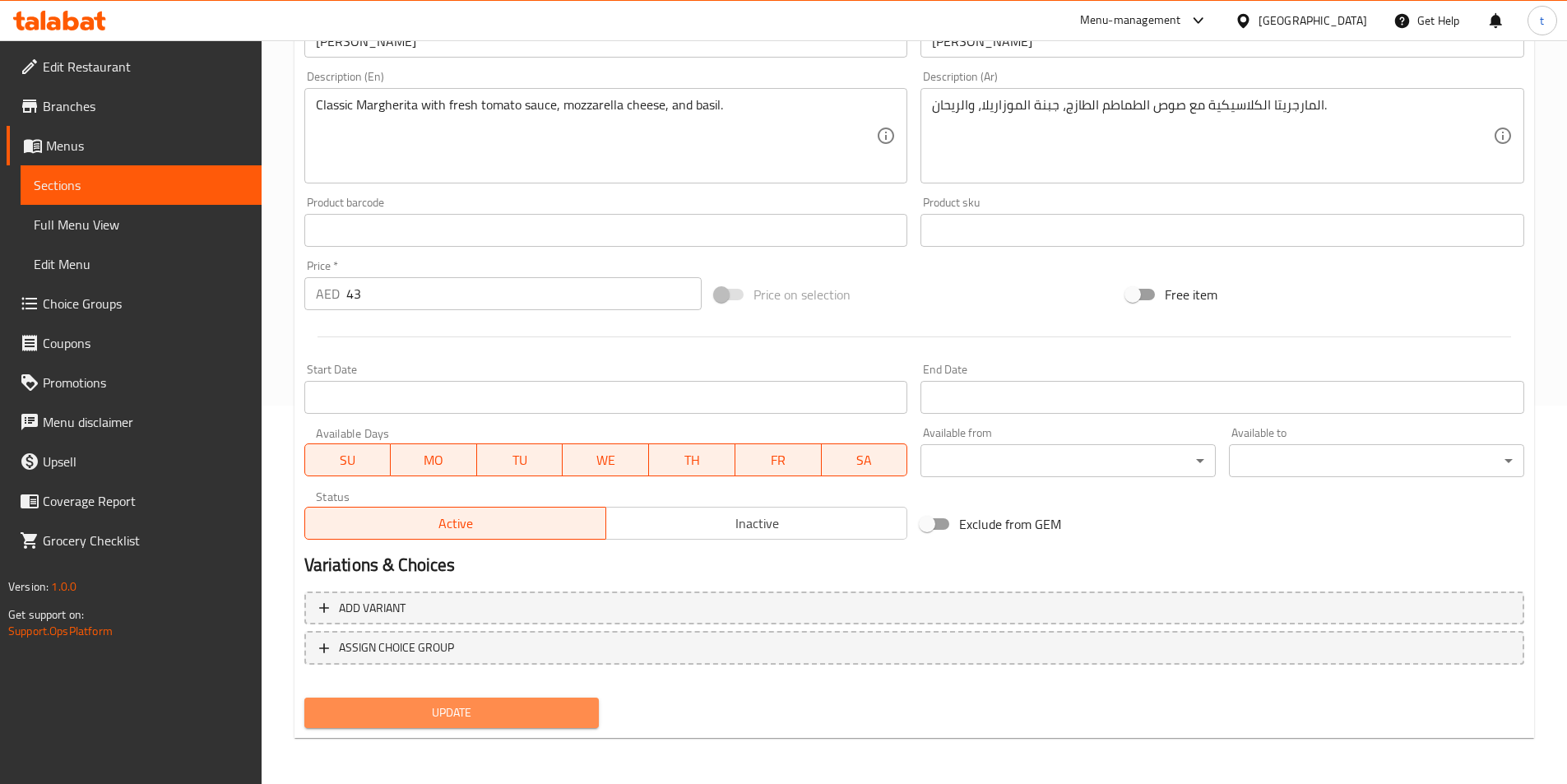
click at [560, 697] on button "Update" at bounding box center [452, 712] width 295 height 31
click at [467, 704] on span "Update" at bounding box center [452, 712] width 269 height 21
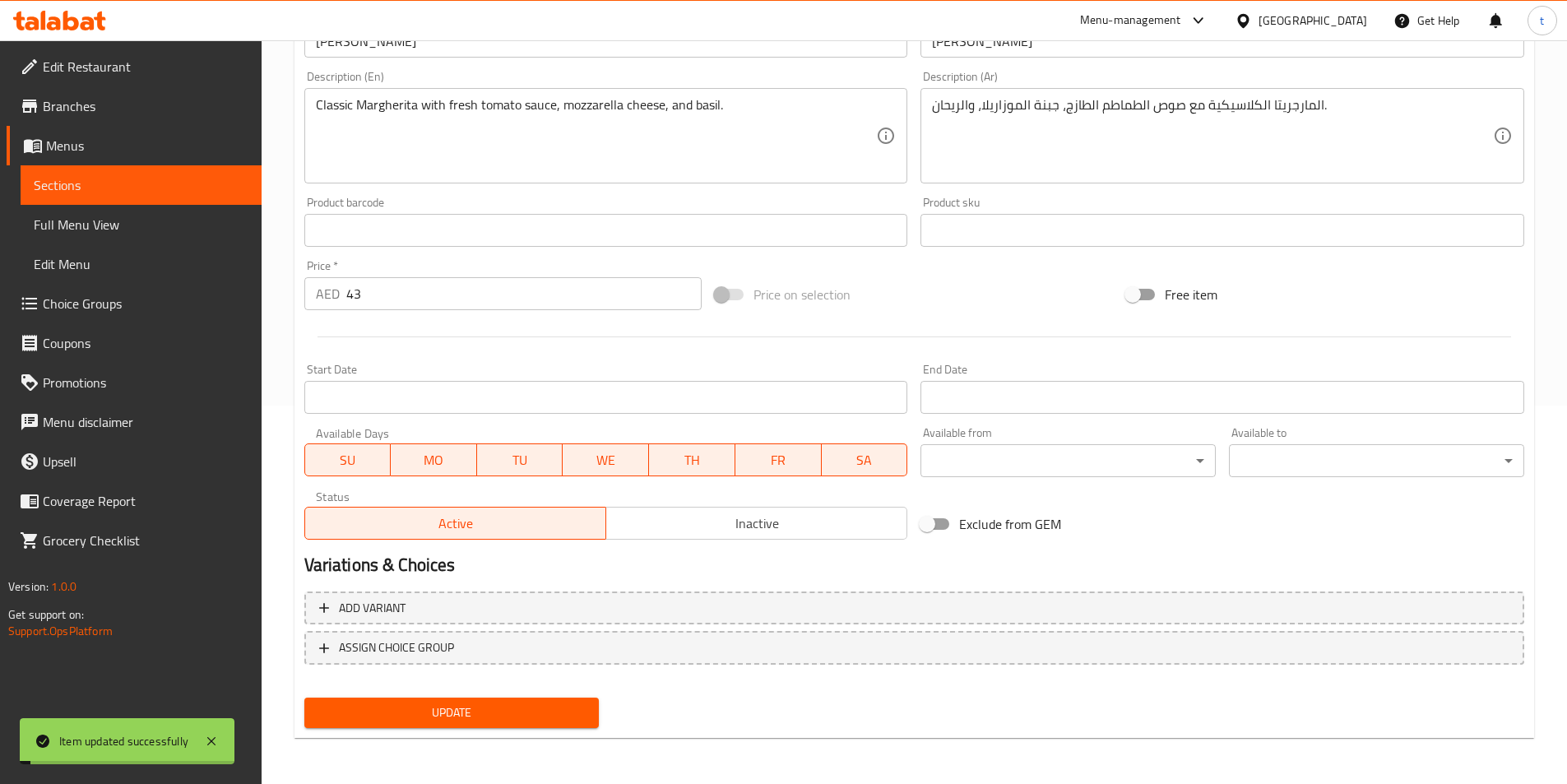
click at [168, 177] on span "Sections" at bounding box center [141, 185] width 215 height 20
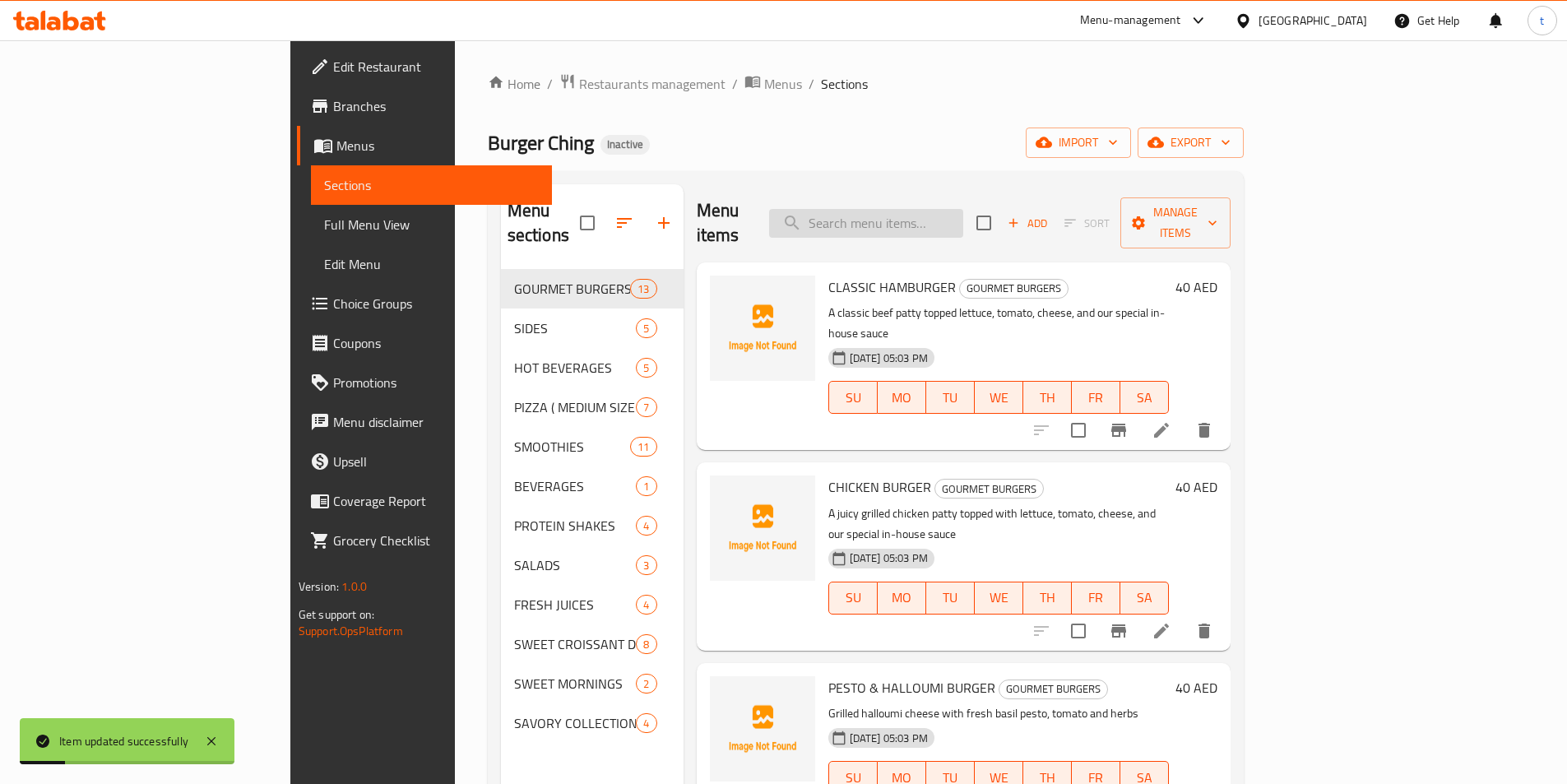
click at [963, 210] on input "search" at bounding box center [866, 223] width 194 height 29
paste input "Caramel Nut Bliss"
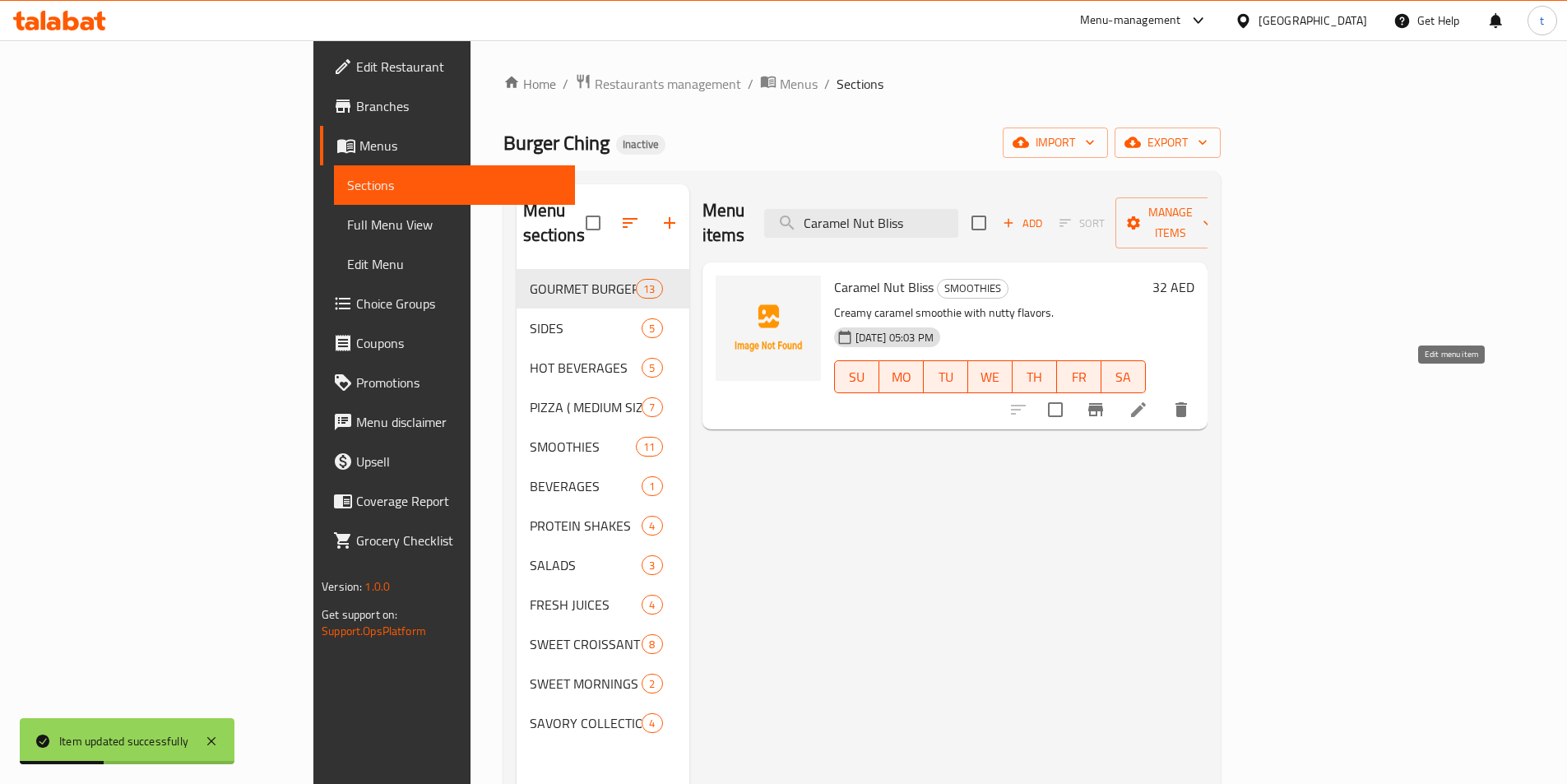
type input "Caramel Nut Bliss"
click at [1148, 399] on icon at bounding box center [1138, 409] width 20 height 20
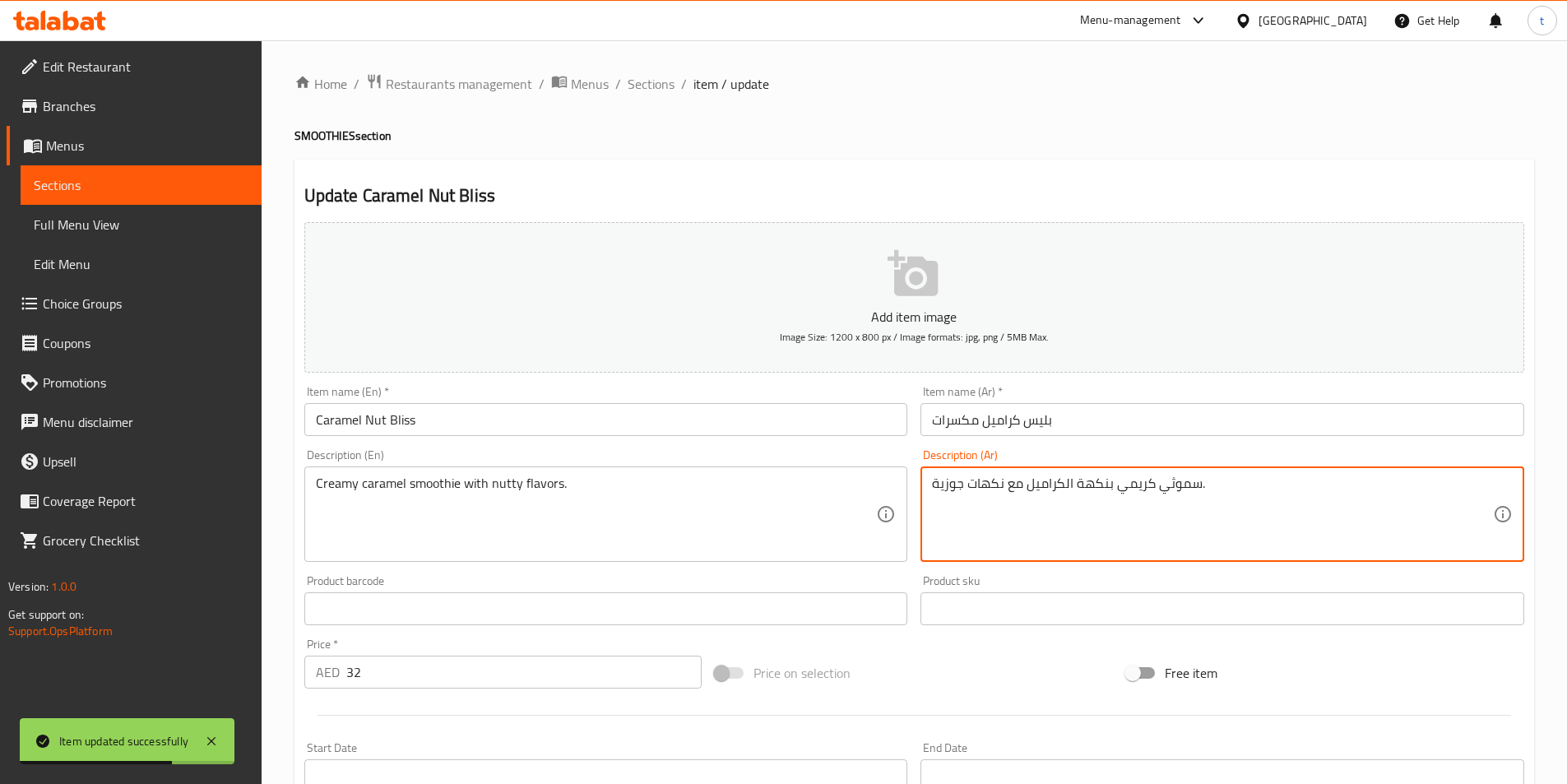
click at [1090, 482] on textarea "سموثي كريمي بنكهة الكراميل مع نكهات جوزية." at bounding box center [1212, 515] width 561 height 78
click at [1045, 483] on textarea "سموثي كريمي الكراميل مع نكهات جوزية." at bounding box center [1212, 515] width 561 height 78
click at [1070, 486] on textarea "سموثي كريمي الكراميل مع نكهات جوزية." at bounding box center [1212, 515] width 561 height 78
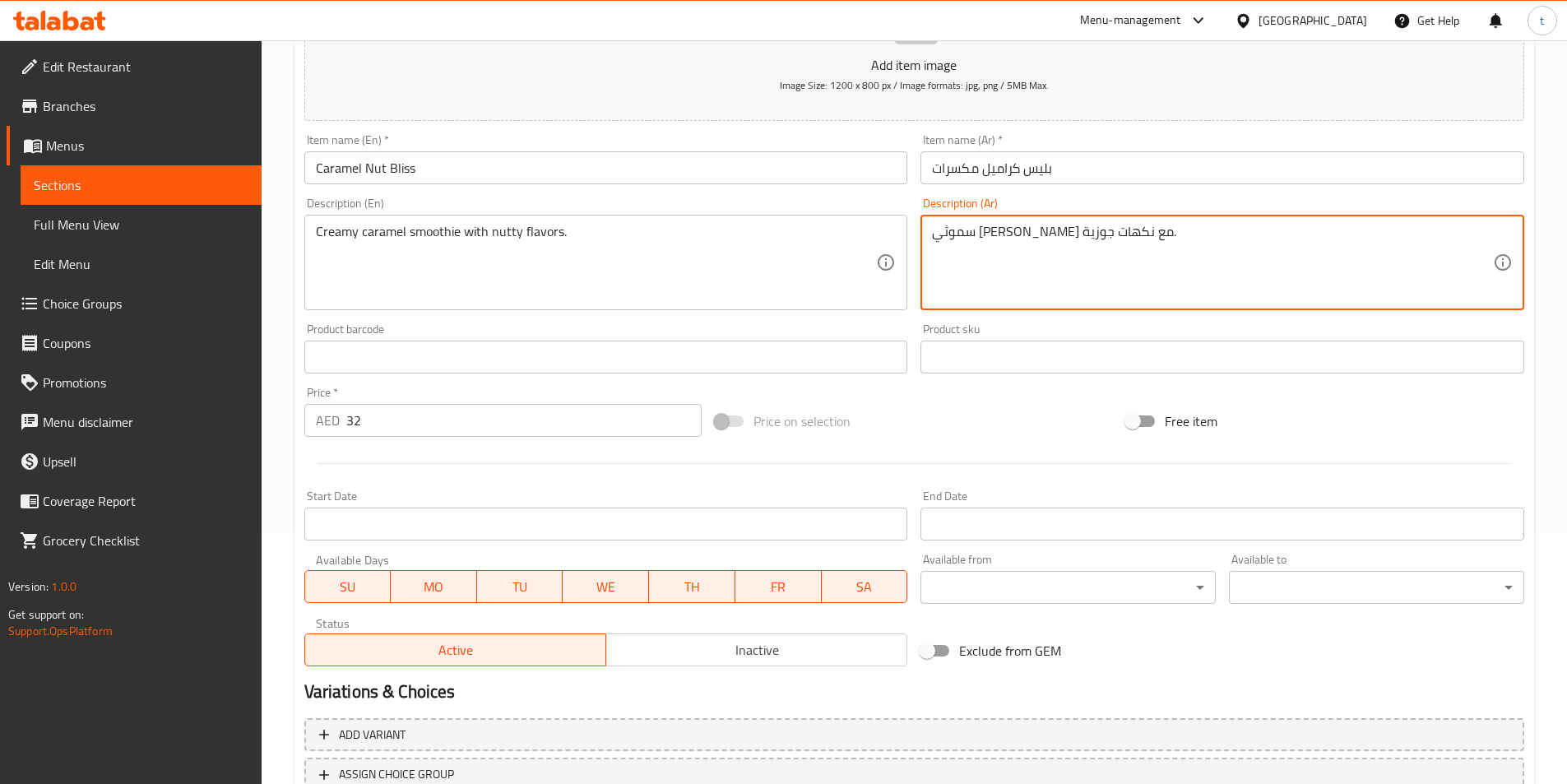
scroll to position [378, 0]
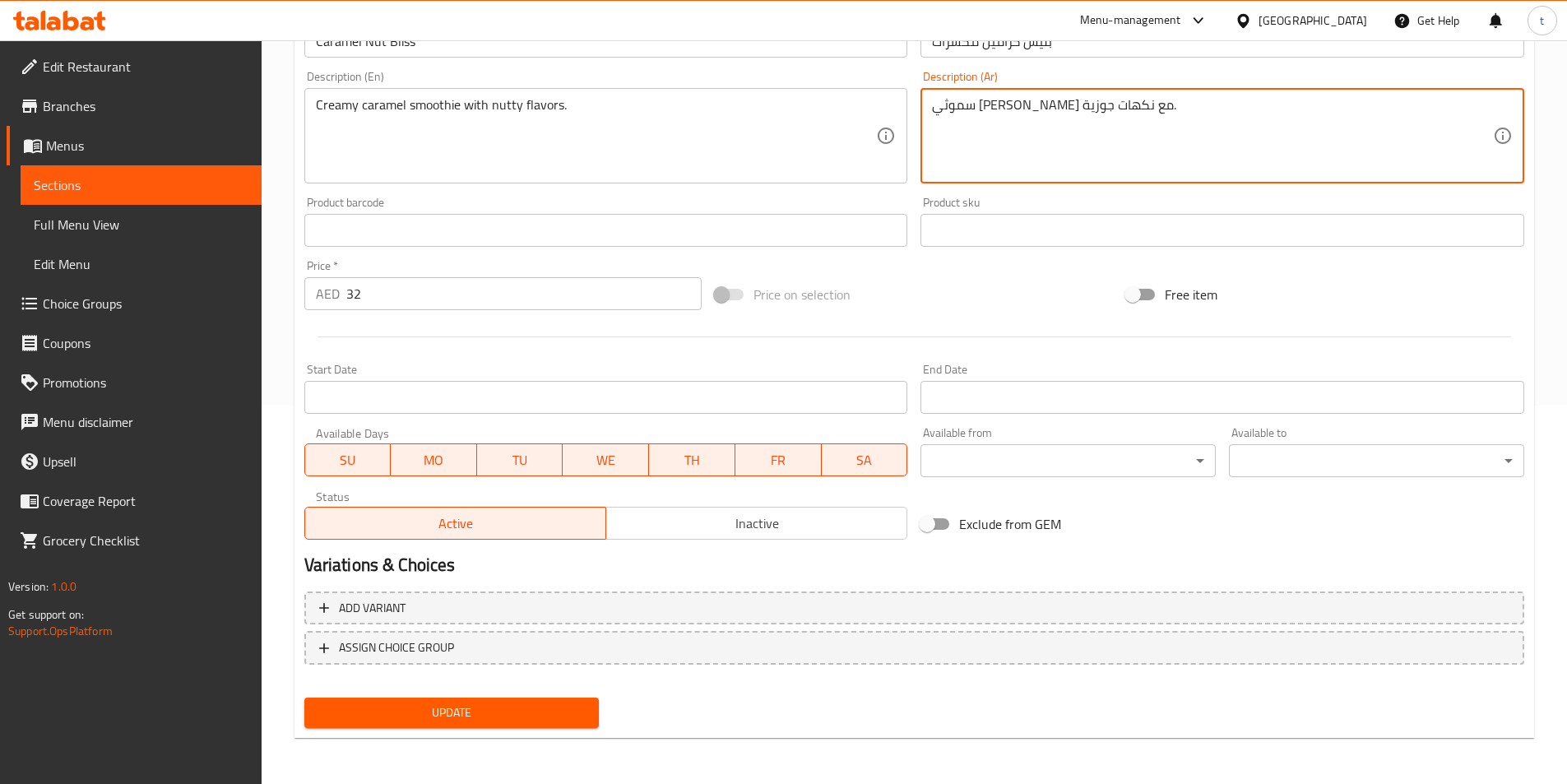
type textarea "سموثي [PERSON_NAME] مع نكهات جوزية."
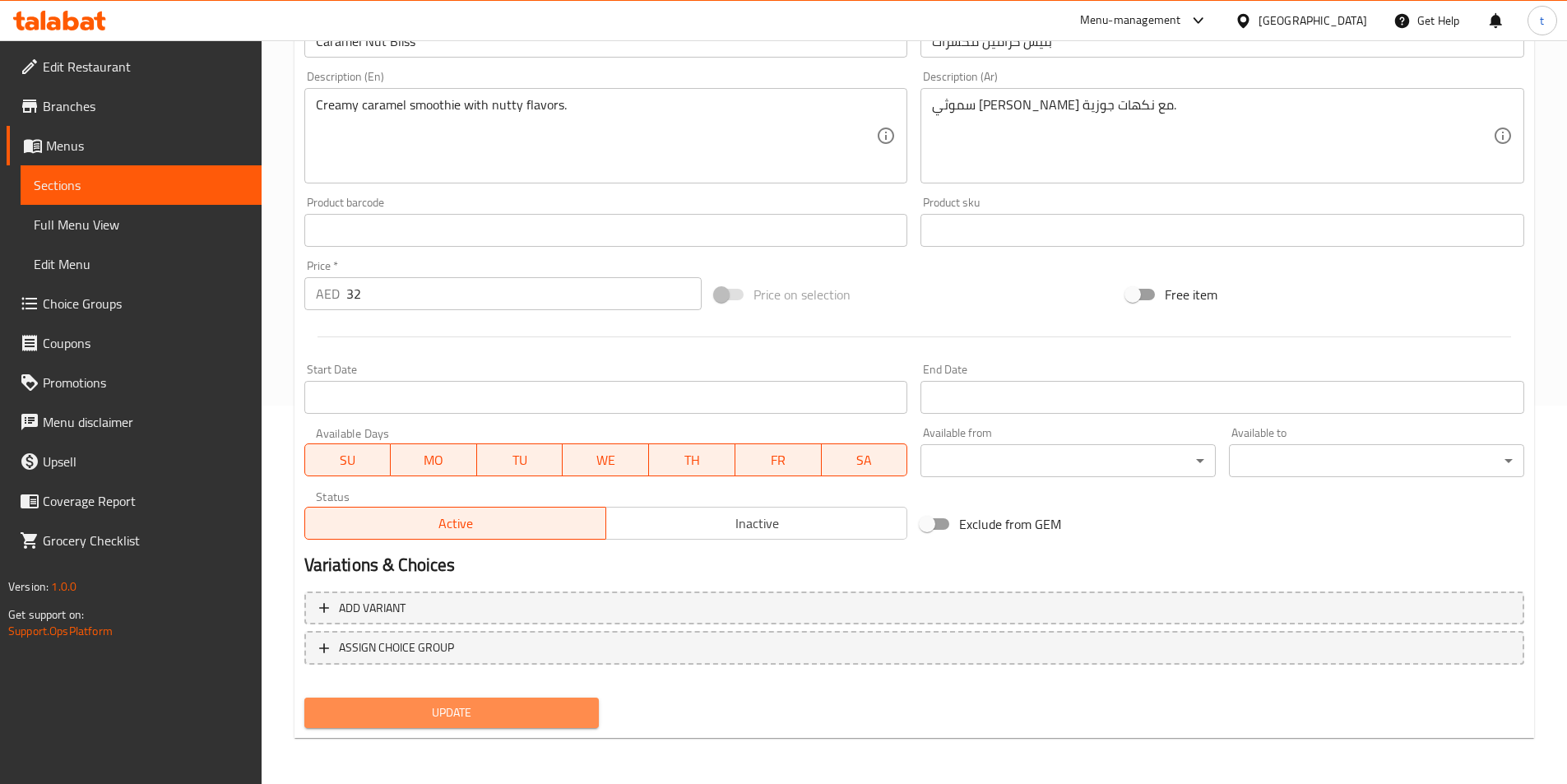
click at [556, 712] on span "Update" at bounding box center [452, 712] width 269 height 21
click at [442, 724] on button "Update" at bounding box center [452, 712] width 295 height 31
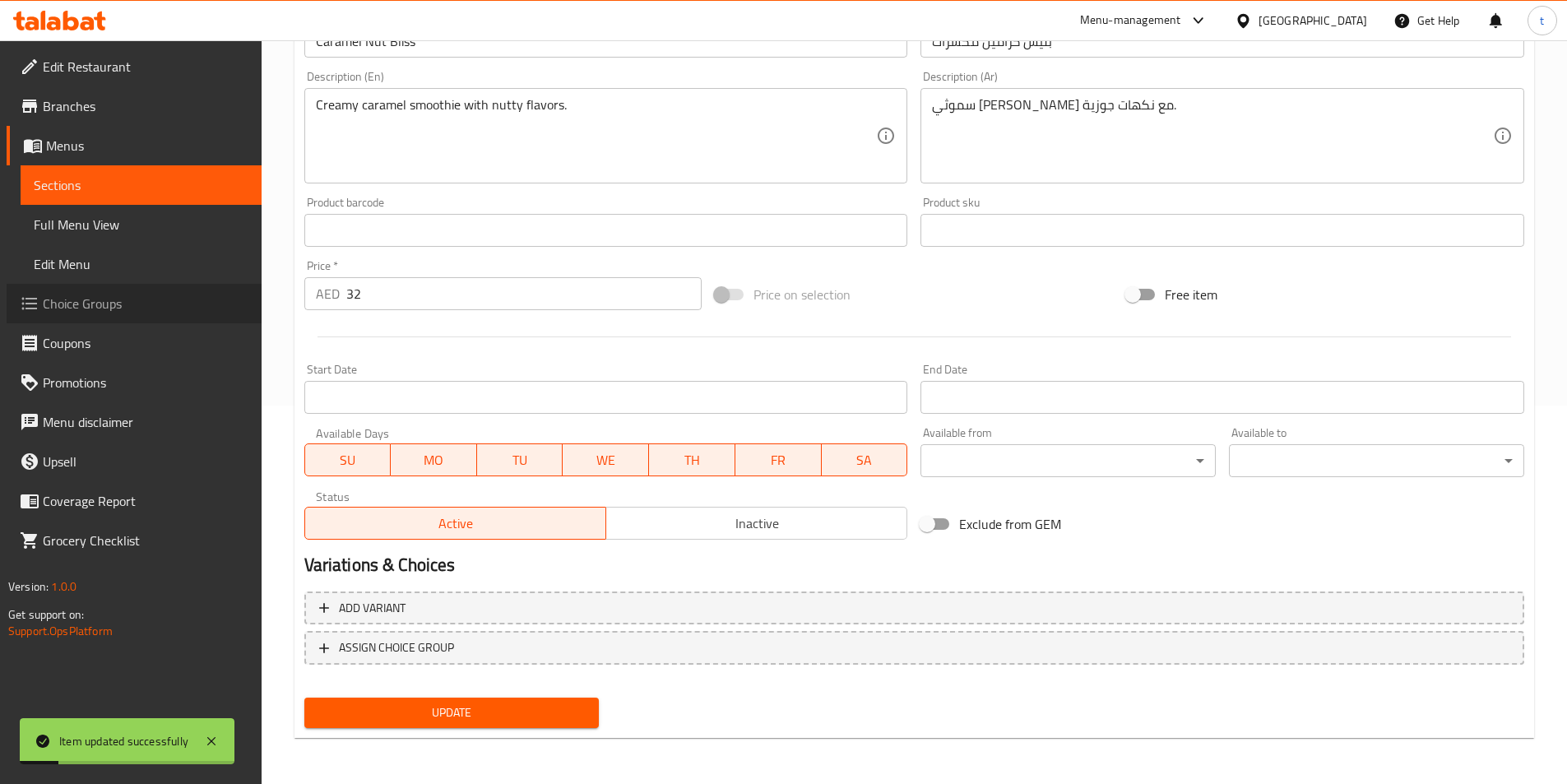
click at [110, 311] on span "Choice Groups" at bounding box center [146, 303] width 206 height 20
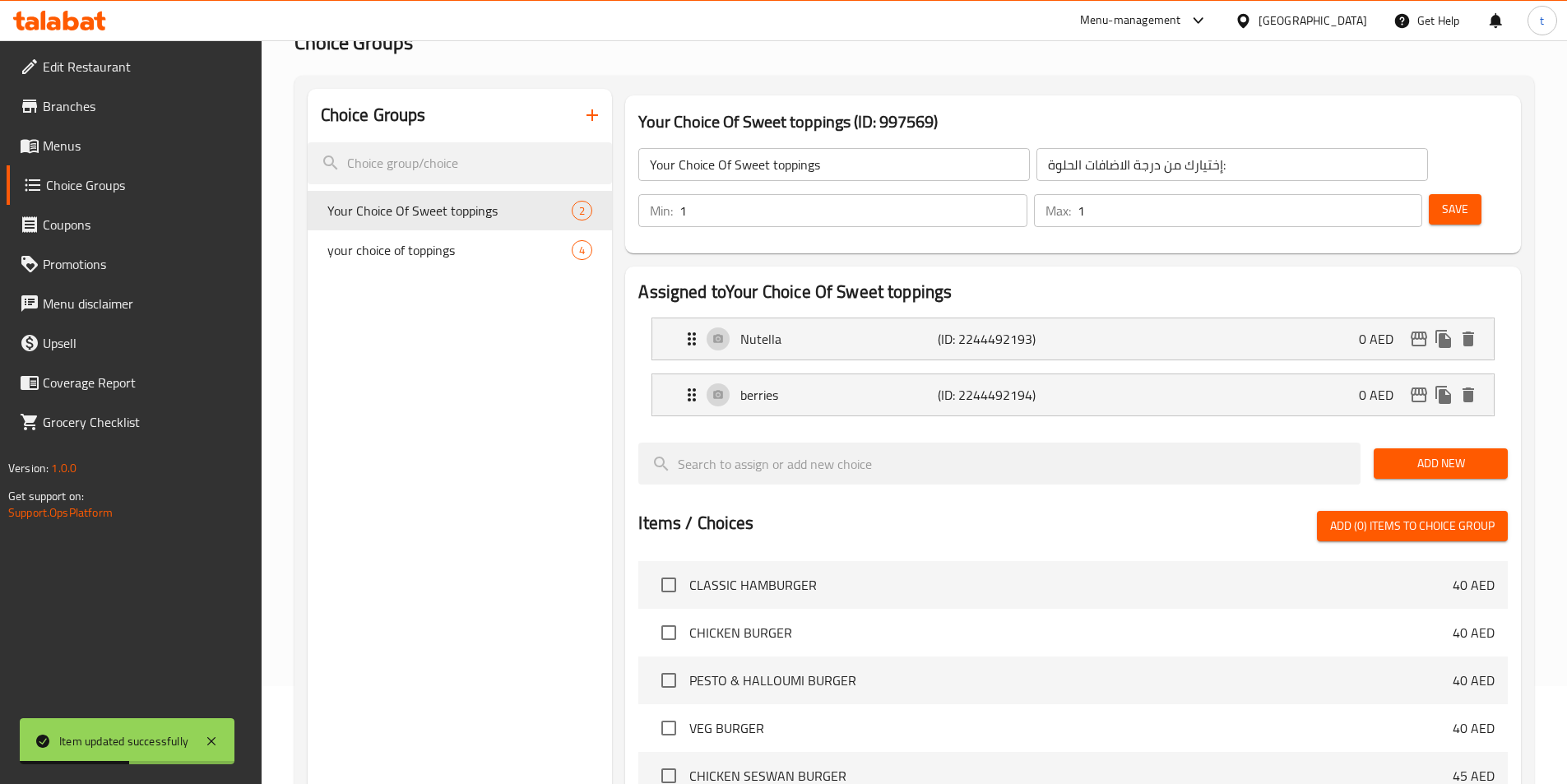
scroll to position [68, 0]
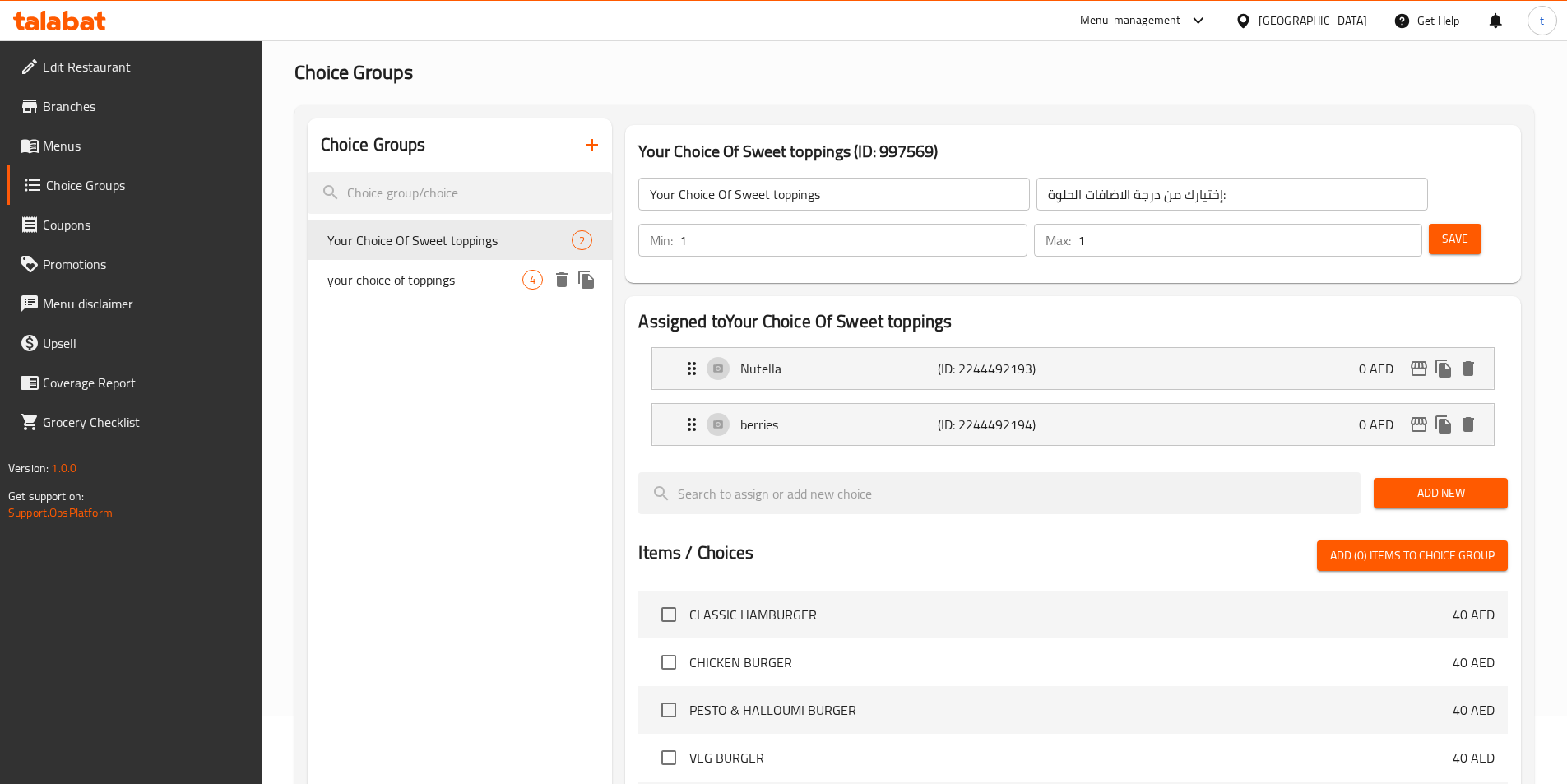
click at [395, 284] on span "your choice of toppings" at bounding box center [425, 279] width 196 height 20
type input "your choice of toppings"
type input "اختيارك من الإضافات"
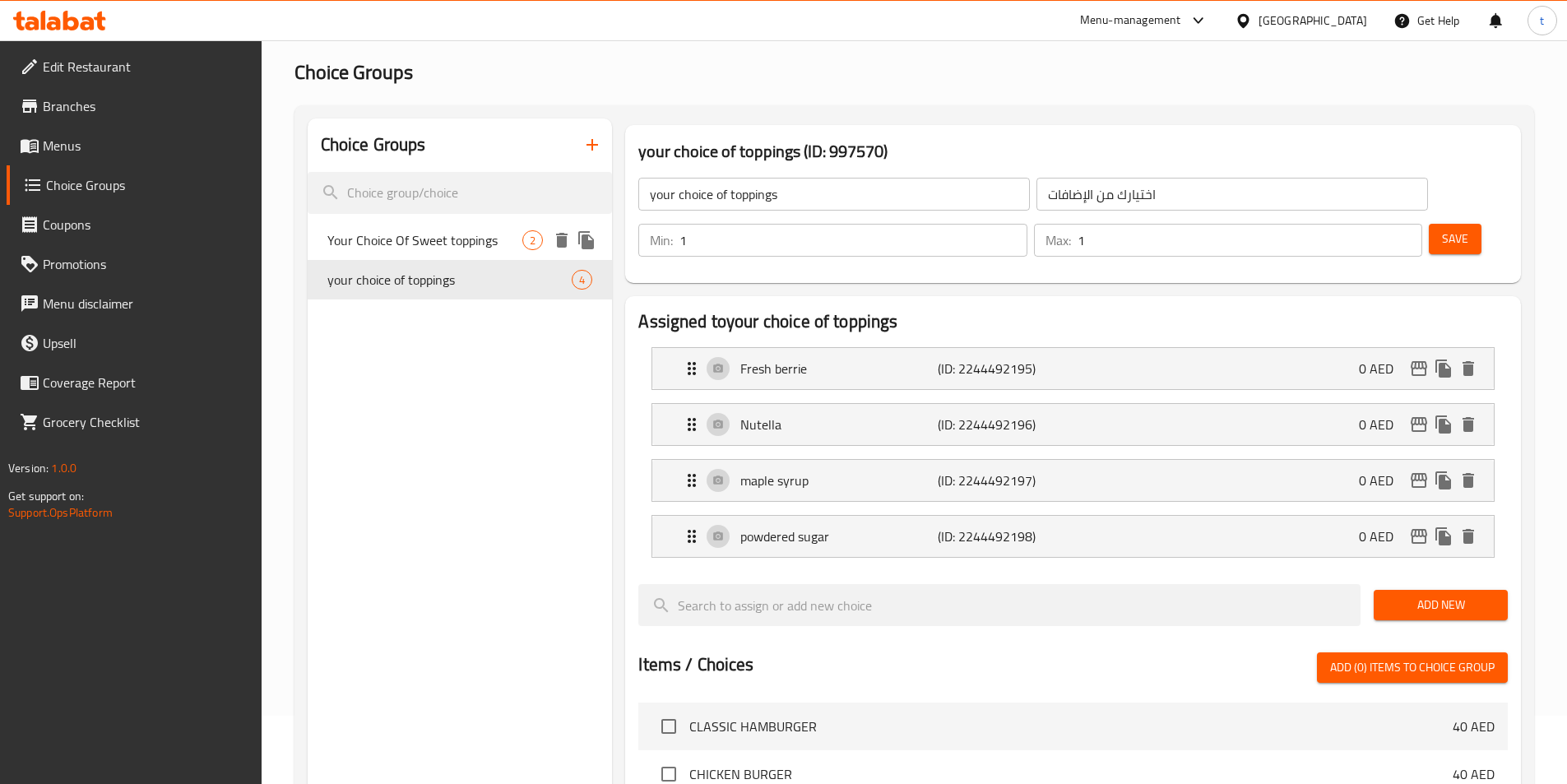
click at [511, 228] on div "Your Choice Of Sweet toppings 2" at bounding box center [460, 240] width 305 height 40
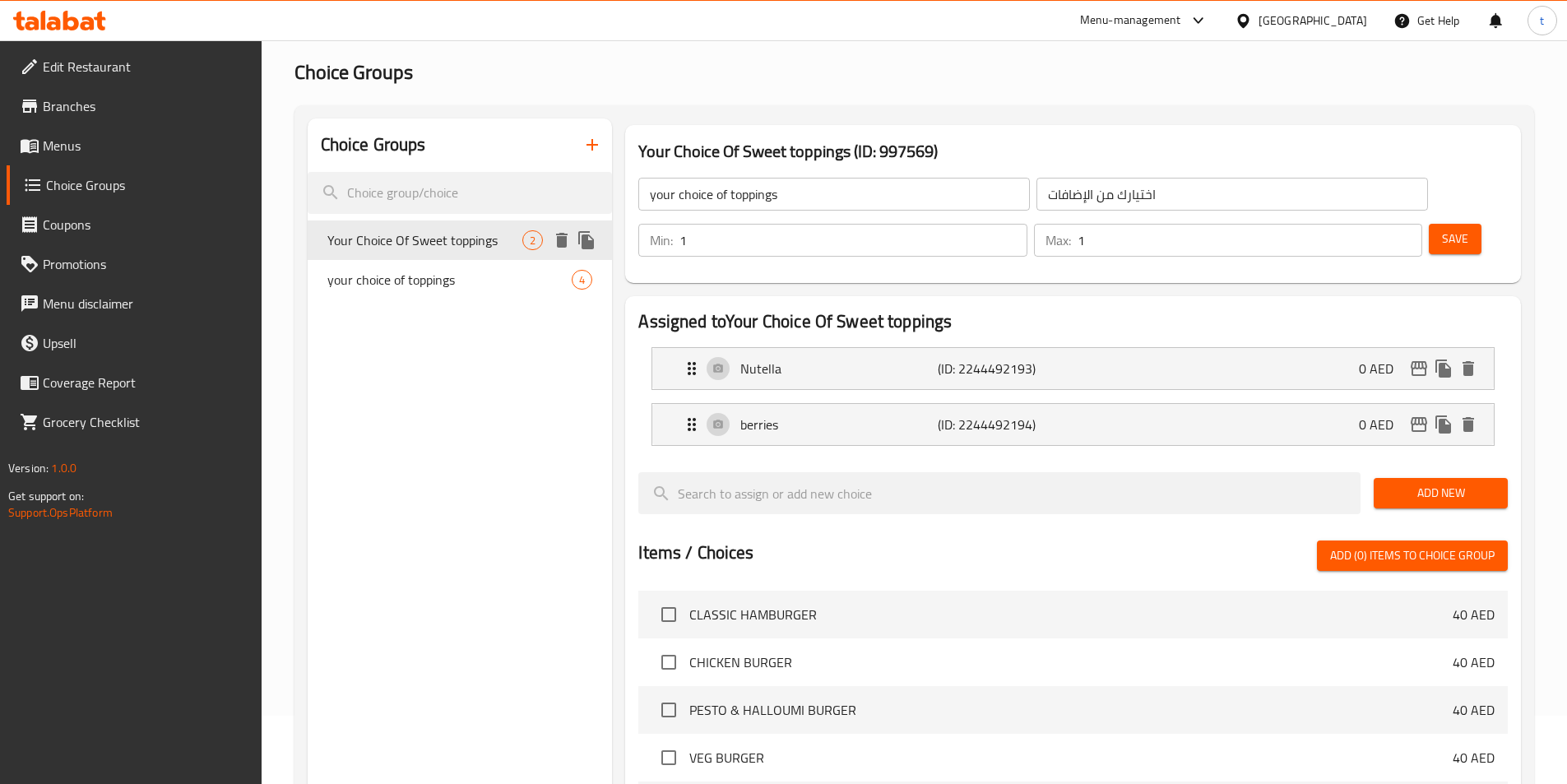
type input "Your Choice Of Sweet toppings"
type input "إختيارك من درجة الاضافات الحلوة:"
click at [95, 140] on span "Menus" at bounding box center [146, 146] width 206 height 20
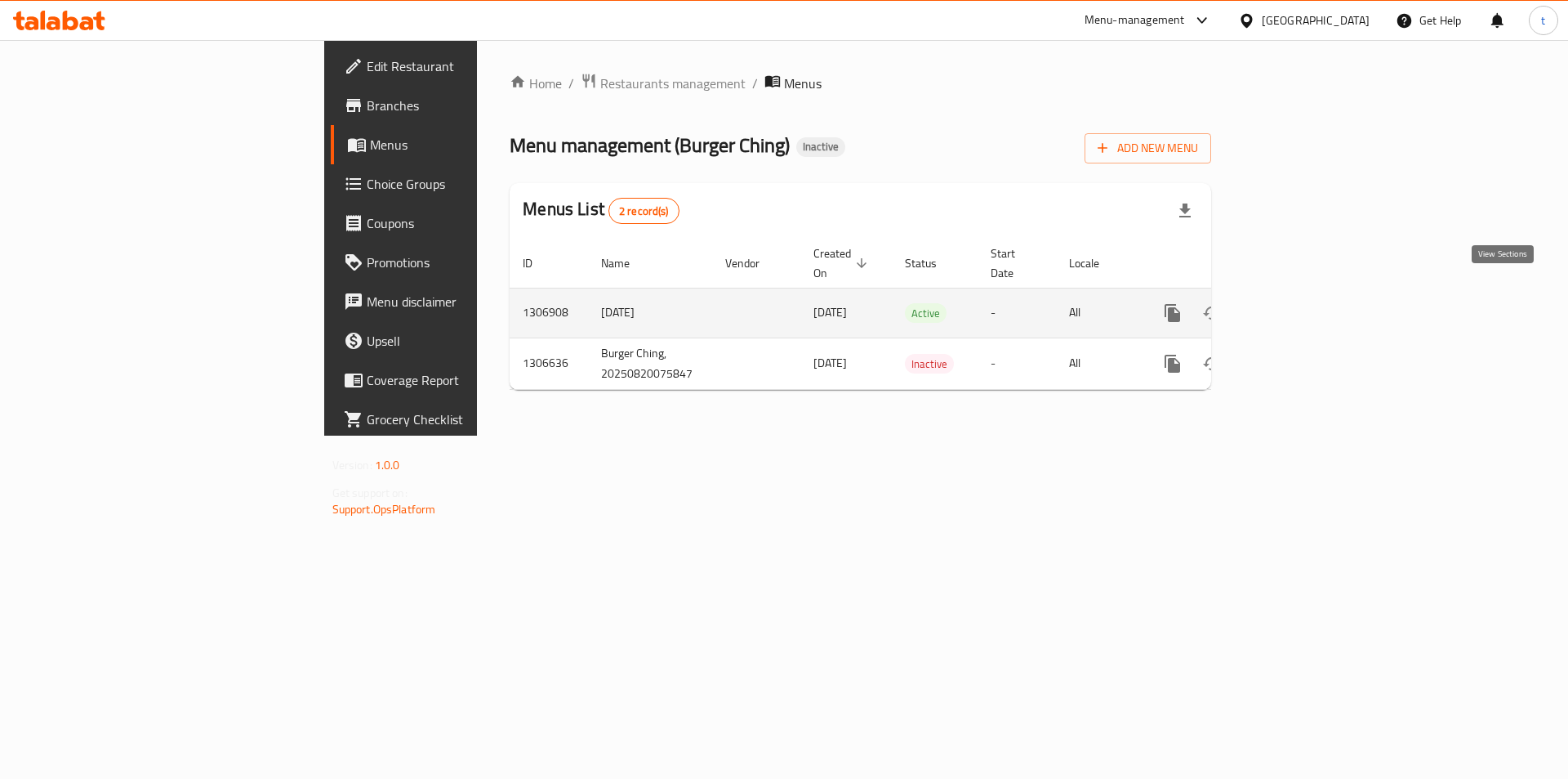
click at [1300, 303] on icon "enhanced table" at bounding box center [1291, 313] width 20 height 20
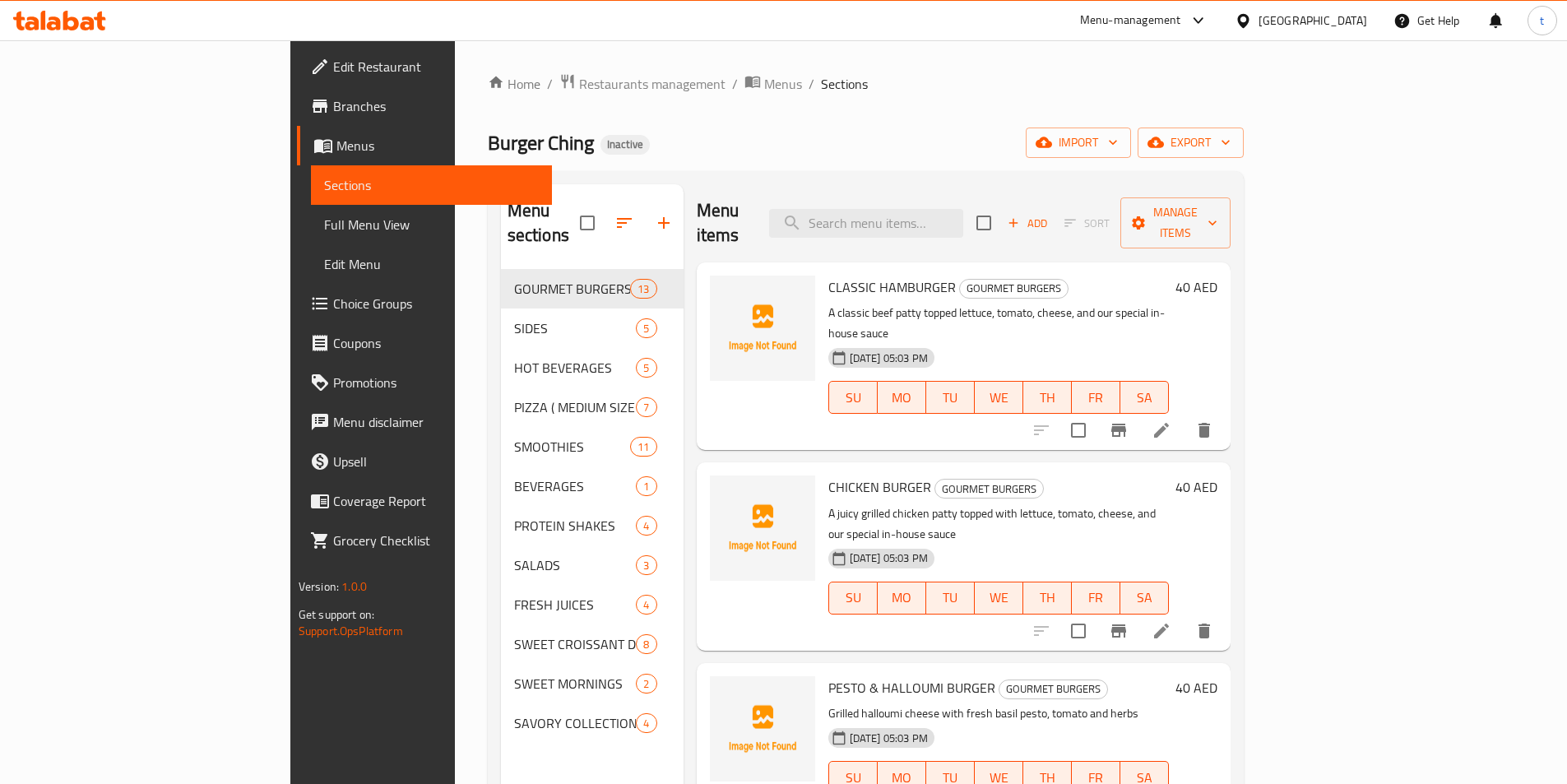
click at [324, 215] on span "Full Menu View" at bounding box center [431, 225] width 215 height 20
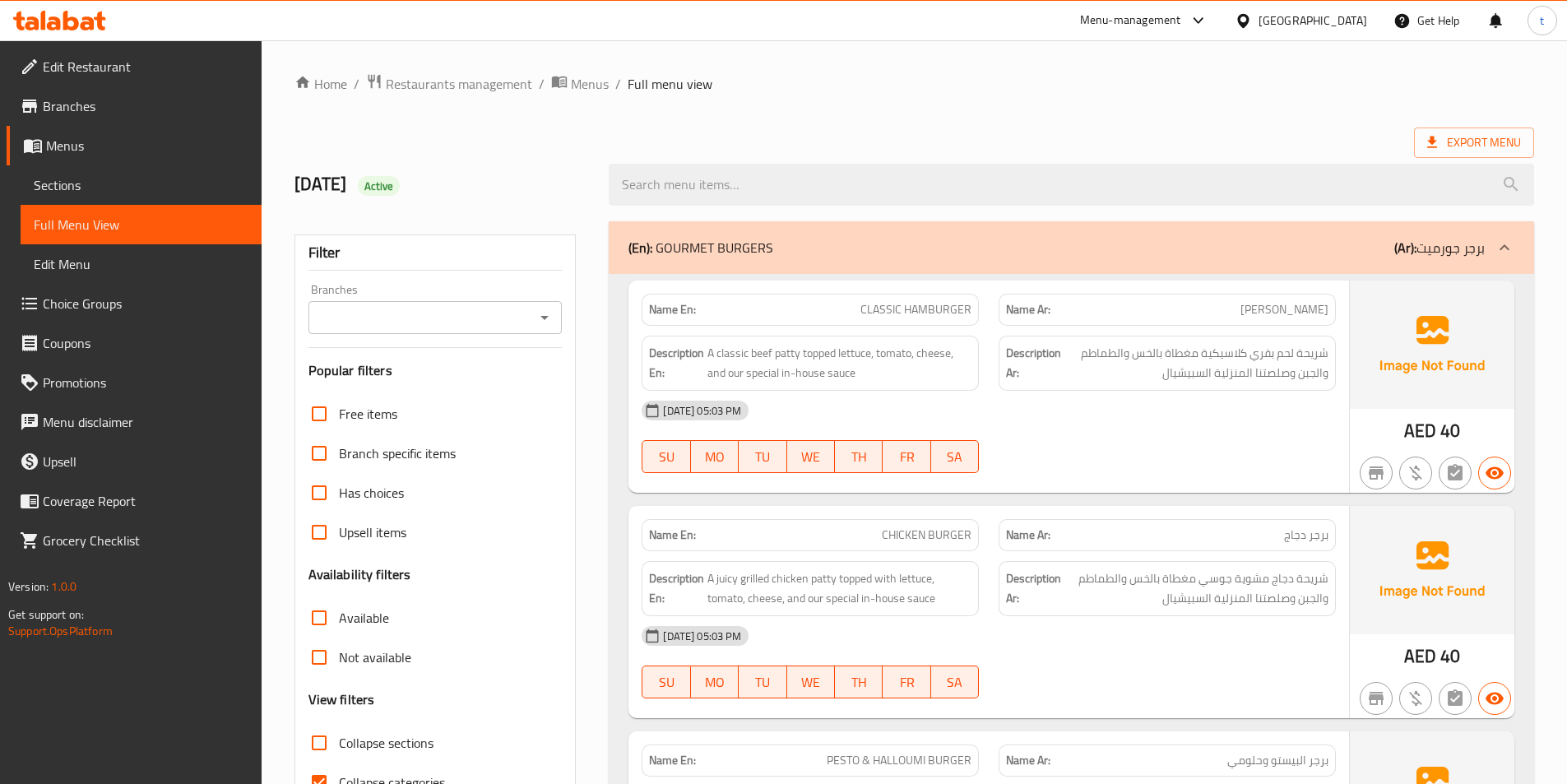
click at [153, 182] on span "Sections" at bounding box center [141, 185] width 215 height 20
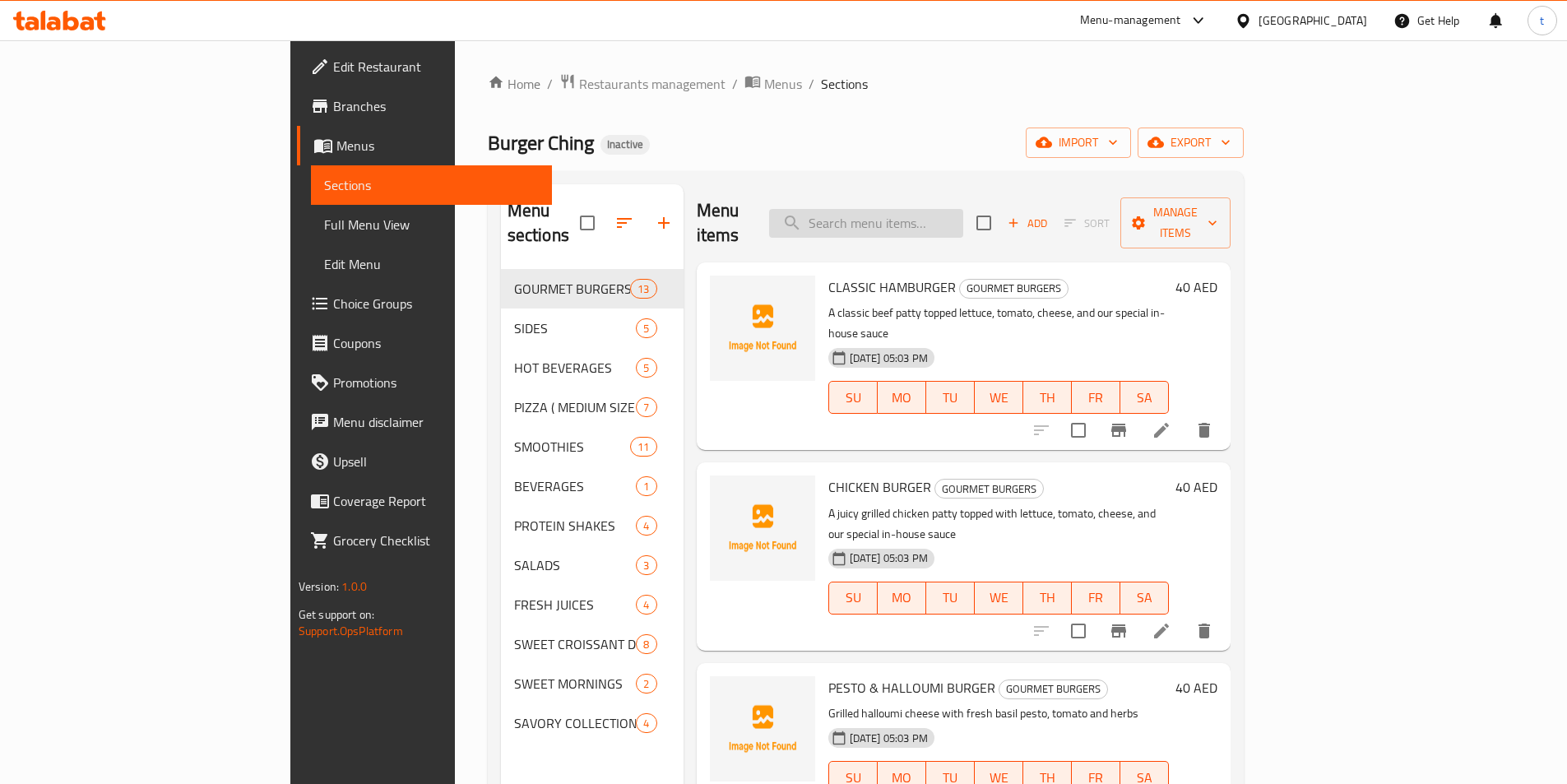
click at [958, 209] on input "search" at bounding box center [866, 223] width 194 height 29
paste input "CLASSIC CREPES"
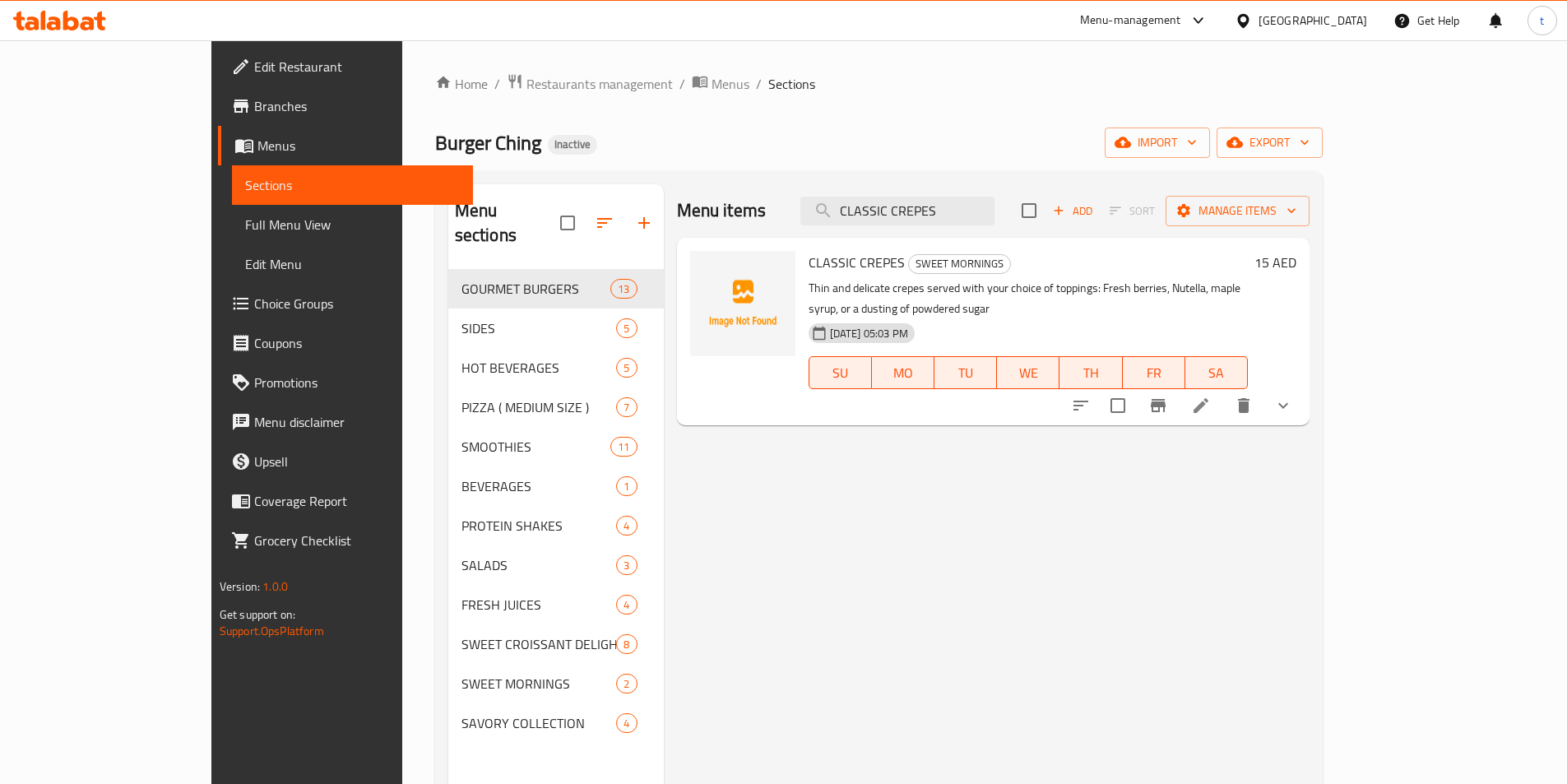
type input "CLASSIC CREPES"
click at [1225, 390] on li at bounding box center [1201, 405] width 46 height 30
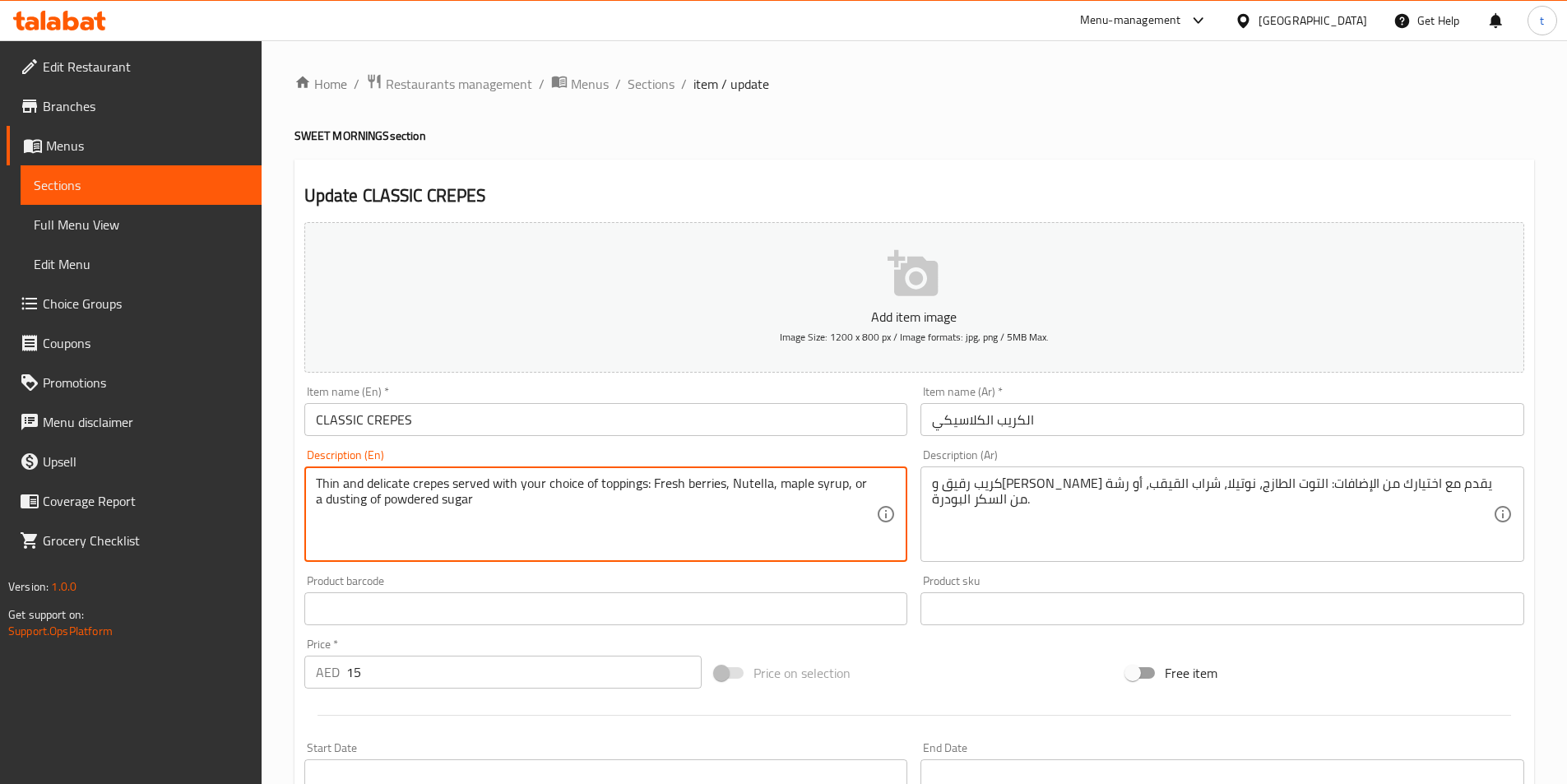
drag, startPoint x: 779, startPoint y: 482, endPoint x: 842, endPoint y: 487, distance: 63.2
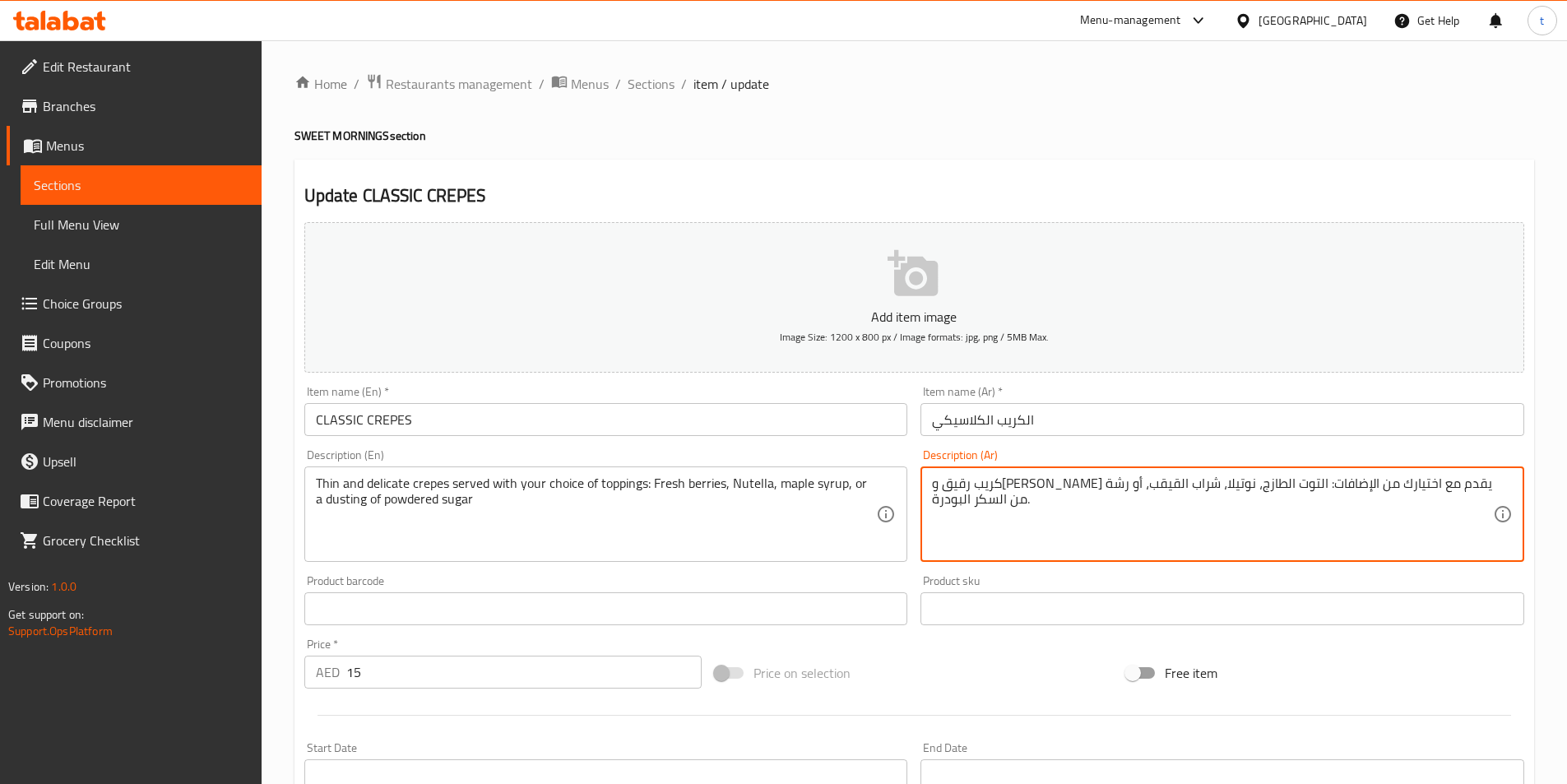
drag, startPoint x: 1032, startPoint y: 484, endPoint x: 1099, endPoint y: 489, distance: 67.2
paste textarea "مابل"
click at [989, 482] on textarea "كريب رقيق و[PERSON_NAME] يقدم مع اختيارك من الإضافات: التوت الطازج، نوتيلا، شرا…" at bounding box center [1212, 515] width 561 height 78
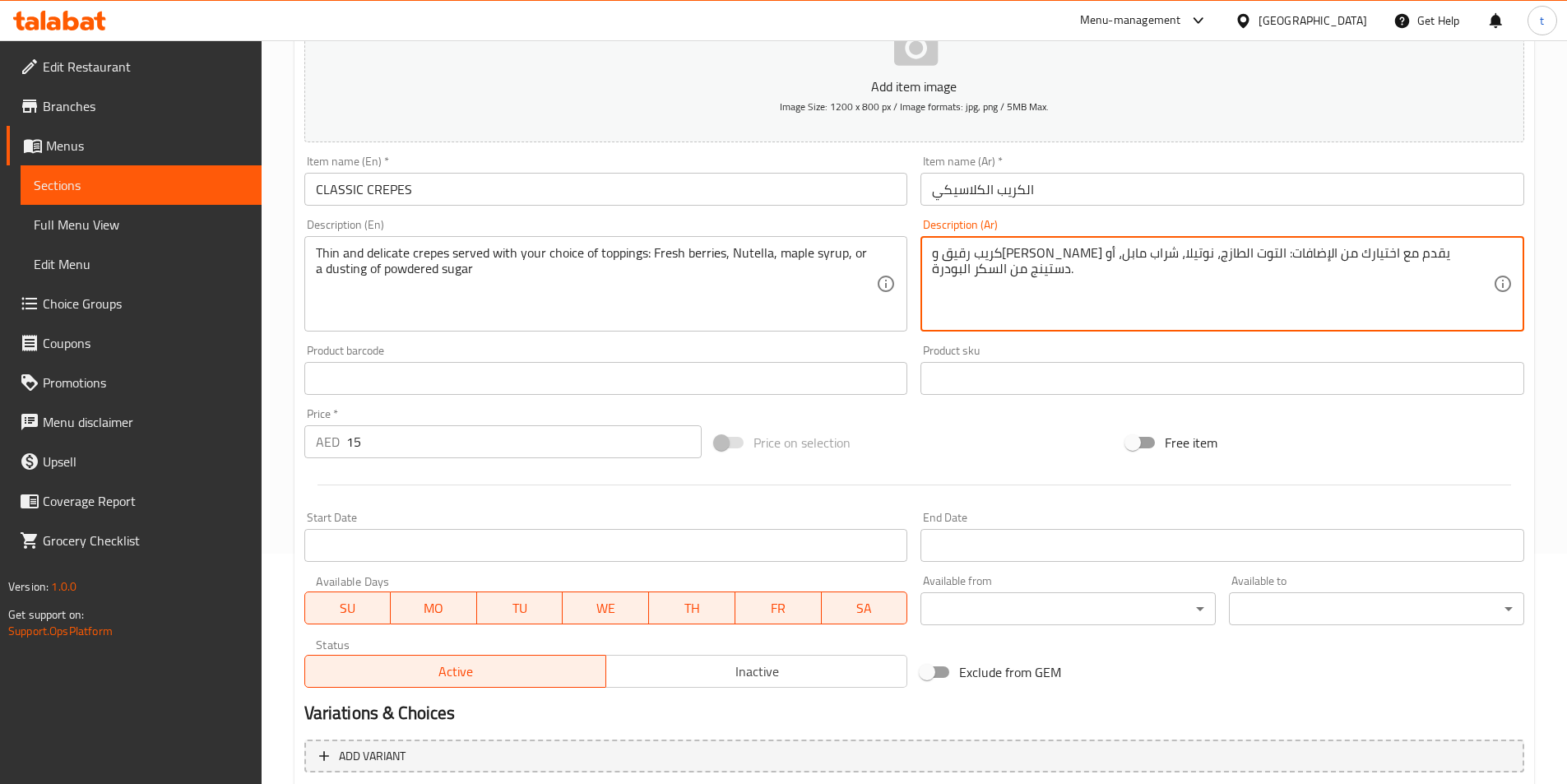
scroll to position [405, 0]
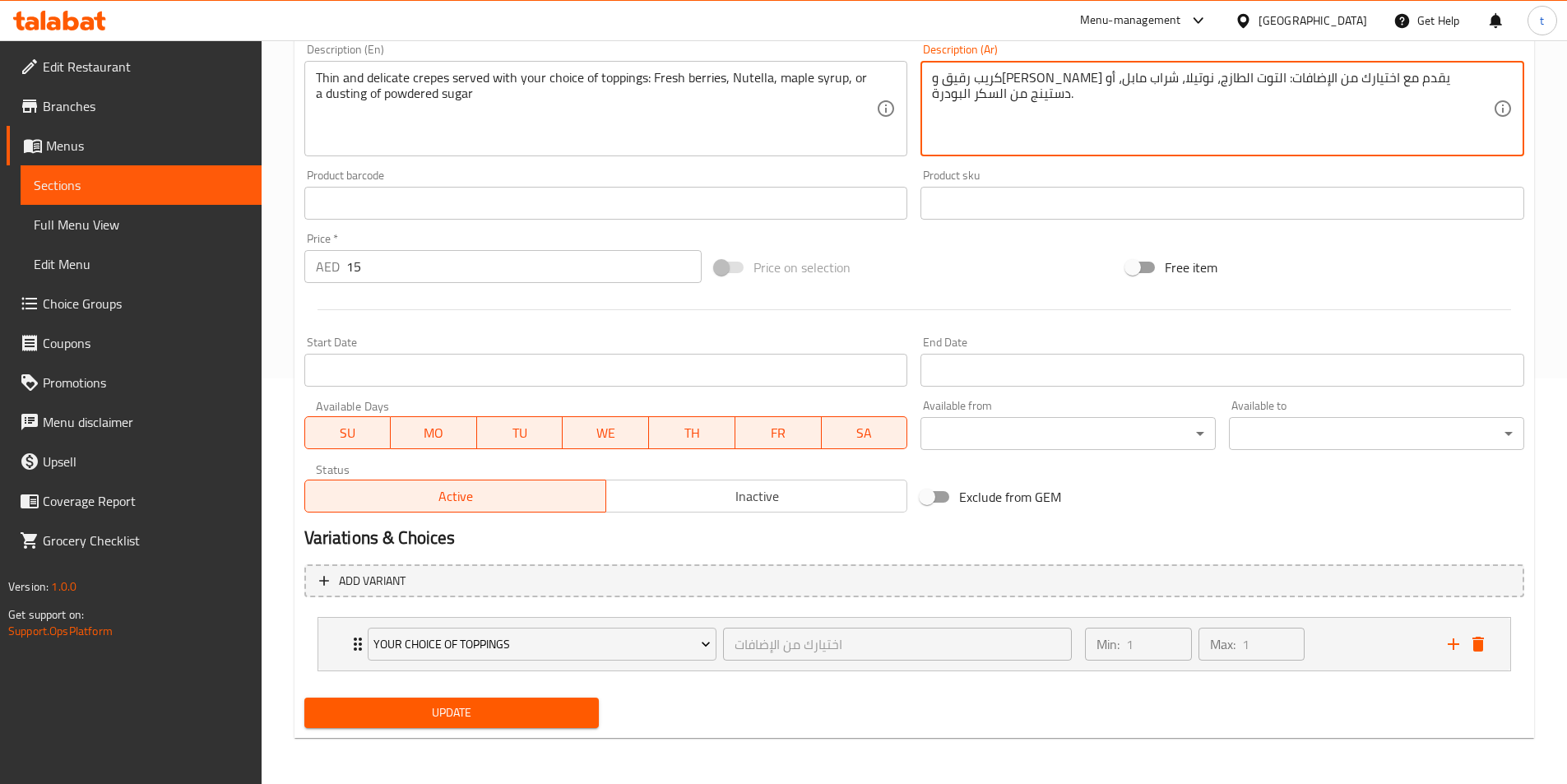
type textarea "كريب رقيق و[PERSON_NAME] يقدم مع اختيارك من الإضافات: التوت الطازج، نوتيلا، شرا…"
click at [581, 722] on span "Update" at bounding box center [452, 712] width 269 height 21
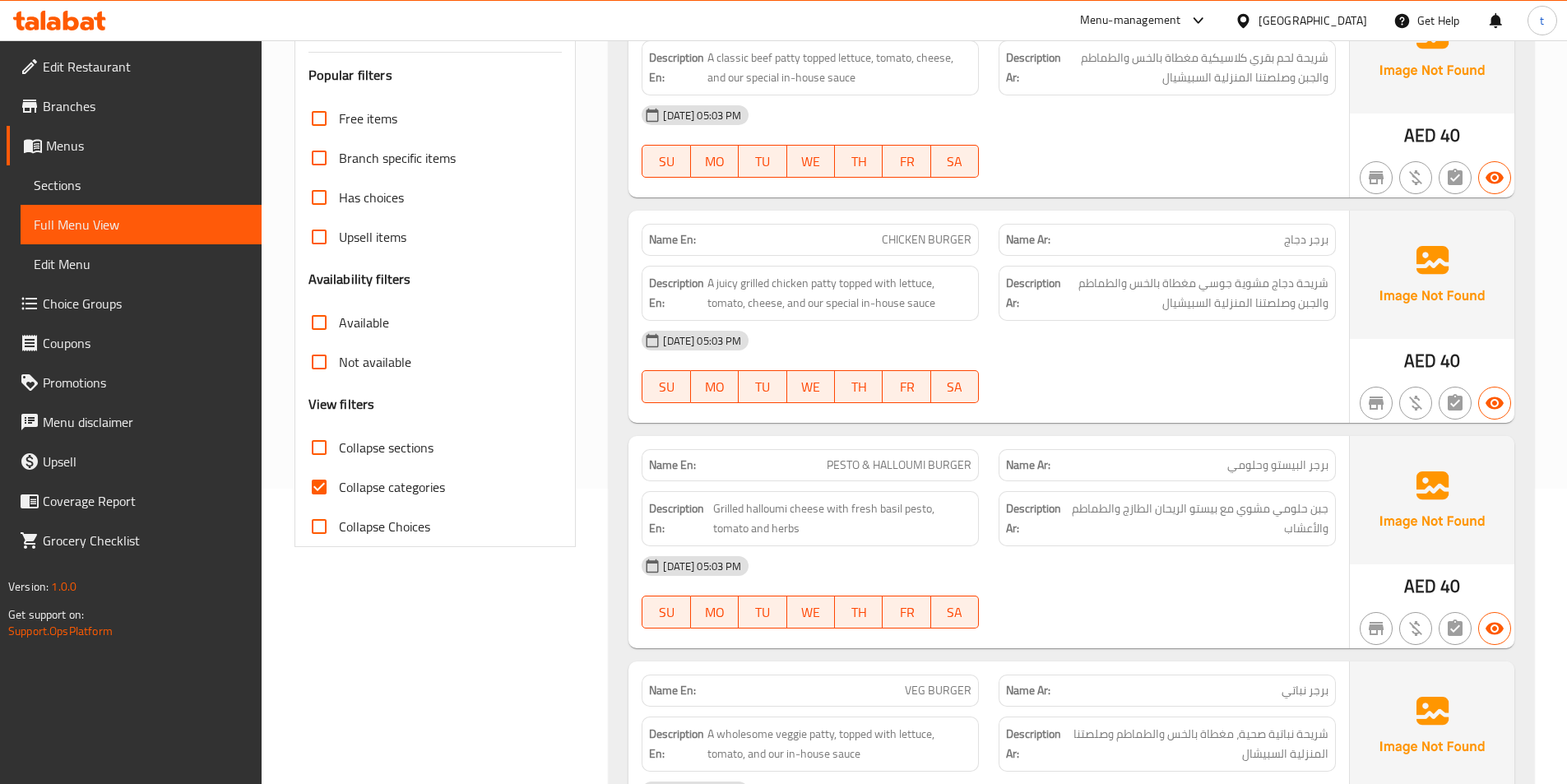
scroll to position [329, 0]
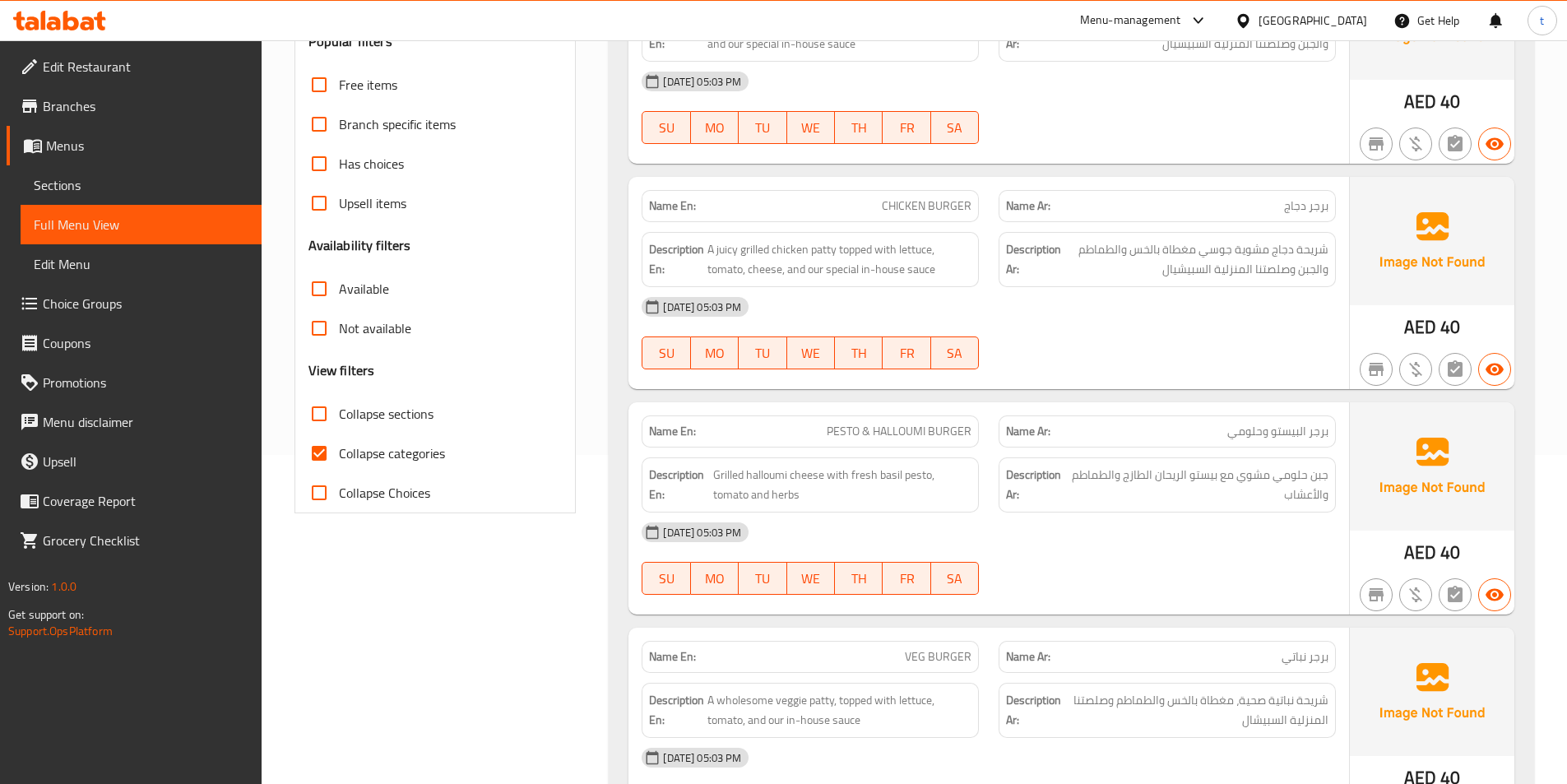
click at [314, 442] on input "Collapse categories" at bounding box center [319, 453] width 40 height 40
checkbox input "false"
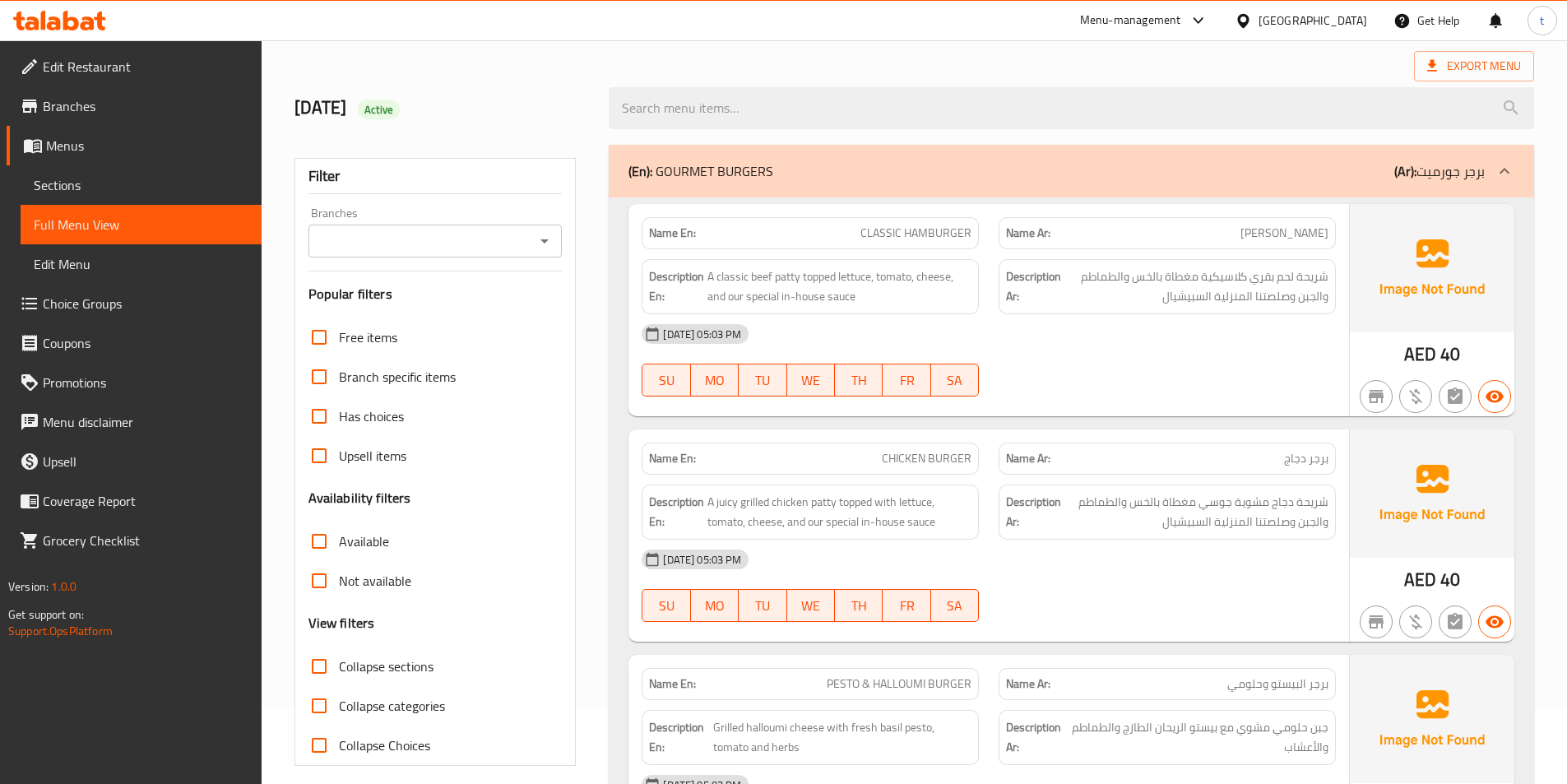
scroll to position [0, 0]
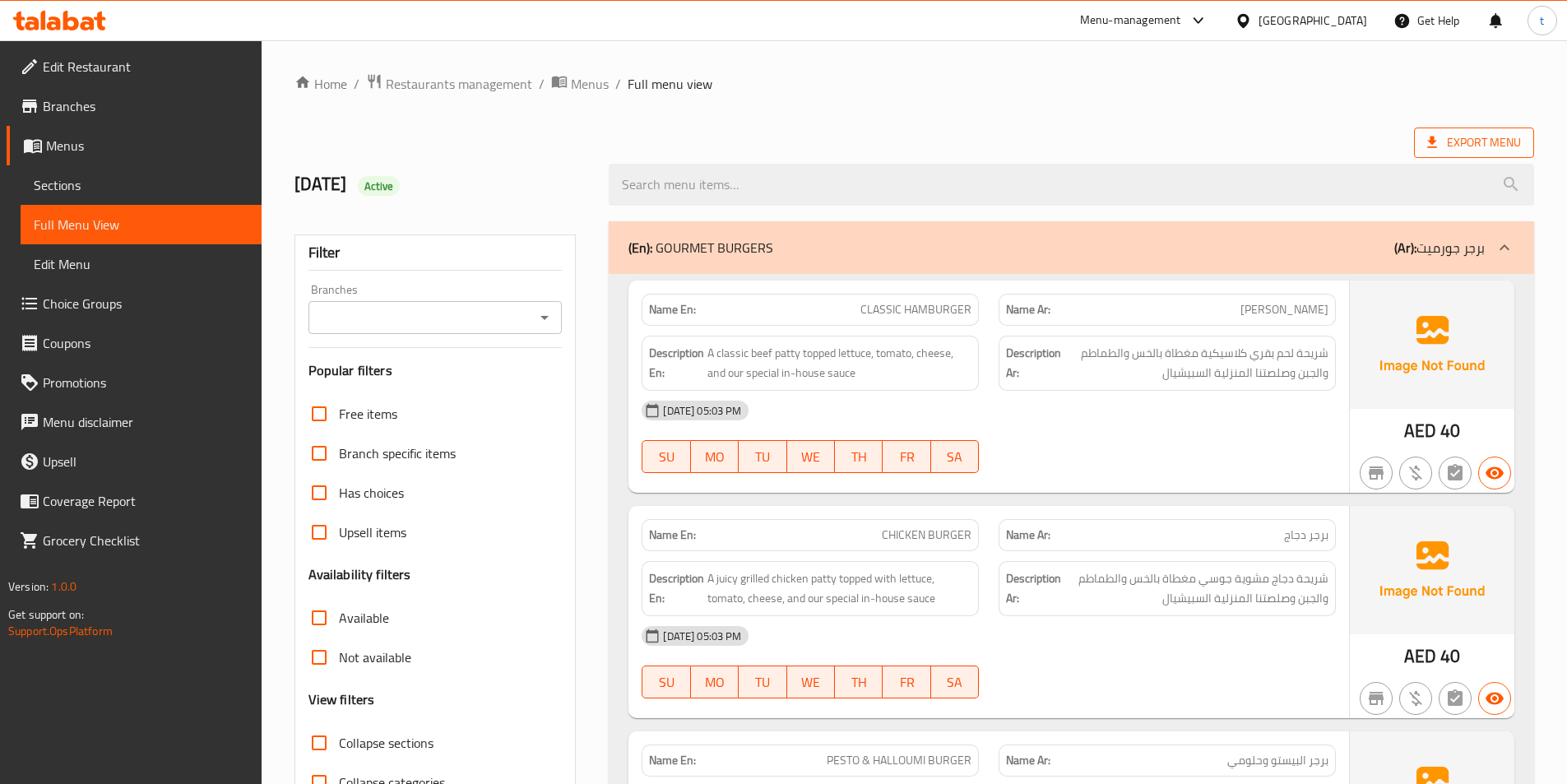
click at [1472, 142] on span "Export Menu" at bounding box center [1474, 143] width 94 height 21
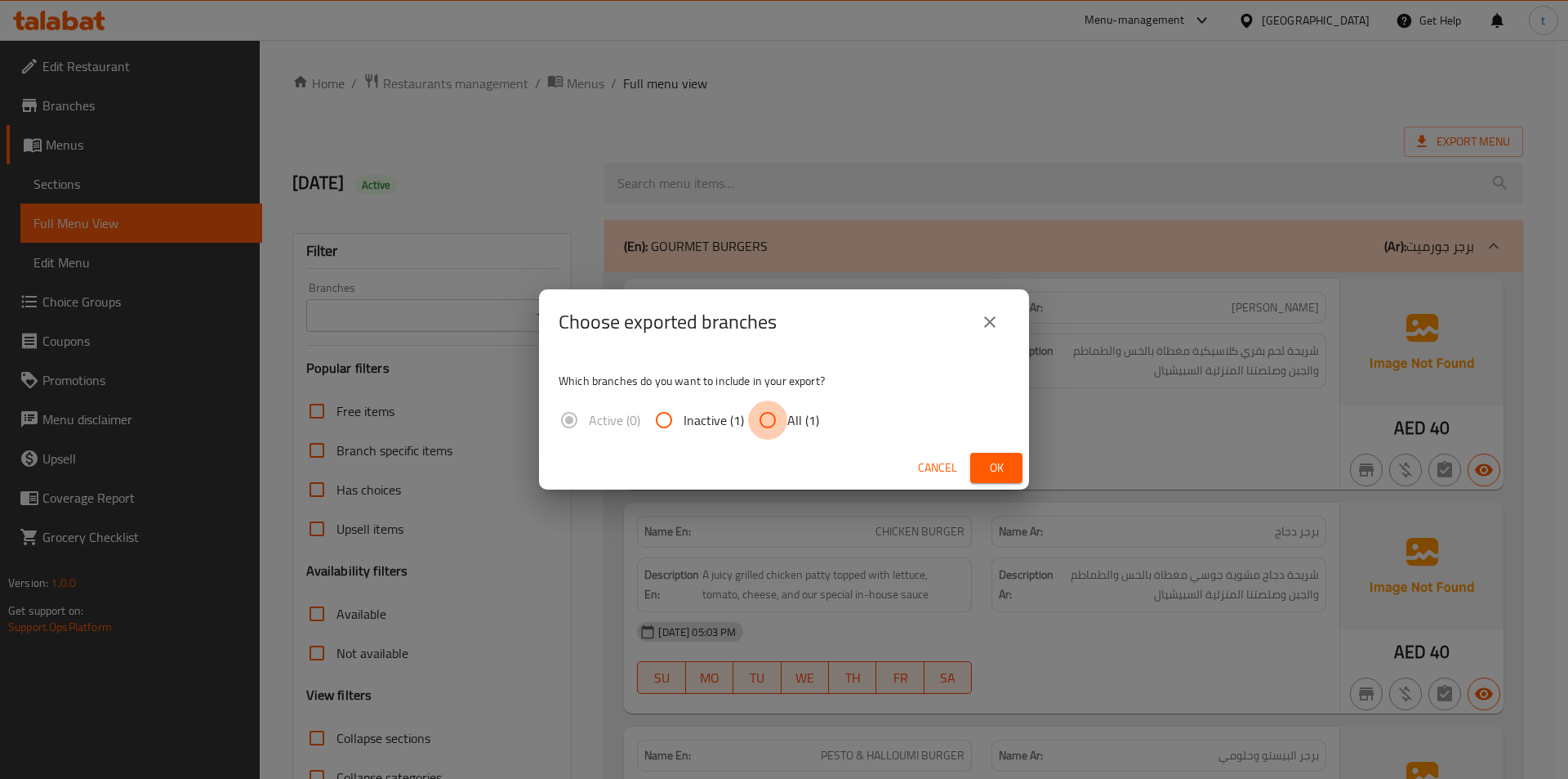
click at [772, 411] on input "All (1)" at bounding box center [768, 420] width 40 height 40
radio input "true"
click at [1003, 466] on span "Ok" at bounding box center [997, 468] width 26 height 21
